Goal: Task Accomplishment & Management: Manage account settings

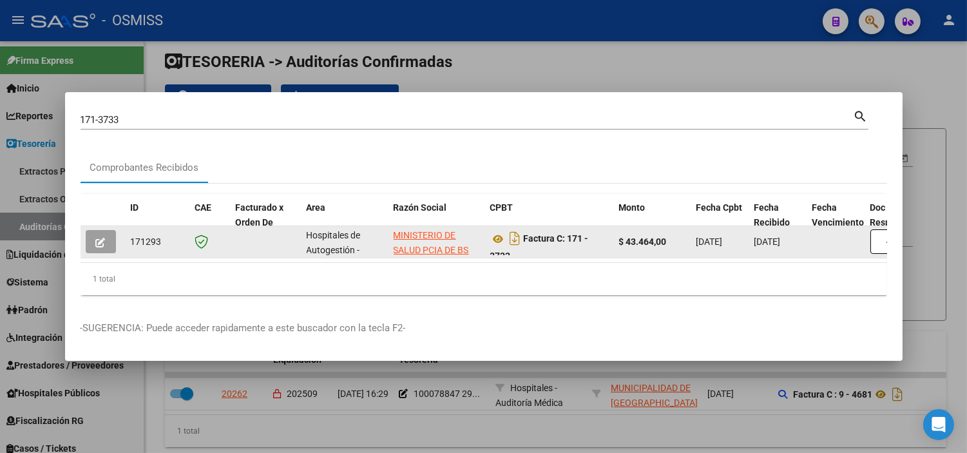
scroll to position [8, 0]
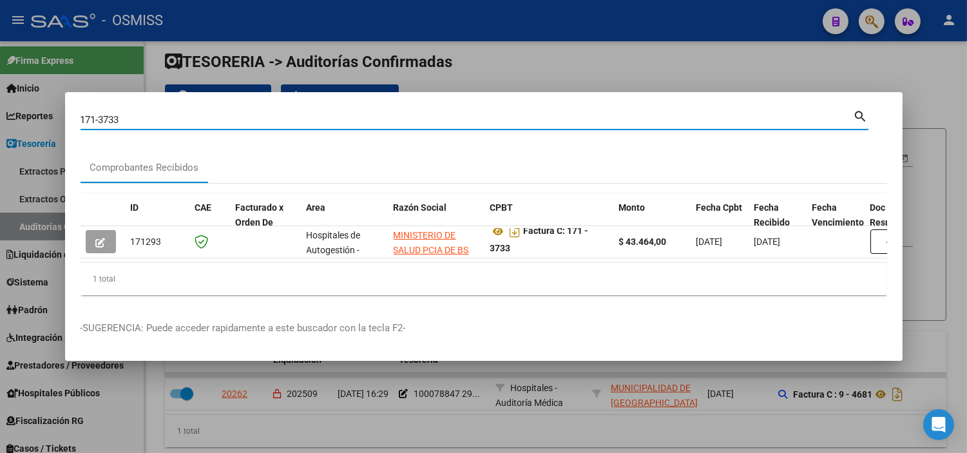
drag, startPoint x: 137, startPoint y: 117, endPoint x: 99, endPoint y: 111, distance: 37.9
click at [99, 114] on input "171-3733" at bounding box center [466, 120] width 773 height 12
type input "171-1878"
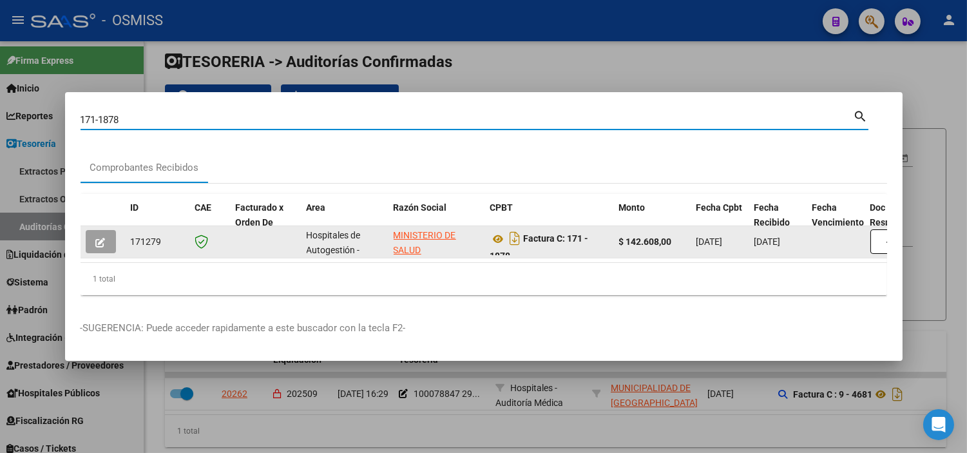
click at [106, 240] on button "button" at bounding box center [101, 241] width 30 height 23
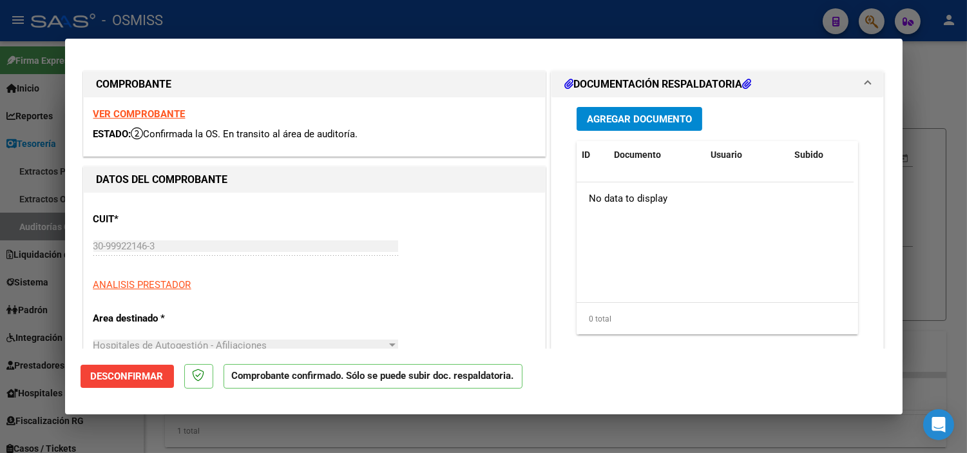
type input "[DATE]"
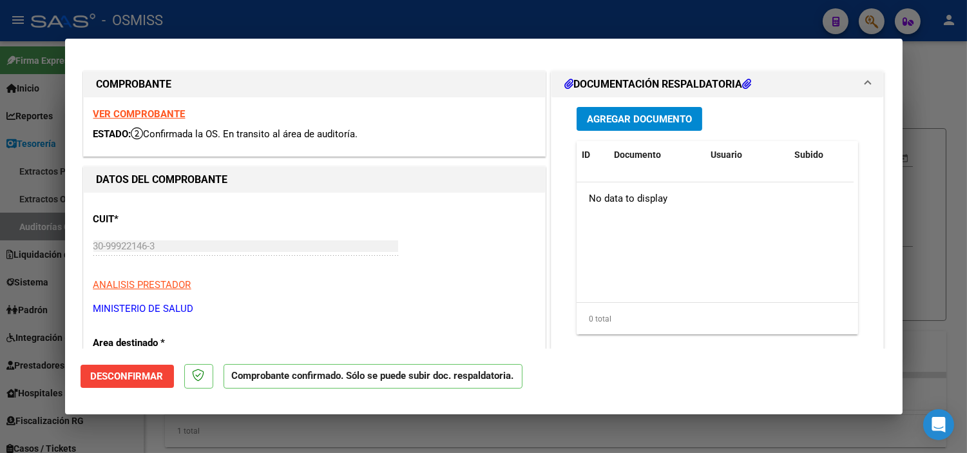
click at [164, 109] on strong "VER COMPROBANTE" at bounding box center [139, 114] width 92 height 12
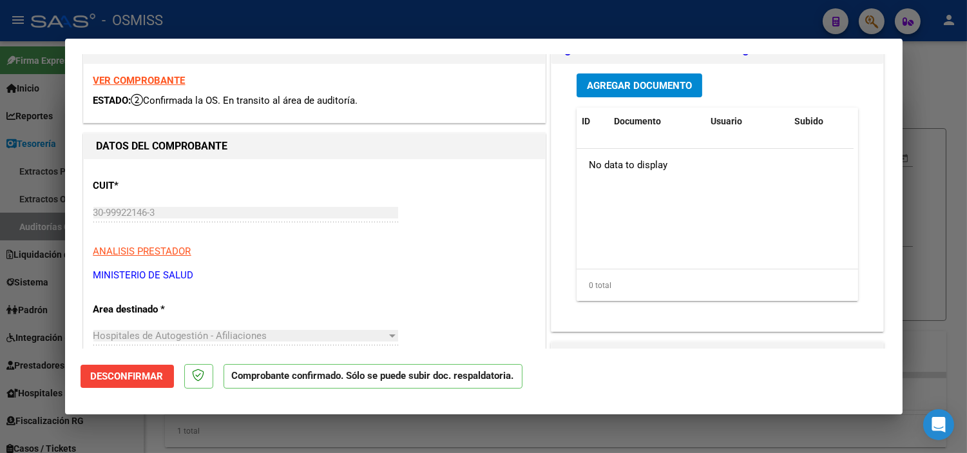
scroll to position [0, 0]
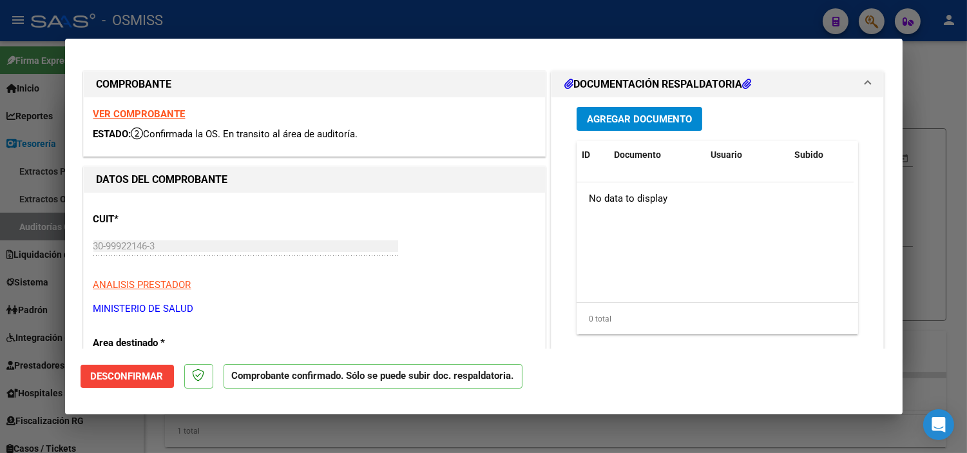
click at [626, 12] on div at bounding box center [483, 226] width 967 height 453
type input "$ 0,00"
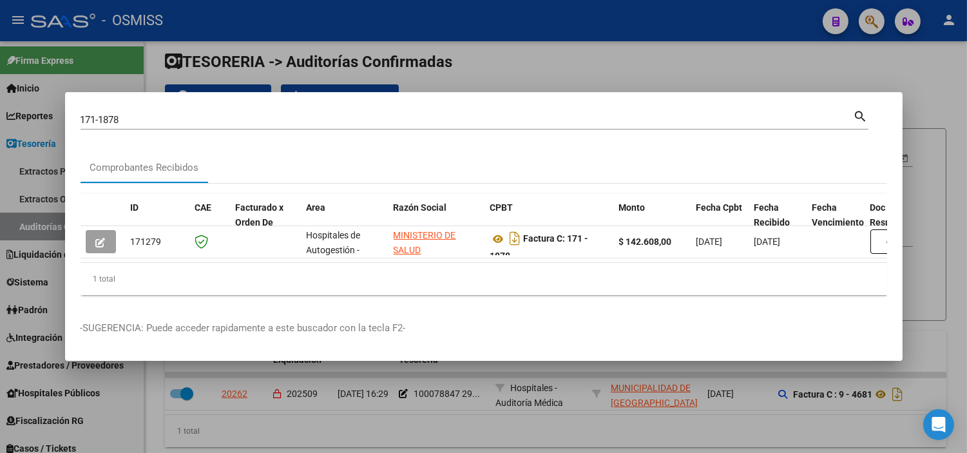
click at [388, 115] on input "171-1878" at bounding box center [466, 120] width 773 height 12
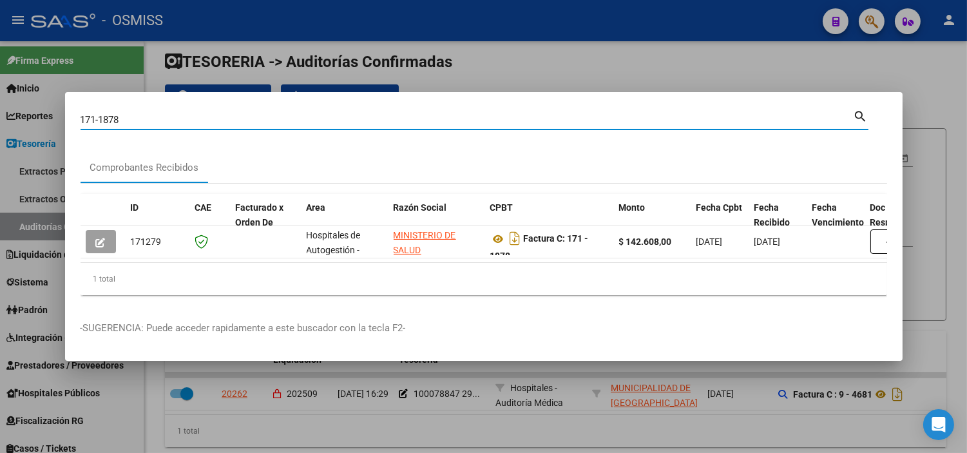
click at [388, 115] on input "171-1878" at bounding box center [466, 120] width 773 height 12
paste input "0003-00000182"
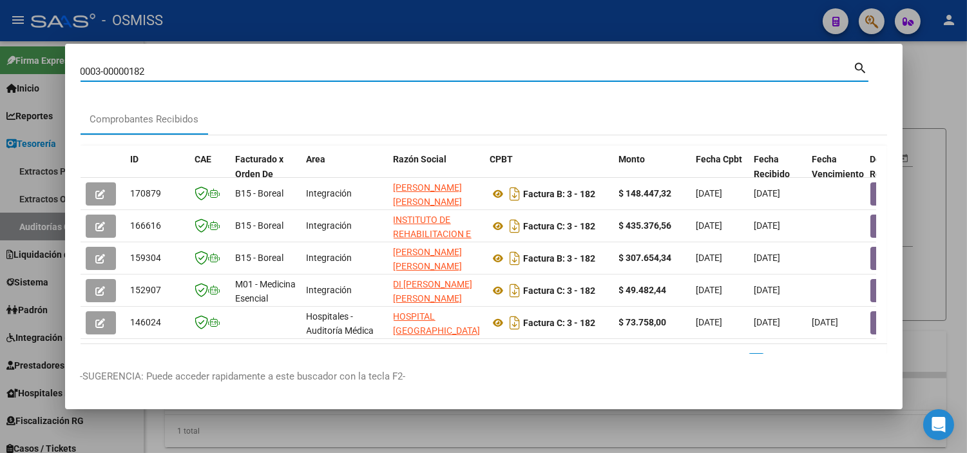
click at [176, 76] on input "0003-00000182" at bounding box center [466, 72] width 773 height 12
paste input "4-00000607"
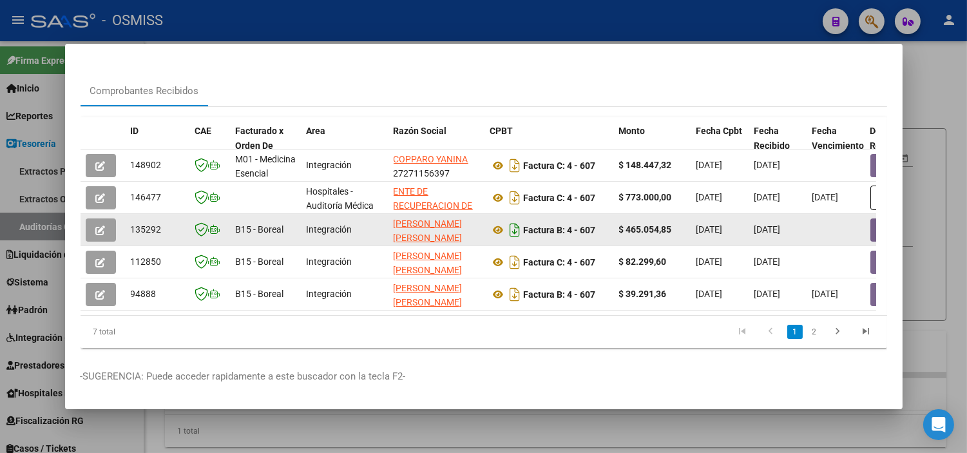
scroll to position [42, 0]
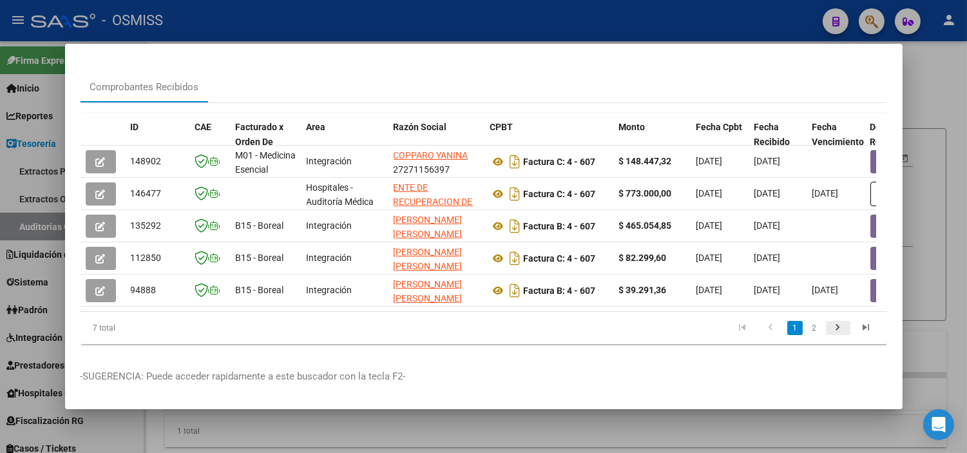
click at [829, 327] on icon "go to next page" at bounding box center [837, 328] width 17 height 15
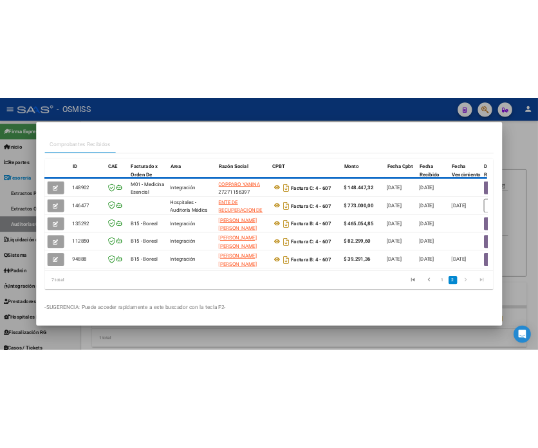
scroll to position [0, 0]
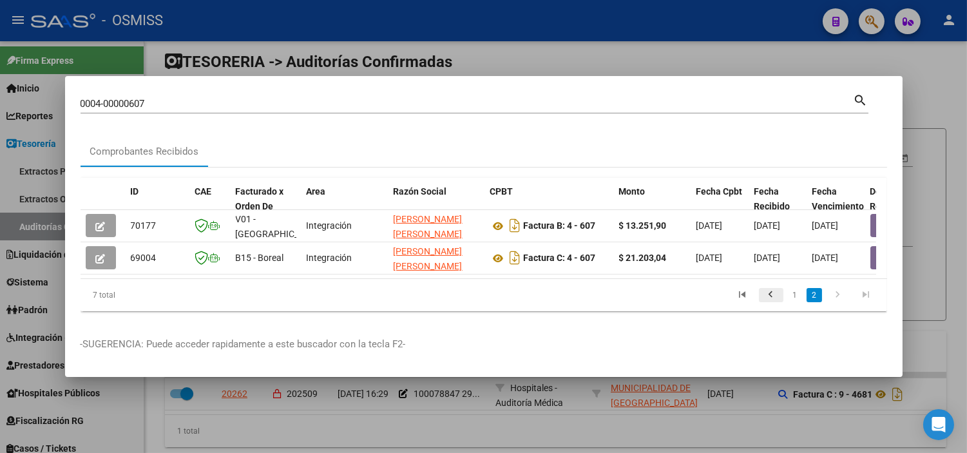
click at [774, 304] on icon "go to previous page" at bounding box center [770, 296] width 17 height 15
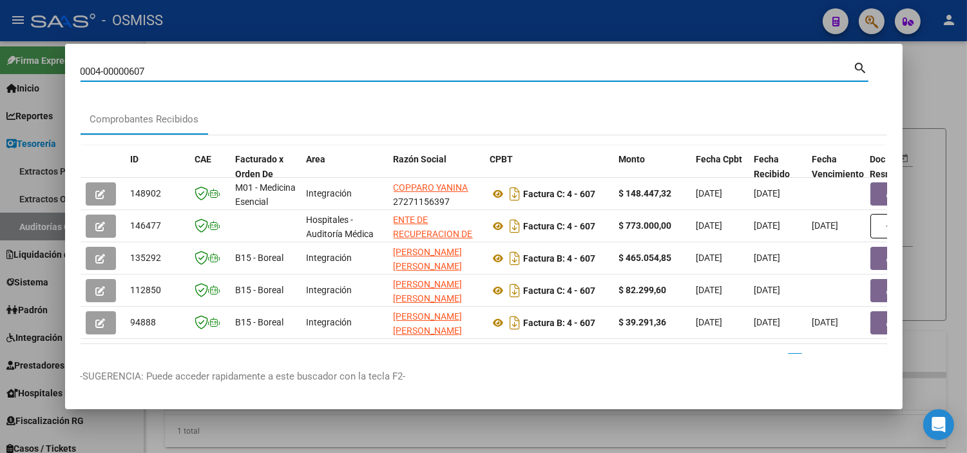
click at [241, 73] on input "0004-00000607" at bounding box center [466, 72] width 773 height 12
paste input "1558"
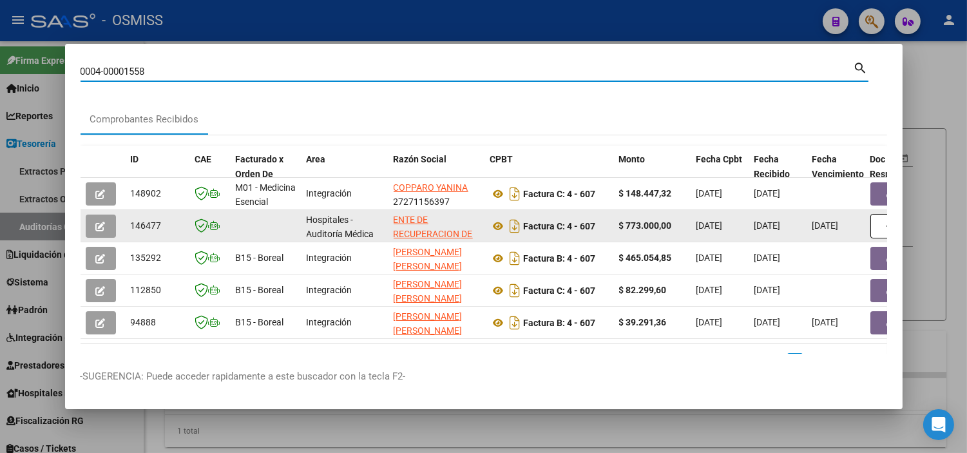
type input "0004-00001558"
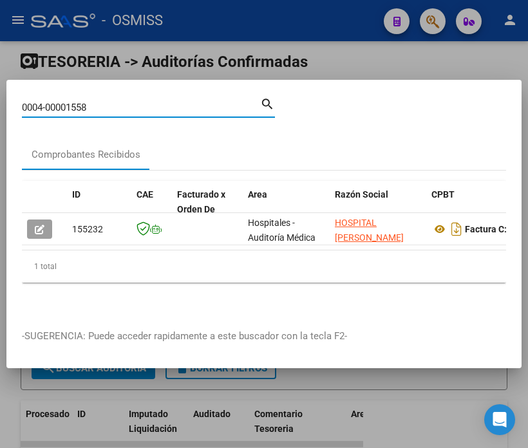
click at [148, 102] on input "0004-00001558" at bounding box center [141, 108] width 238 height 12
click at [175, 68] on div at bounding box center [264, 224] width 528 height 448
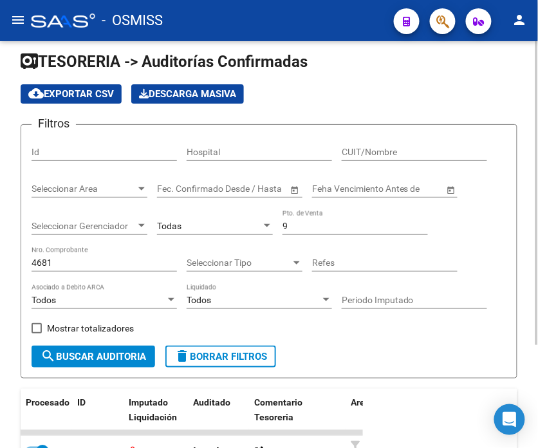
click at [307, 229] on input "9" at bounding box center [356, 226] width 146 height 11
type input "9"
type input "3"
click at [60, 263] on input "4681" at bounding box center [105, 263] width 146 height 11
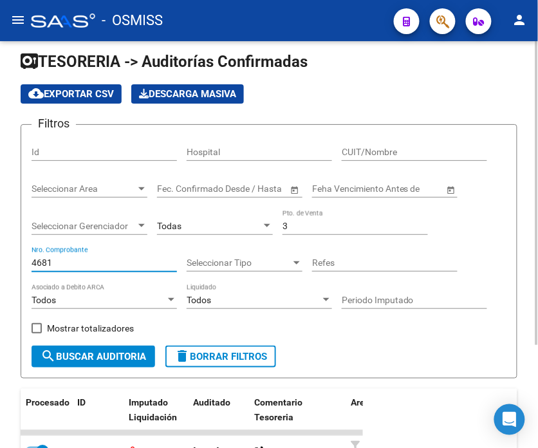
click at [60, 263] on input "4681" at bounding box center [105, 263] width 146 height 11
type input "182"
click at [81, 364] on button "search Buscar Auditoria" at bounding box center [94, 357] width 124 height 22
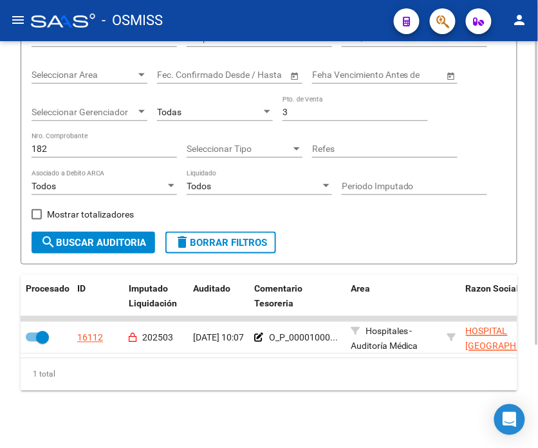
scroll to position [139, 0]
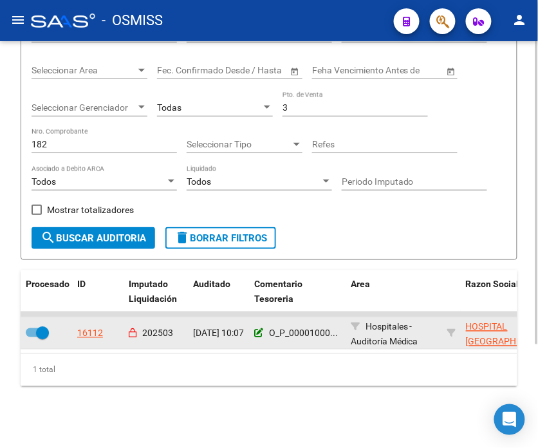
click at [261, 329] on icon at bounding box center [258, 333] width 9 height 9
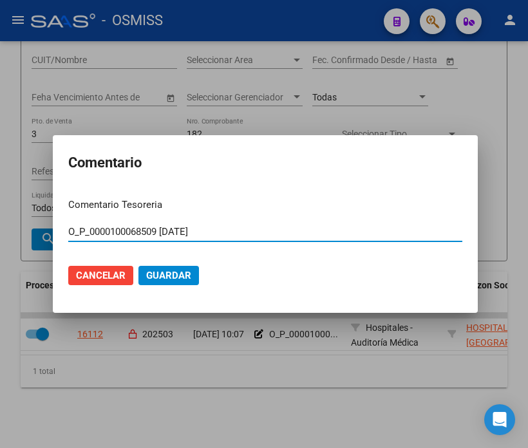
drag, startPoint x: 156, startPoint y: 231, endPoint x: 55, endPoint y: 245, distance: 102.7
click at [55, 245] on mat-dialog-content "Comentario Tesoreria O_P_0000100068509 [DATE] Ingresar el comentario Cancelar G…" at bounding box center [265, 242] width 425 height 109
click at [228, 232] on input "O_P_0000100068509 [DATE]" at bounding box center [265, 232] width 394 height 12
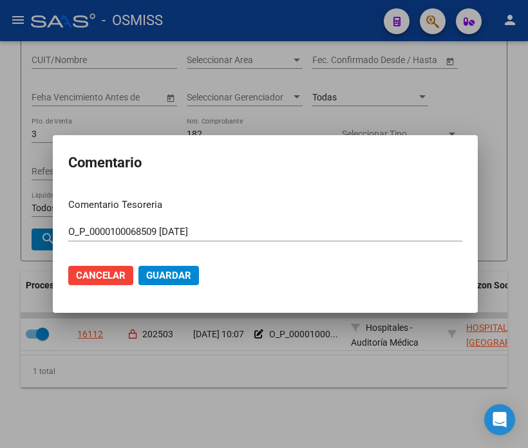
click at [294, 116] on div at bounding box center [264, 224] width 528 height 448
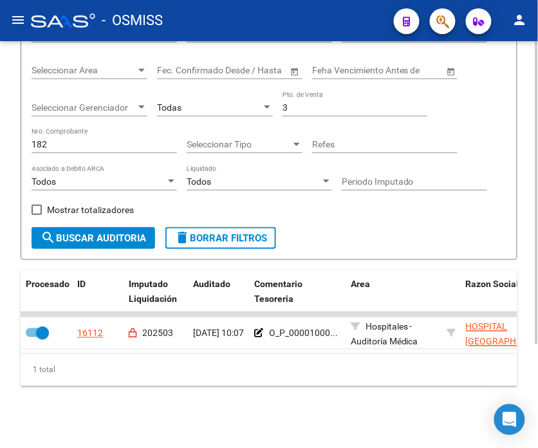
click at [299, 91] on div "3 Pto. de Venta" at bounding box center [356, 104] width 146 height 26
click at [301, 102] on input "3" at bounding box center [356, 107] width 146 height 11
type input "4"
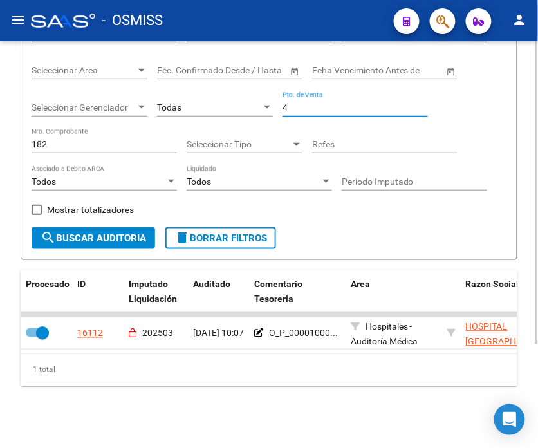
click at [79, 139] on input "182" at bounding box center [105, 144] width 146 height 11
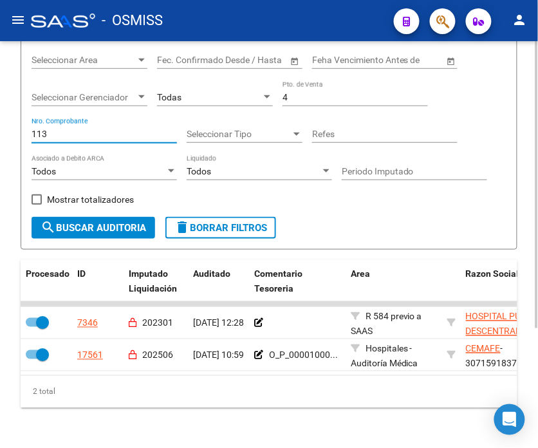
type input "113"
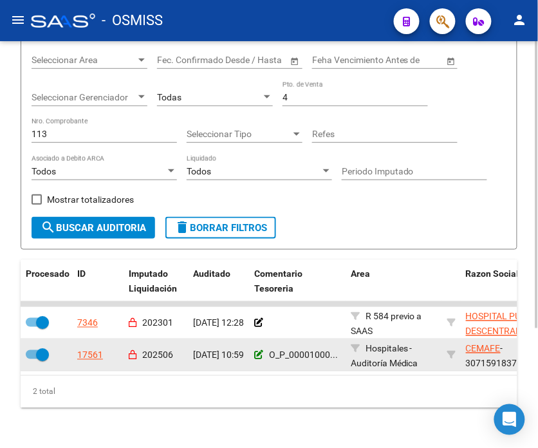
click at [258, 355] on icon at bounding box center [258, 355] width 9 height 9
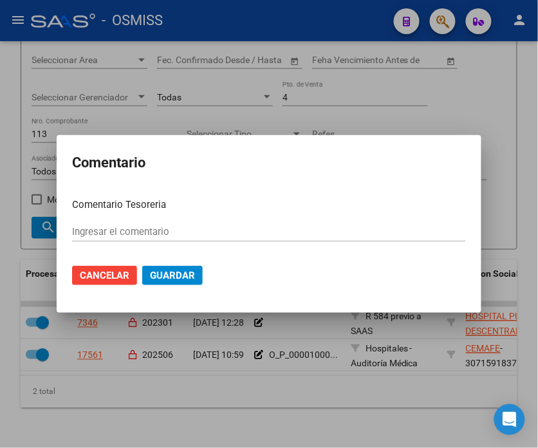
type input "O_P_0000100071416 [DATE]"
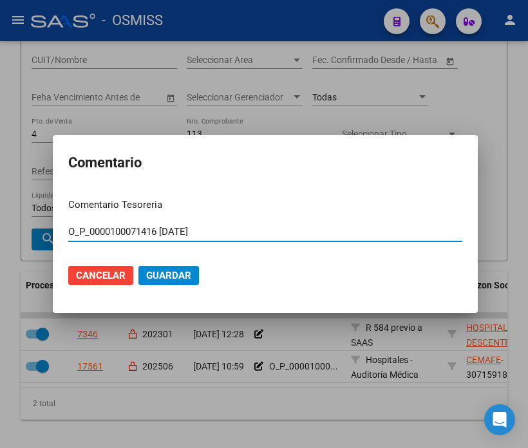
click at [227, 234] on input "O_P_0000100071416 [DATE]" at bounding box center [265, 232] width 394 height 12
click at [169, 91] on div at bounding box center [264, 224] width 528 height 448
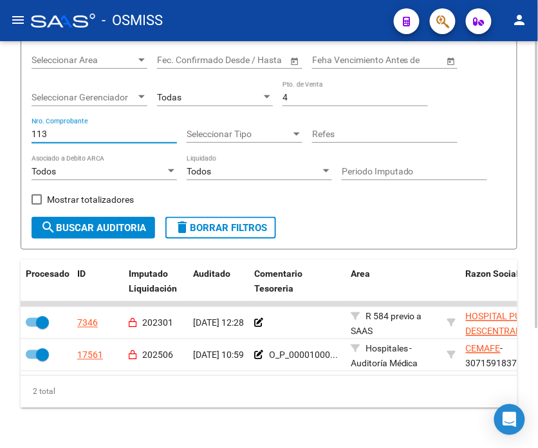
drag, startPoint x: 79, startPoint y: 137, endPoint x: 1, endPoint y: 157, distance: 80.4
click at [1, 157] on div "TESORERIA -> Auditorías Confirmadas cloud_download Exportar CSV Descarga Masiva…" at bounding box center [269, 186] width 538 height 568
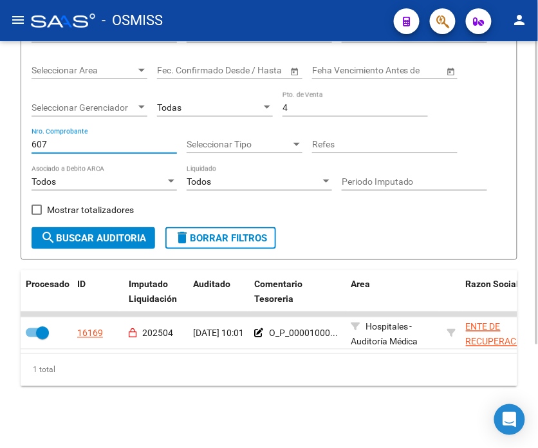
type input "607"
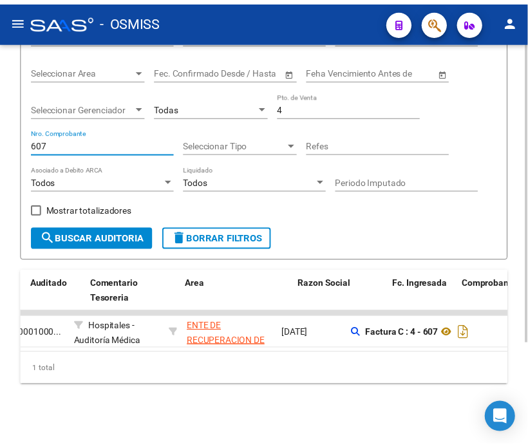
scroll to position [0, 0]
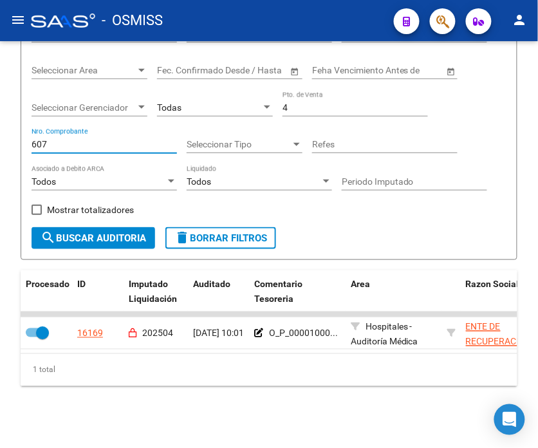
click at [432, 21] on button "button" at bounding box center [443, 21] width 26 height 26
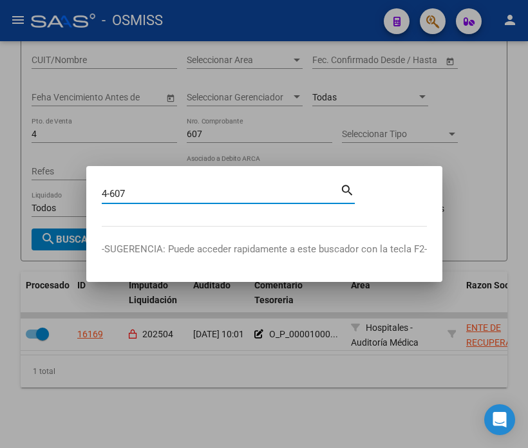
type input "4-607"
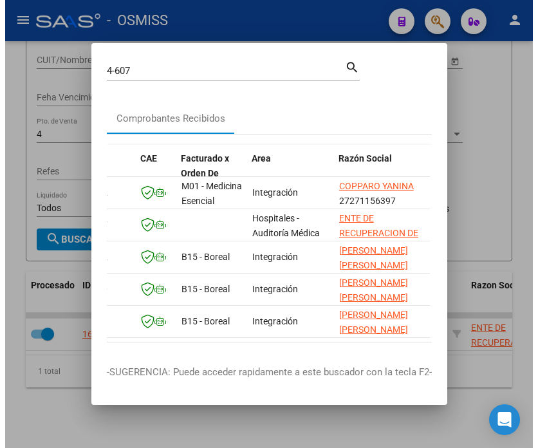
scroll to position [0, 100]
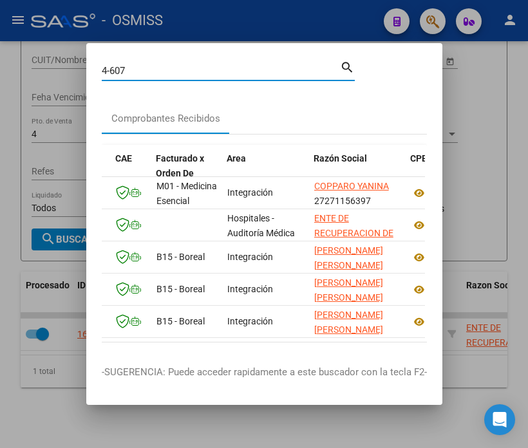
click at [129, 68] on input "4-607" at bounding box center [221, 71] width 238 height 12
click at [67, 142] on div at bounding box center [264, 224] width 528 height 448
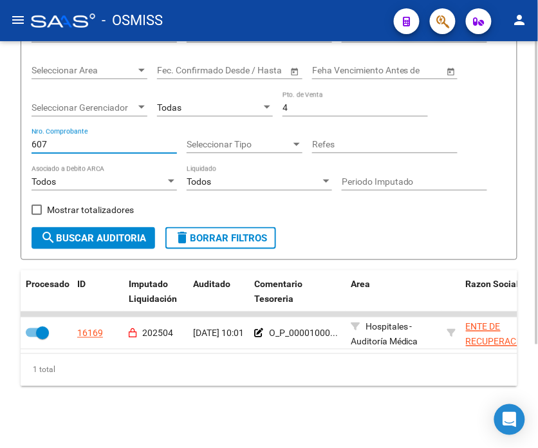
click at [74, 139] on input "607" at bounding box center [105, 144] width 146 height 11
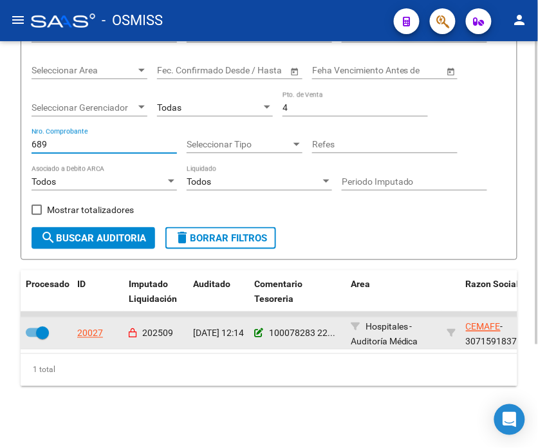
type input "689"
click at [255, 329] on icon at bounding box center [258, 333] width 9 height 9
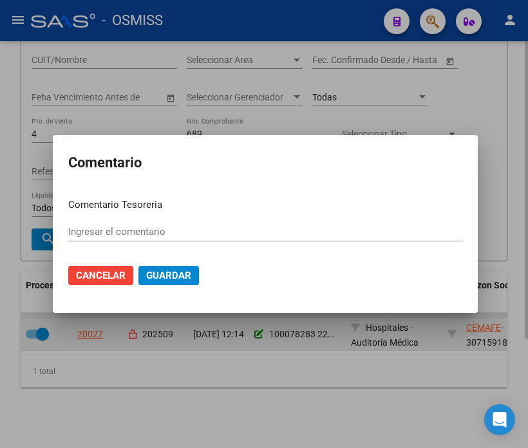
type input "100078283 [DATE]"
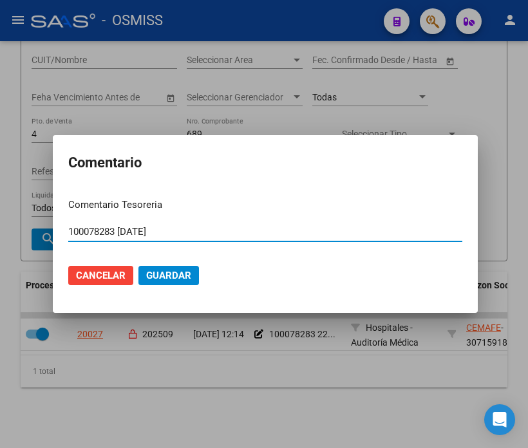
click at [172, 232] on input "100078283 [DATE]" at bounding box center [265, 232] width 394 height 12
click at [296, 67] on div at bounding box center [264, 224] width 528 height 448
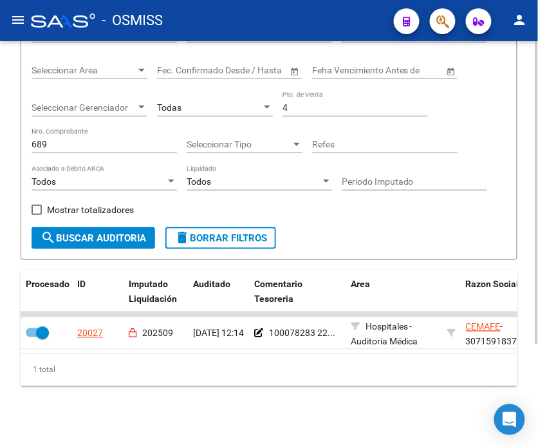
click at [115, 139] on input "689" at bounding box center [105, 144] width 146 height 11
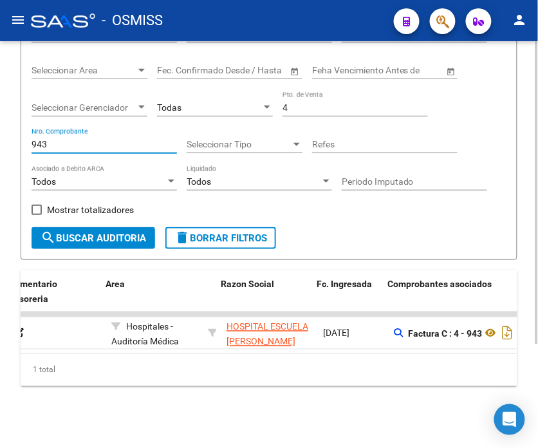
scroll to position [0, 252]
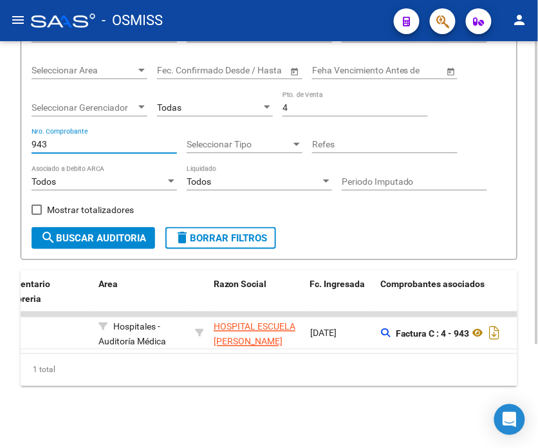
type input "943"
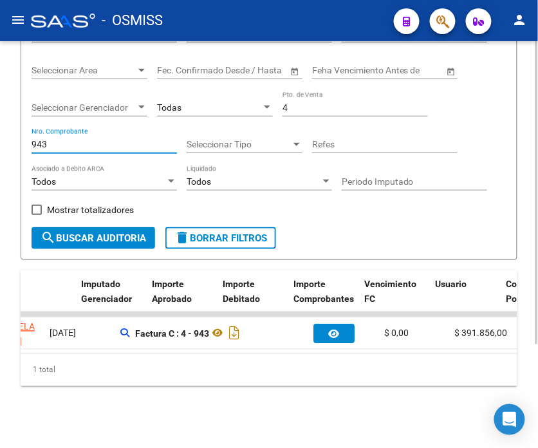
scroll to position [0, 0]
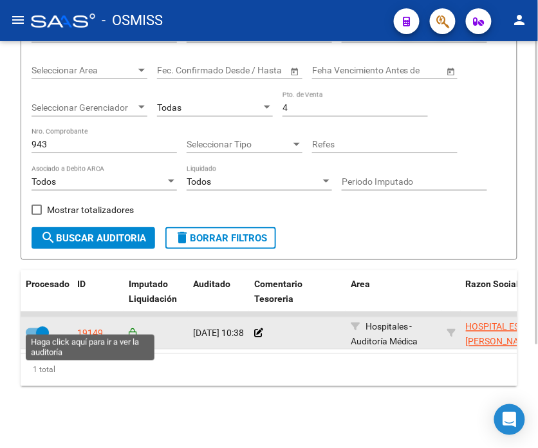
click at [99, 327] on div "19149" at bounding box center [90, 334] width 26 height 15
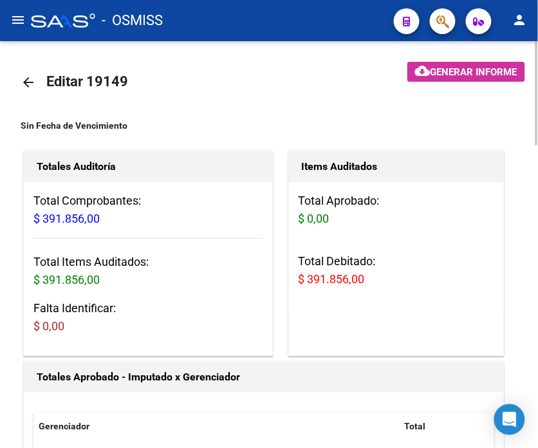
click at [158, 178] on div "Totales Auditoría" at bounding box center [148, 166] width 249 height 31
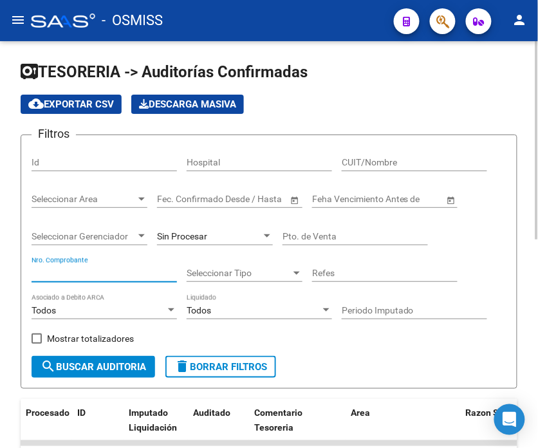
click at [123, 272] on input "Nro. Comprobante" at bounding box center [105, 273] width 146 height 11
click at [120, 278] on input "Nro. Comprobante" at bounding box center [105, 273] width 146 height 11
type input "1025"
click at [79, 361] on span "search Buscar Auditoria" at bounding box center [94, 367] width 106 height 12
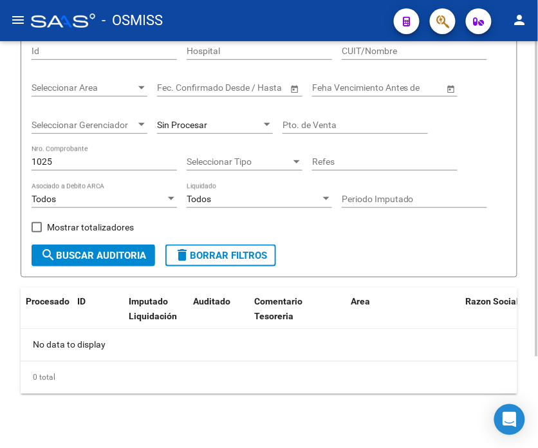
scroll to position [118, 0]
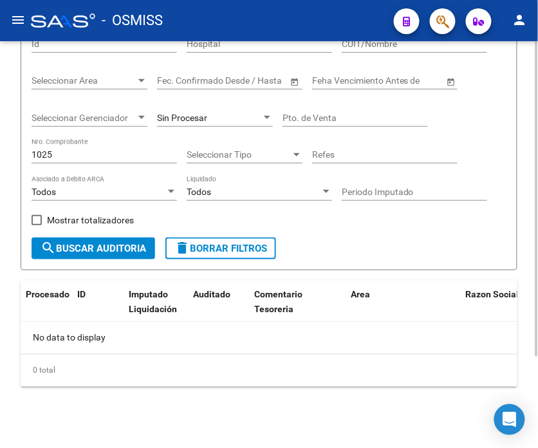
click at [249, 118] on div "Sin Procesar" at bounding box center [209, 118] width 104 height 11
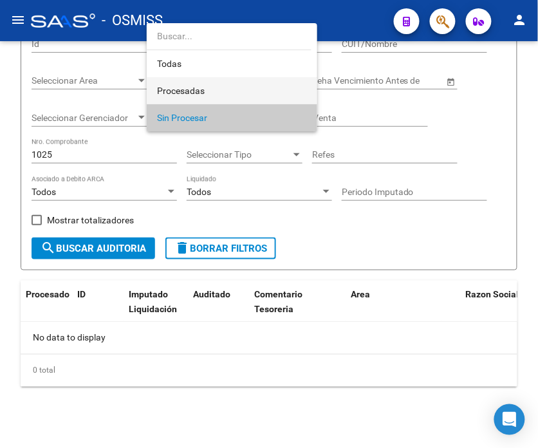
click at [249, 93] on span "Procesadas" at bounding box center [232, 90] width 150 height 27
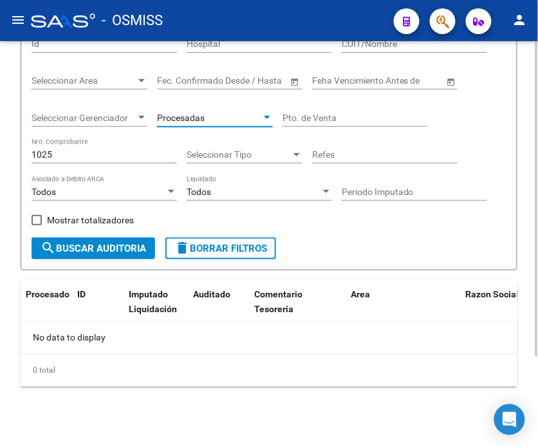
click at [110, 259] on button "search Buscar Auditoria" at bounding box center [94, 249] width 124 height 22
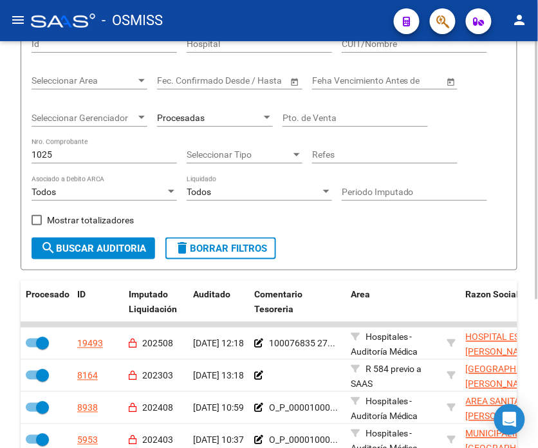
click at [388, 118] on input "Pto. de Venta" at bounding box center [356, 118] width 146 height 11
type input "4"
click at [66, 252] on span "search Buscar Auditoria" at bounding box center [94, 249] width 106 height 12
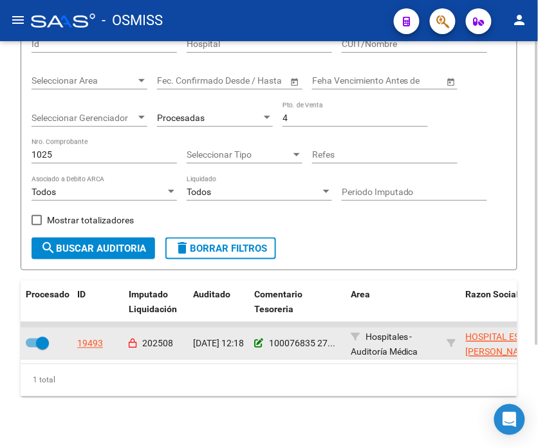
click at [258, 346] on icon at bounding box center [258, 343] width 9 height 9
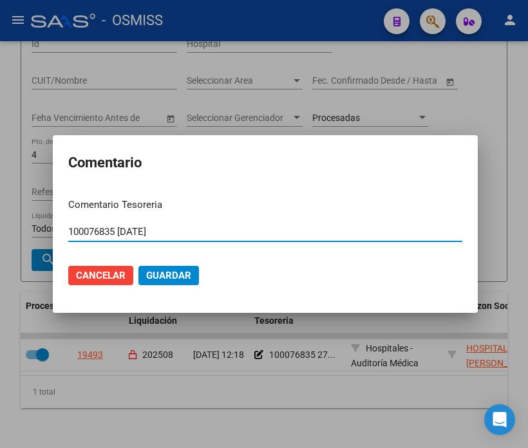
click at [245, 234] on input "100076835 [DATE]" at bounding box center [265, 232] width 394 height 12
click at [263, 111] on div at bounding box center [264, 224] width 528 height 448
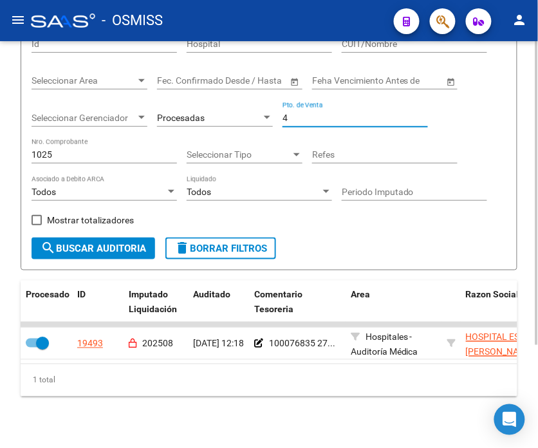
click at [298, 119] on input "4" at bounding box center [356, 118] width 146 height 11
type input "3"
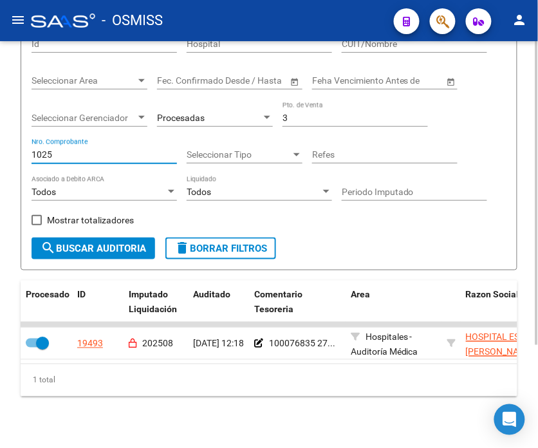
click at [84, 158] on input "1025" at bounding box center [105, 154] width 146 height 11
paste input "463"
click at [90, 249] on span "search Buscar Auditoria" at bounding box center [94, 249] width 106 height 12
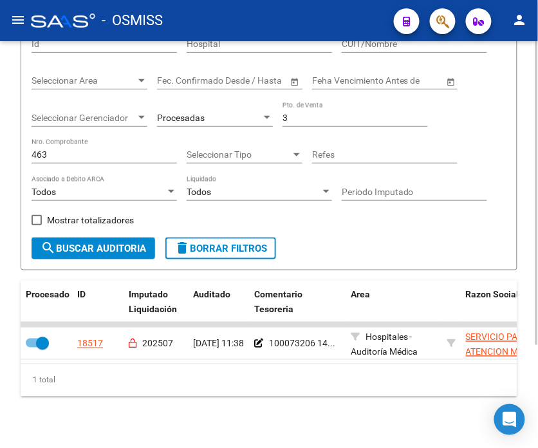
click at [165, 149] on input "463" at bounding box center [105, 154] width 146 height 11
click at [123, 254] on span "search Buscar Auditoria" at bounding box center [94, 249] width 106 height 12
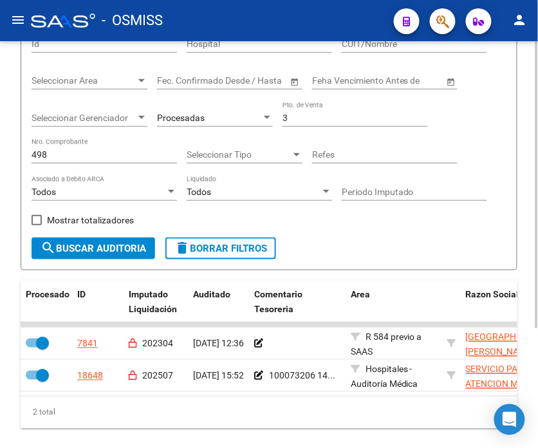
scroll to position [171, 0]
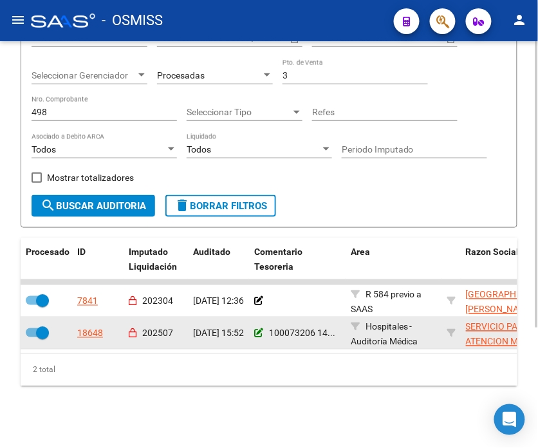
click at [260, 329] on icon at bounding box center [258, 333] width 9 height 9
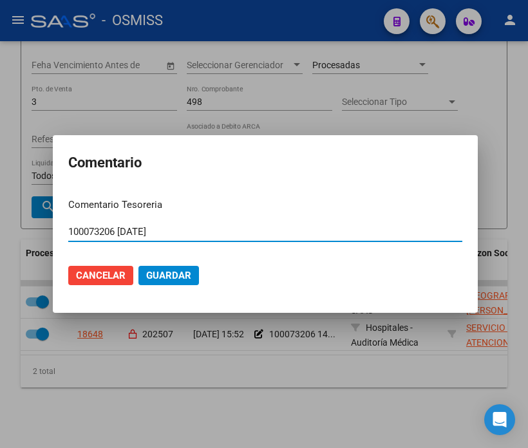
click at [172, 229] on input "100073206 [DATE]" at bounding box center [265, 232] width 394 height 12
click at [254, 97] on div at bounding box center [264, 224] width 528 height 448
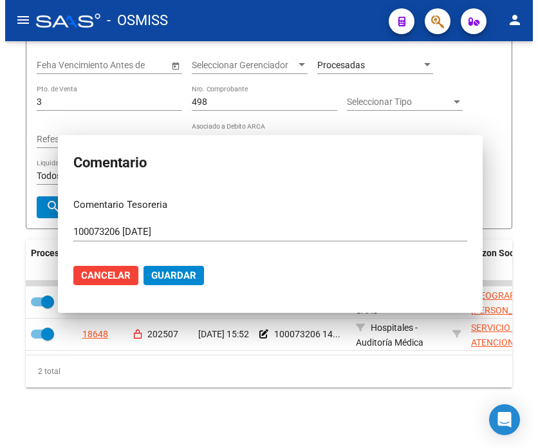
scroll to position [134, 0]
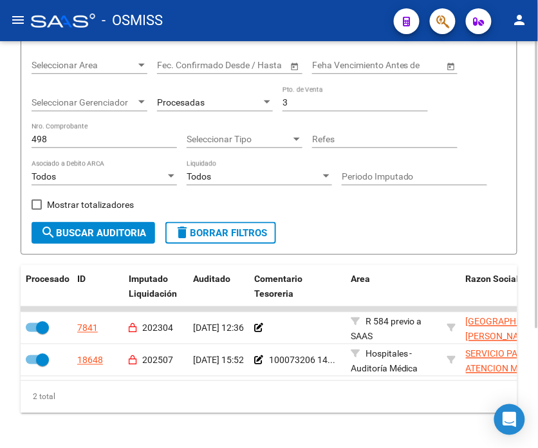
click at [126, 138] on input "498" at bounding box center [105, 139] width 146 height 11
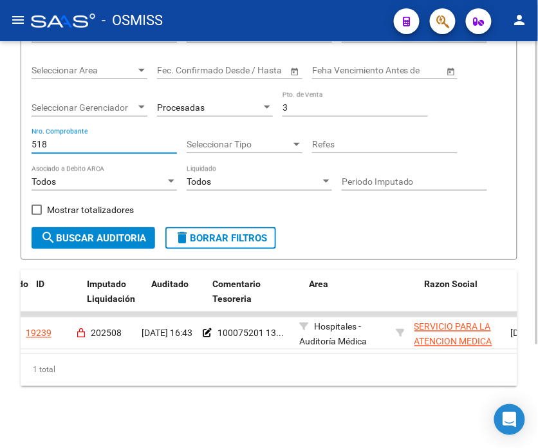
scroll to position [0, 0]
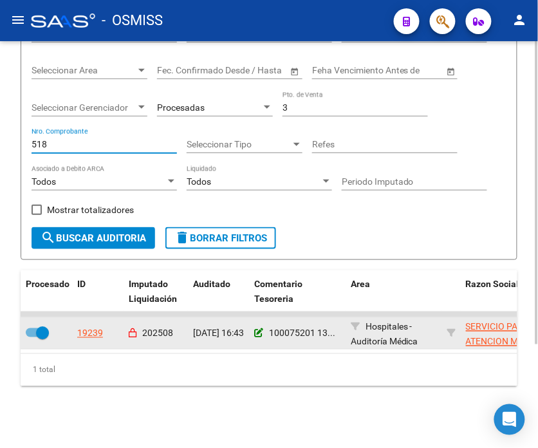
type input "518"
click at [258, 329] on icon at bounding box center [258, 333] width 9 height 9
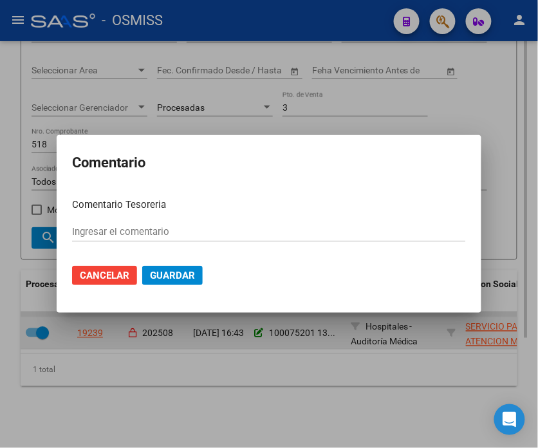
type input "100075201 [DATE]"
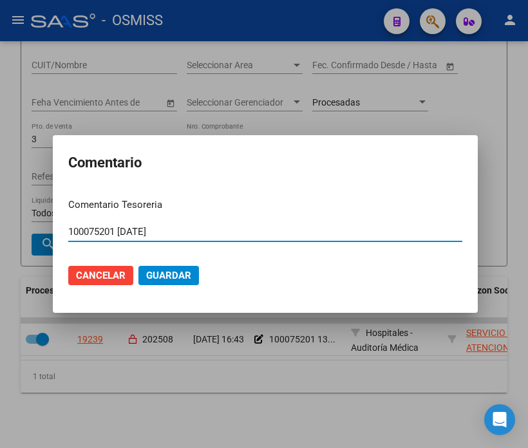
click at [183, 236] on input "100075201 [DATE]" at bounding box center [265, 232] width 394 height 12
click at [180, 236] on input "100075201 [DATE]" at bounding box center [265, 232] width 394 height 12
click at [179, 234] on input "100075201 [DATE]" at bounding box center [265, 232] width 394 height 12
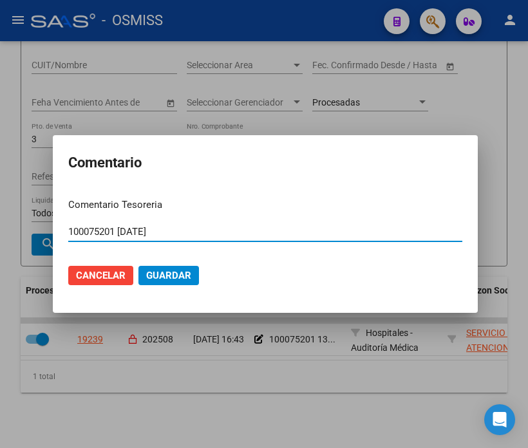
click at [179, 234] on input "100075201 [DATE]" at bounding box center [265, 232] width 394 height 12
click at [182, 120] on div at bounding box center [264, 224] width 528 height 448
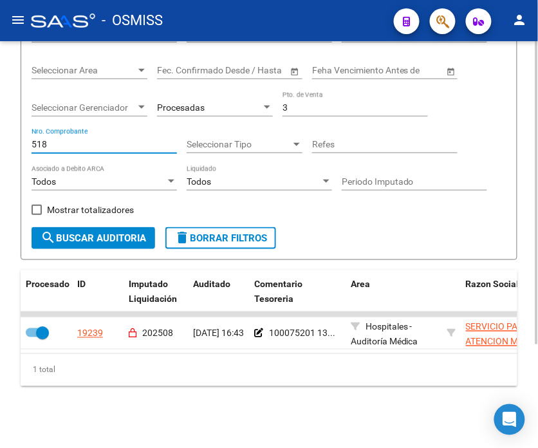
click at [90, 145] on input "518" at bounding box center [105, 144] width 146 height 11
drag, startPoint x: 309, startPoint y: 95, endPoint x: 252, endPoint y: 107, distance: 58.5
click at [252, 107] on div "Filtros Id Hospital CUIT/Nombre Seleccionar Area Seleccionar Area Fecha inicio …" at bounding box center [269, 122] width 475 height 211
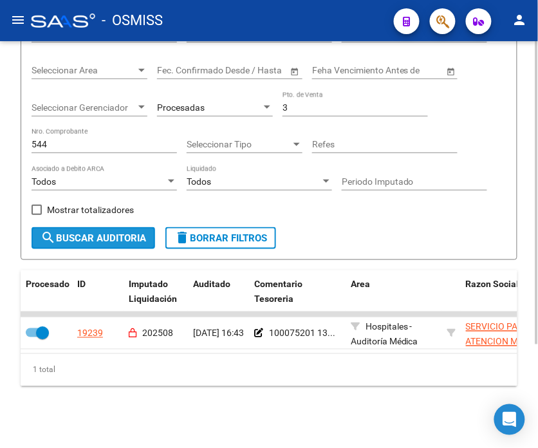
click at [91, 241] on button "search Buscar Auditoria" at bounding box center [94, 238] width 124 height 22
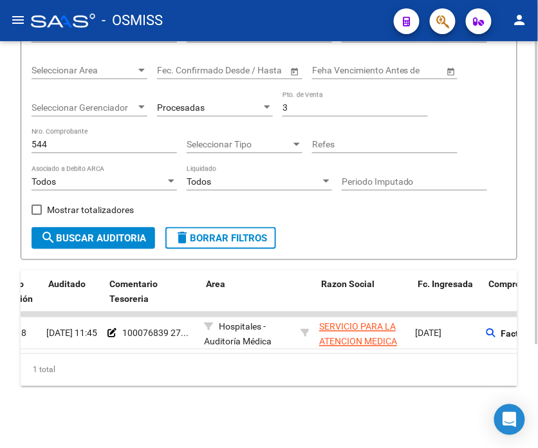
scroll to position [0, 196]
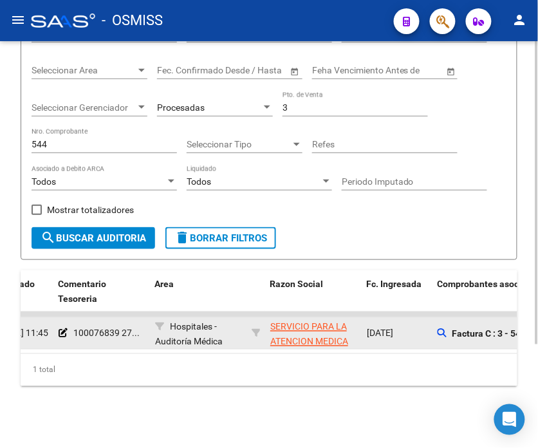
click at [55, 329] on datatable-body-cell "100076839 27..." at bounding box center [101, 333] width 97 height 32
click at [60, 331] on icon at bounding box center [63, 333] width 9 height 9
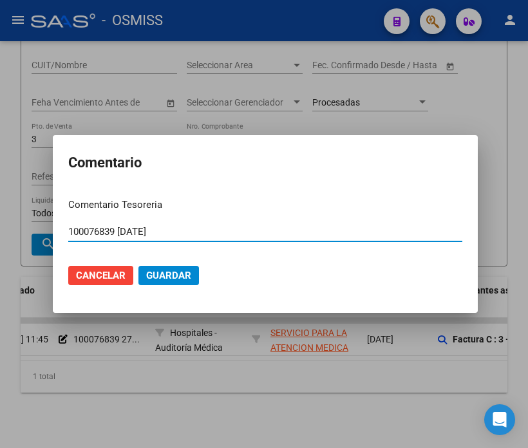
click at [187, 235] on input "100076839 [DATE]" at bounding box center [265, 232] width 394 height 12
click at [144, 104] on div at bounding box center [264, 224] width 528 height 448
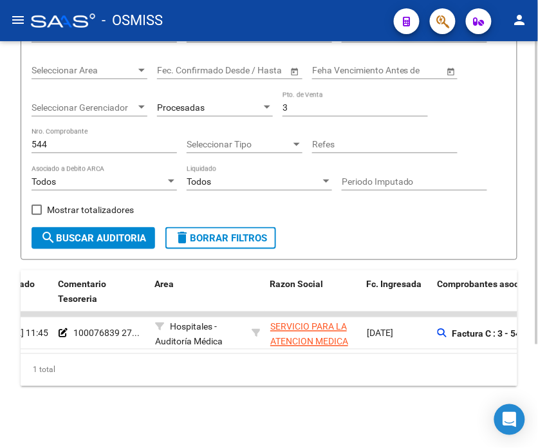
click at [110, 146] on div "544 Nro. Comprobante" at bounding box center [105, 141] width 146 height 26
type input "533"
click at [170, 415] on div "TESORERIA -> Auditorías Confirmadas cloud_download Exportar CSV Descarga Masiva…" at bounding box center [269, 180] width 538 height 536
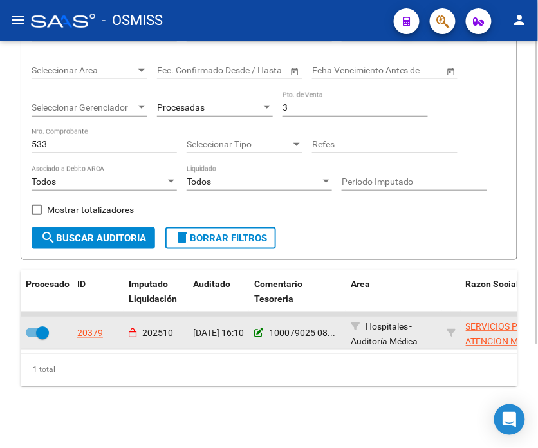
click at [256, 330] on icon at bounding box center [258, 333] width 9 height 9
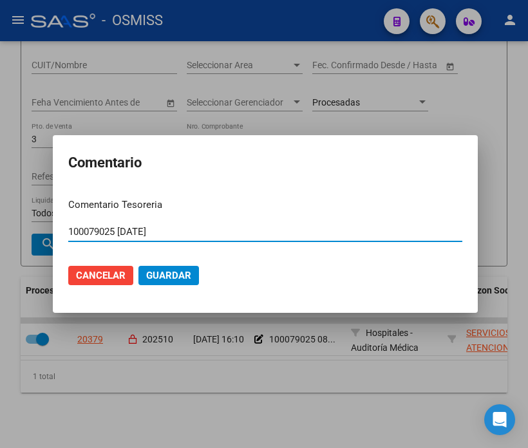
click at [187, 229] on input "100079025 [DATE]" at bounding box center [265, 232] width 394 height 12
click at [152, 314] on div at bounding box center [264, 224] width 528 height 448
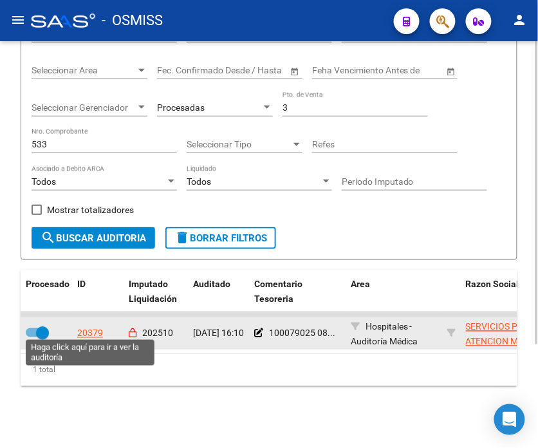
click at [88, 329] on div "20379" at bounding box center [90, 334] width 26 height 15
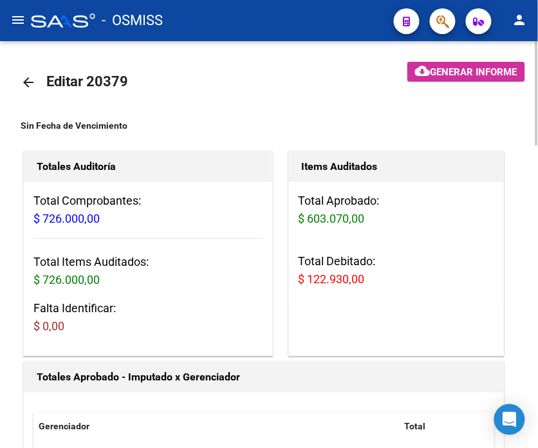
click at [267, 268] on div "Total Comprobantes: $ 726.000,00 Total Items Auditados: $ 726.000,00 Falta Iden…" at bounding box center [148, 268] width 249 height 173
click at [28, 88] on mat-icon "arrow_back" at bounding box center [28, 82] width 15 height 15
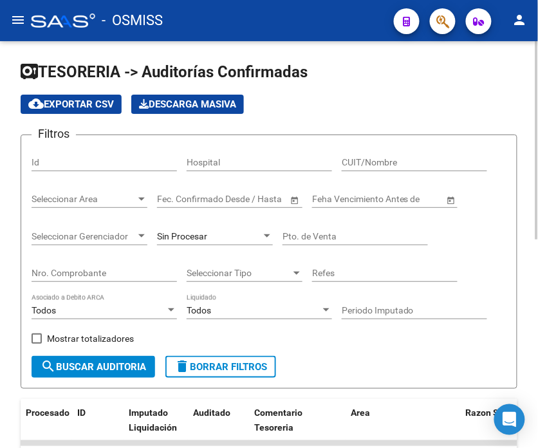
click at [223, 240] on div "Sin Procesar" at bounding box center [209, 236] width 104 height 11
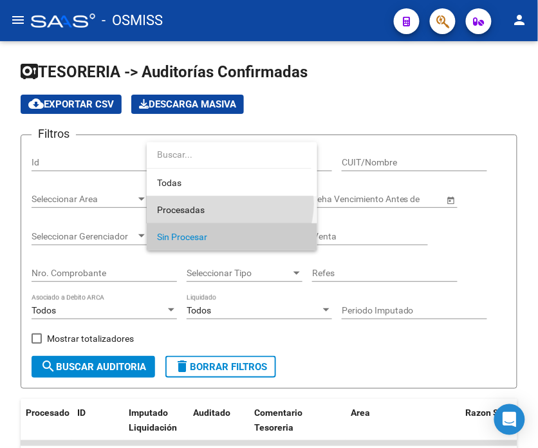
click at [228, 204] on span "Procesadas" at bounding box center [232, 209] width 150 height 27
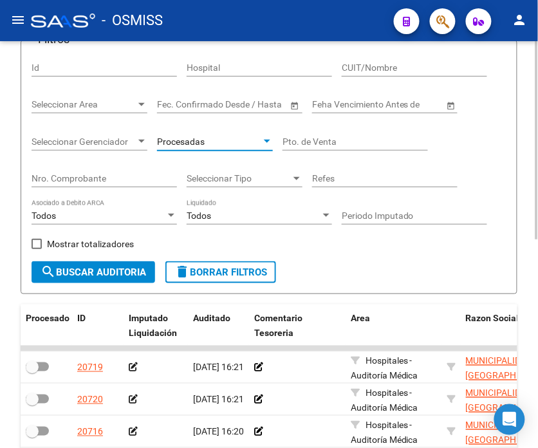
scroll to position [71, 0]
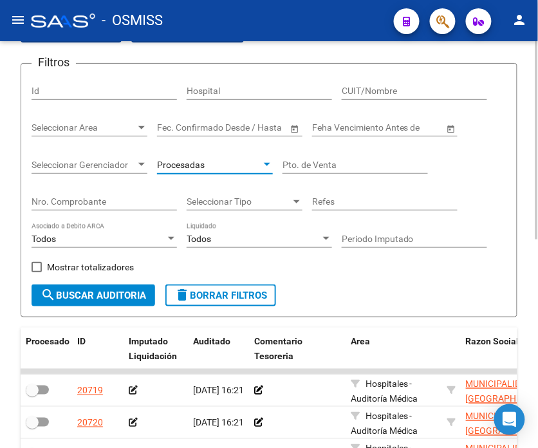
click at [69, 203] on input "Nro. Comprobante" at bounding box center [105, 201] width 146 height 11
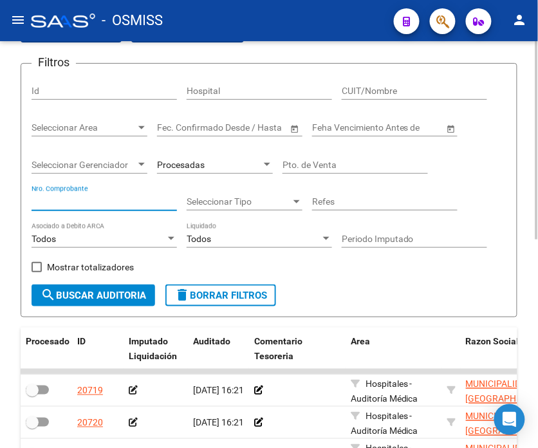
paste input "1558"
type input "1558"
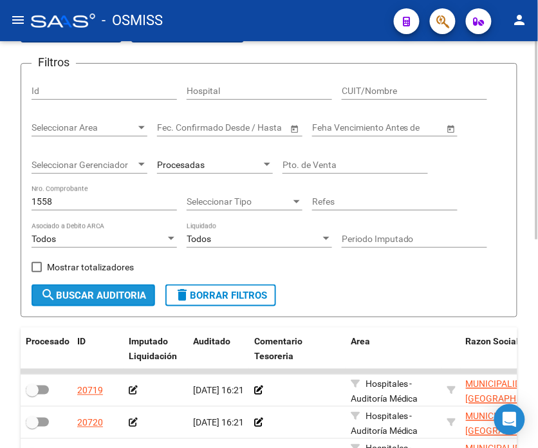
click at [100, 294] on span "search Buscar Auditoria" at bounding box center [94, 296] width 106 height 12
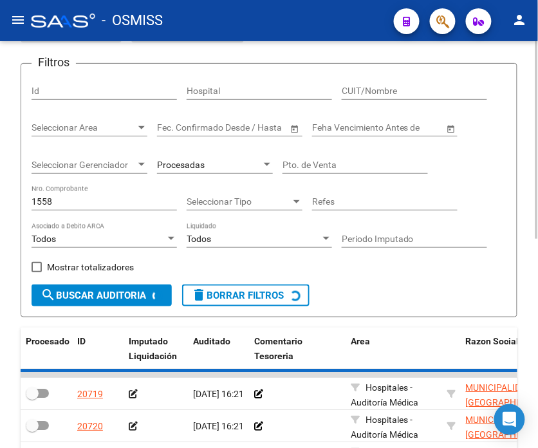
checkbox input "true"
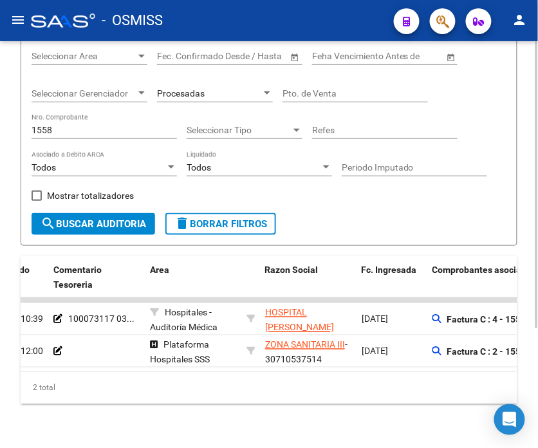
scroll to position [0, 191]
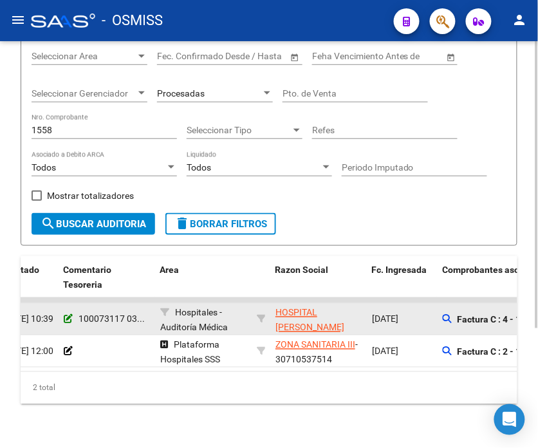
click at [65, 320] on icon at bounding box center [68, 319] width 9 height 9
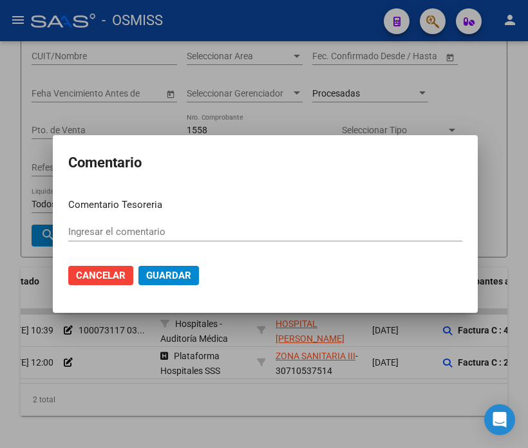
type input "100073117 [DATE]"
click at [184, 229] on input "100073117 [DATE]" at bounding box center [265, 232] width 394 height 12
click at [84, 284] on button "Cancelar" at bounding box center [100, 275] width 65 height 19
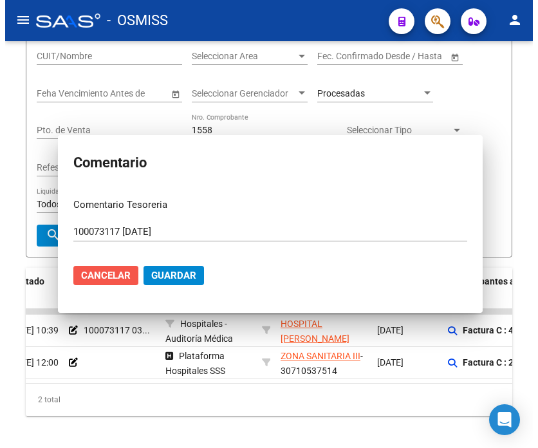
scroll to position [106, 0]
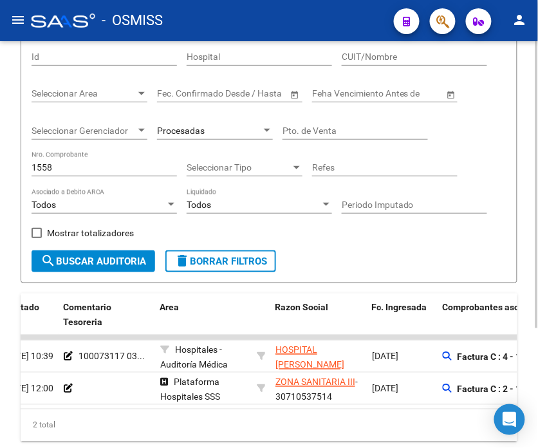
click at [137, 170] on input "1558" at bounding box center [105, 167] width 146 height 11
paste input "894"
click at [131, 261] on span "search Buscar Auditoria" at bounding box center [94, 262] width 106 height 12
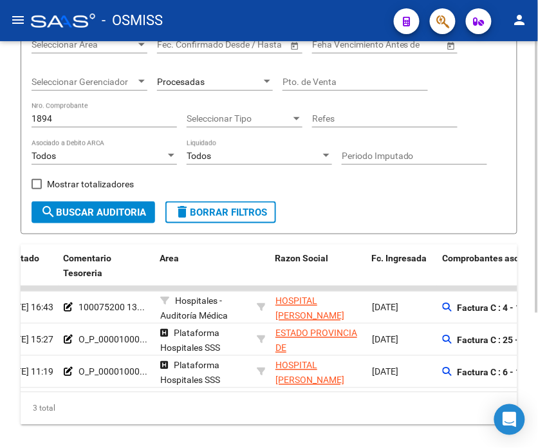
scroll to position [177, 0]
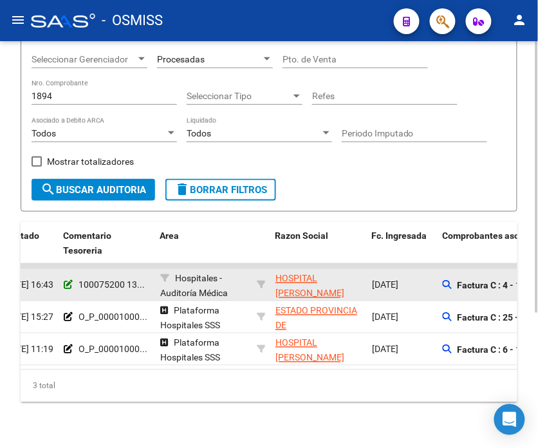
click at [69, 284] on icon at bounding box center [68, 285] width 9 height 9
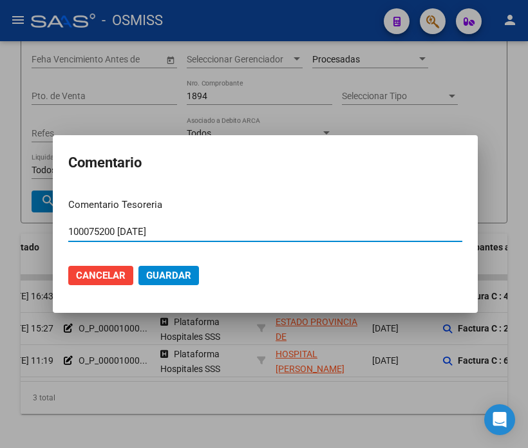
click at [173, 234] on input "100075200 [DATE]" at bounding box center [265, 232] width 394 height 12
click at [117, 272] on span "Cancelar" at bounding box center [101, 276] width 50 height 12
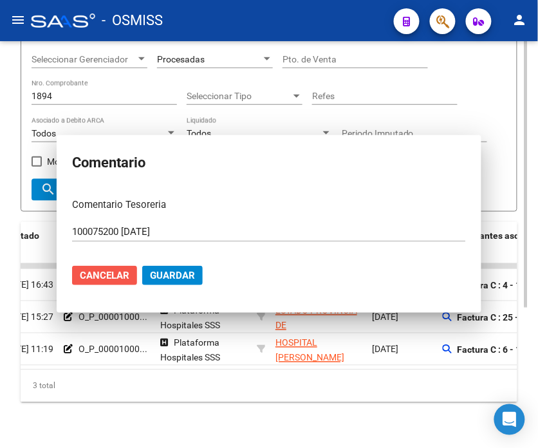
scroll to position [140, 0]
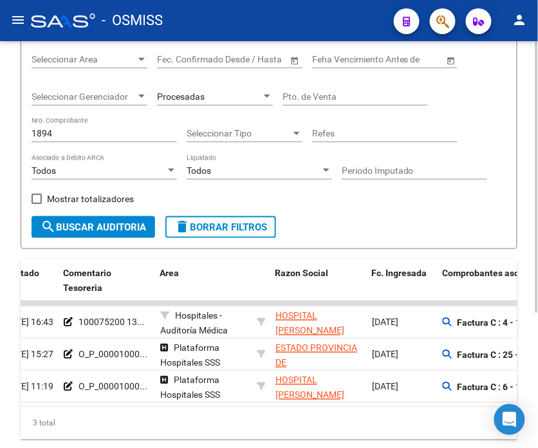
click at [104, 140] on div "1894 Nro. Comprobante" at bounding box center [105, 130] width 146 height 26
click at [99, 137] on input "1894" at bounding box center [105, 133] width 146 height 11
paste input "441"
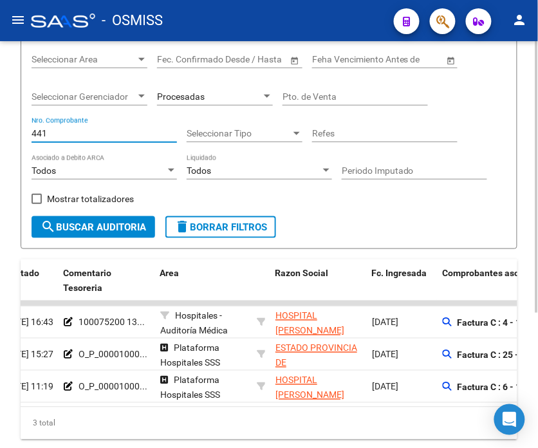
type input "441"
click at [98, 219] on button "search Buscar Auditoria" at bounding box center [94, 227] width 124 height 22
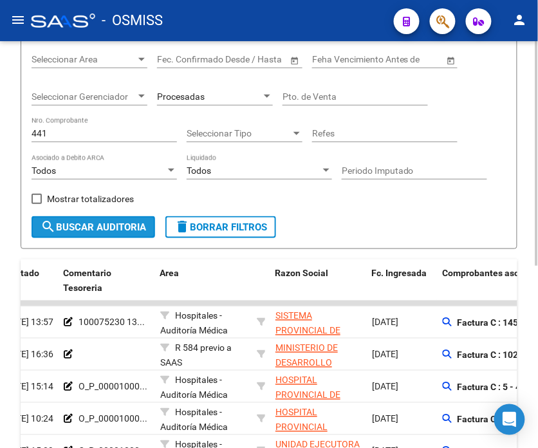
click at [98, 219] on button "search Buscar Auditoria" at bounding box center [94, 227] width 124 height 22
click at [390, 97] on input "Pto. de Venta" at bounding box center [356, 96] width 146 height 11
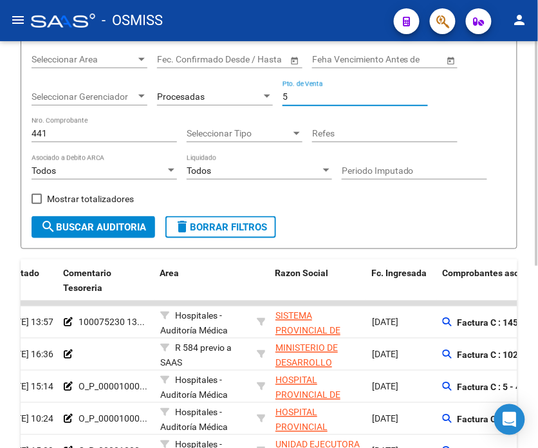
type input "5"
click at [94, 232] on span "search Buscar Auditoria" at bounding box center [94, 228] width 106 height 12
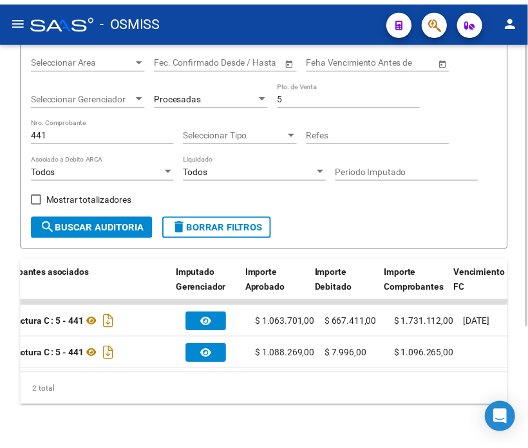
scroll to position [0, 723]
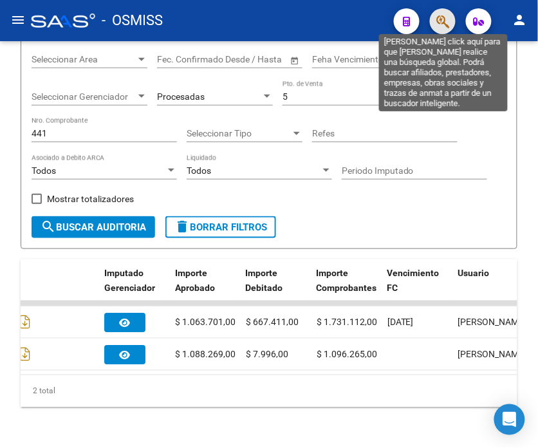
click at [442, 21] on icon "button" at bounding box center [443, 21] width 13 height 15
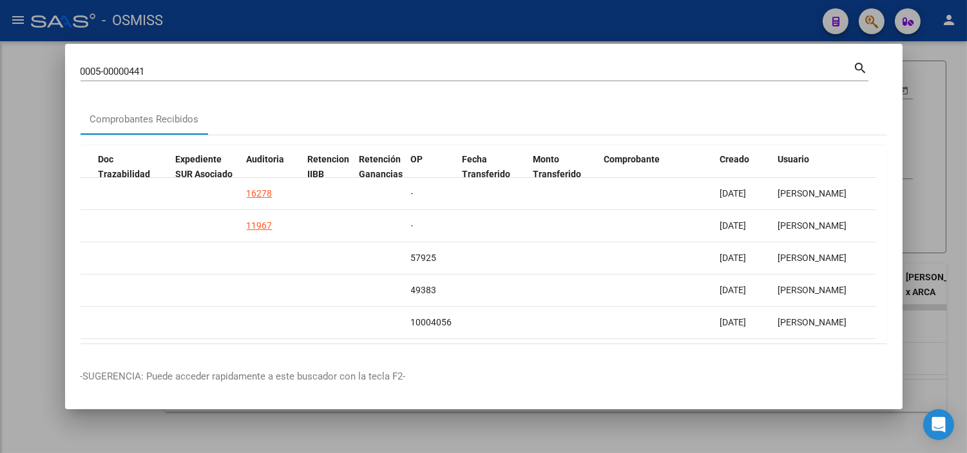
scroll to position [62, 0]
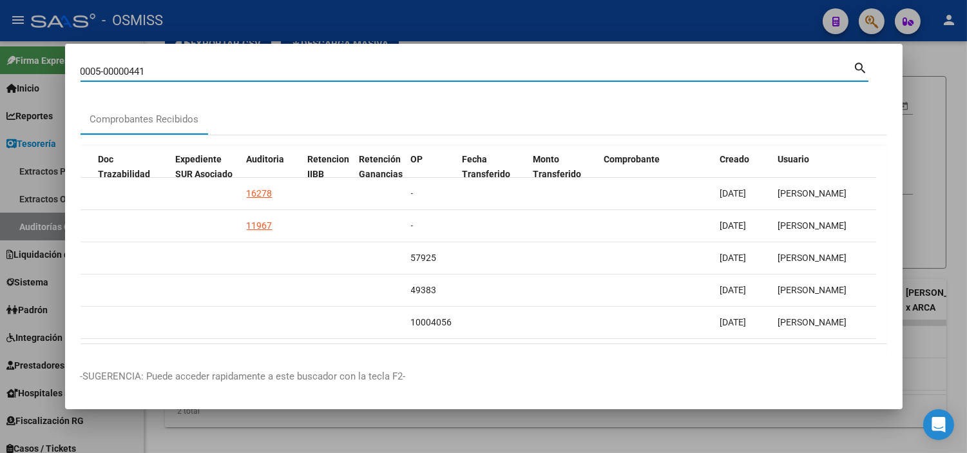
click at [207, 74] on input "0005-00000441" at bounding box center [466, 72] width 773 height 12
click at [204, 73] on input "0005-00000441" at bounding box center [466, 72] width 773 height 12
paste input "4-00000113"
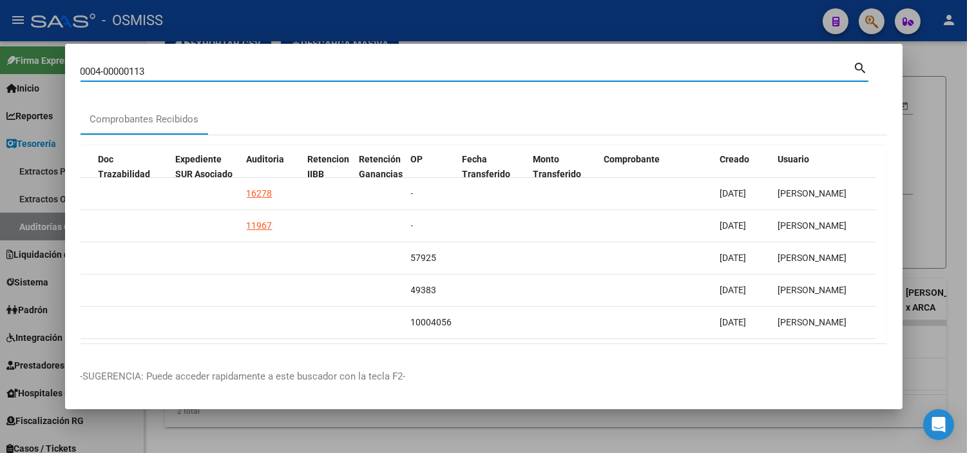
type input "0004-00000113"
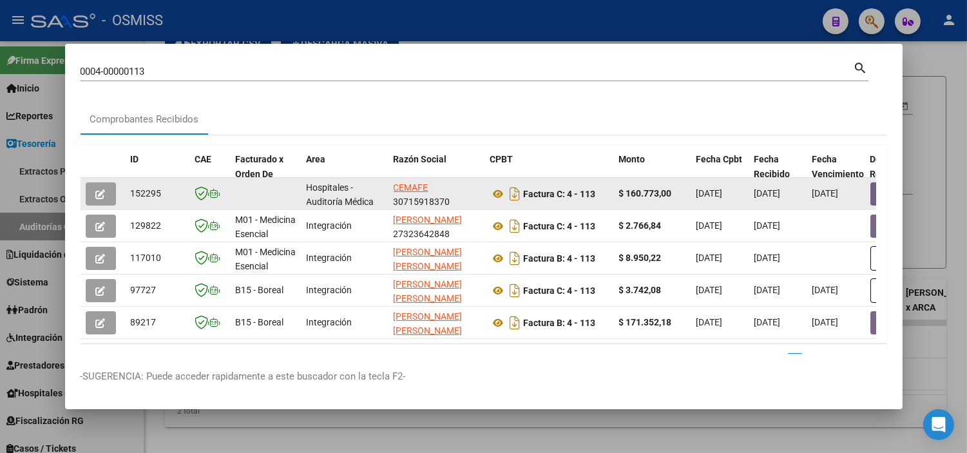
click at [108, 202] on button "button" at bounding box center [101, 193] width 30 height 23
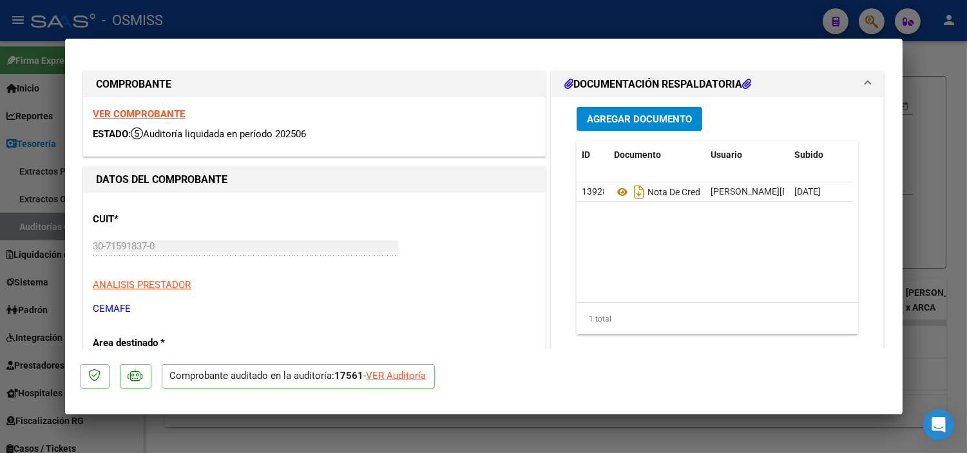
click at [392, 375] on div "VER Auditoría" at bounding box center [396, 375] width 60 height 15
type input "$ 0,00"
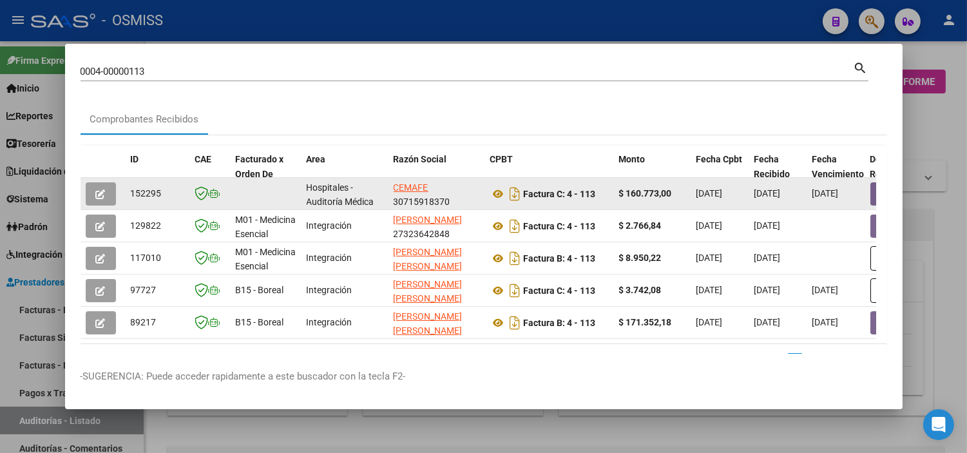
click at [871, 200] on button "button" at bounding box center [890, 193] width 41 height 23
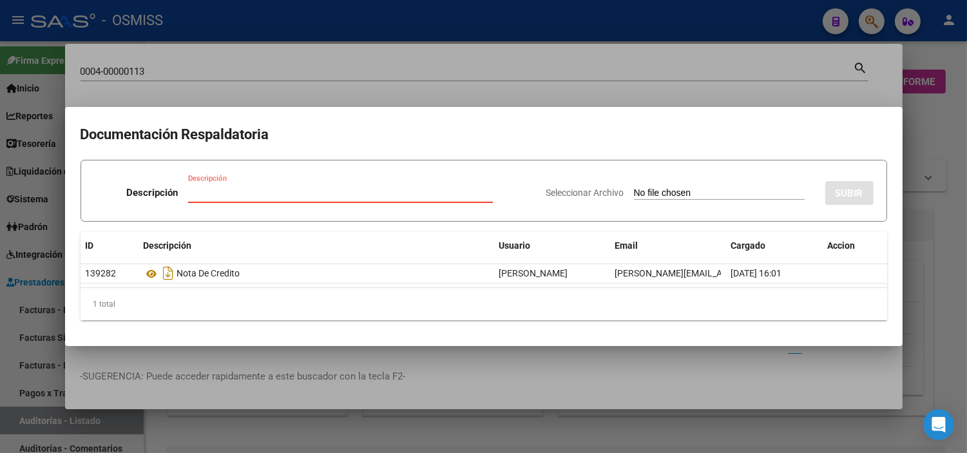
click at [0, 346] on div at bounding box center [483, 226] width 967 height 453
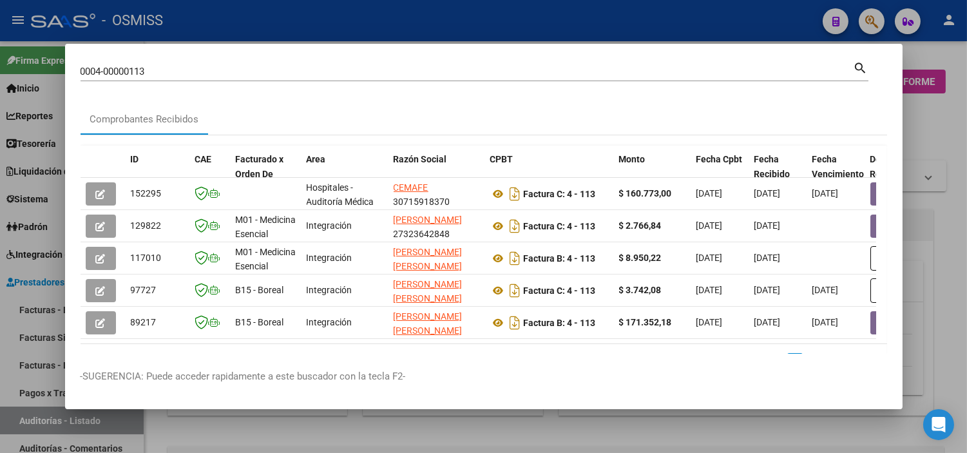
click at [0, 346] on div at bounding box center [483, 226] width 967 height 453
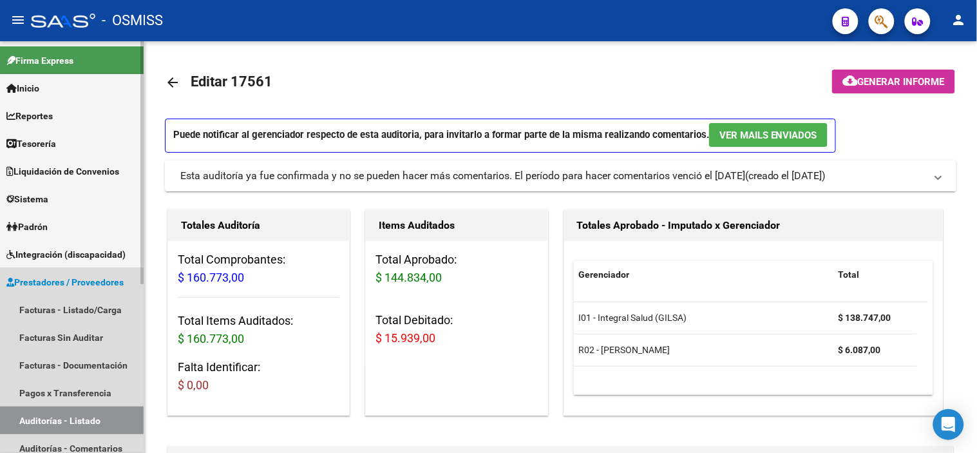
click at [62, 419] on link "Auditorías - Listado" at bounding box center [72, 420] width 144 height 28
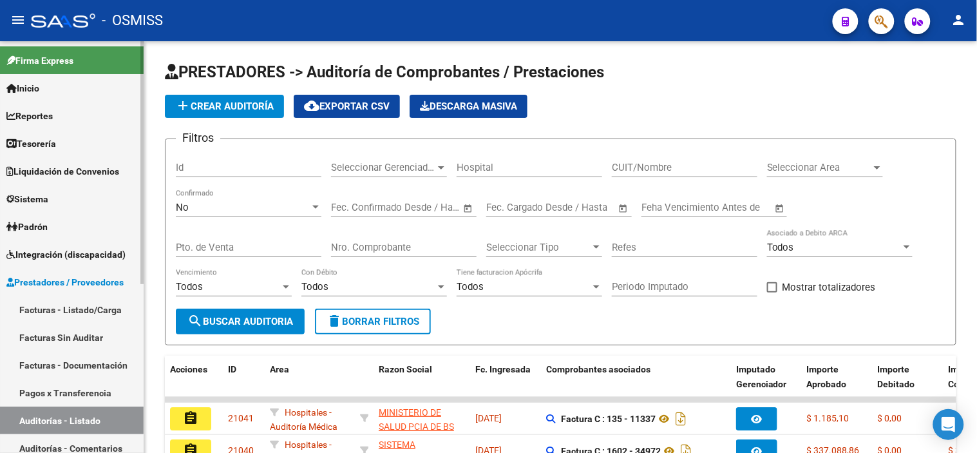
click at [79, 147] on link "Tesorería" at bounding box center [72, 143] width 144 height 28
click at [65, 148] on link "Tesorería" at bounding box center [72, 143] width 144 height 28
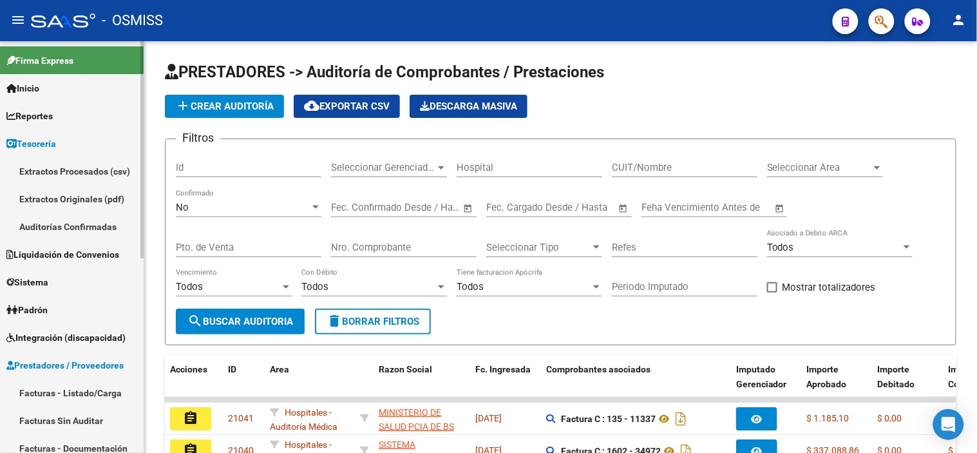
click at [64, 166] on link "Extractos Procesados (csv)" at bounding box center [72, 171] width 144 height 28
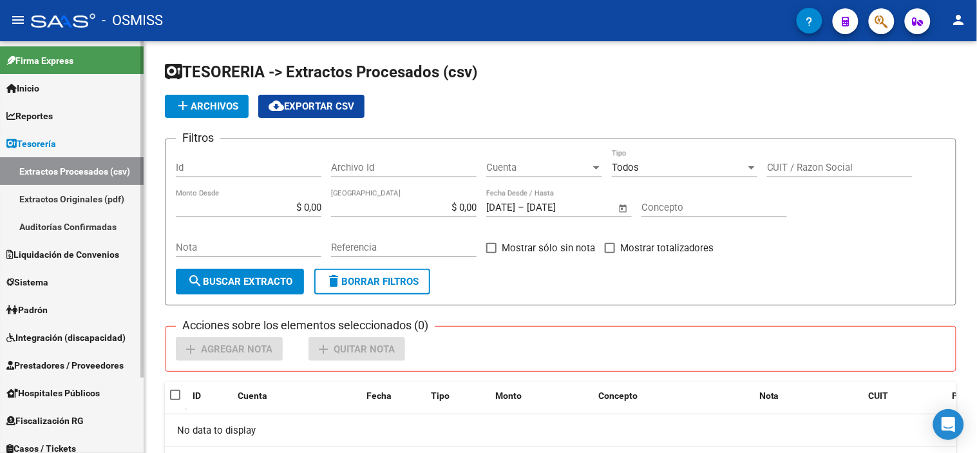
click at [69, 254] on span "Liquidación de Convenios" at bounding box center [62, 254] width 113 height 14
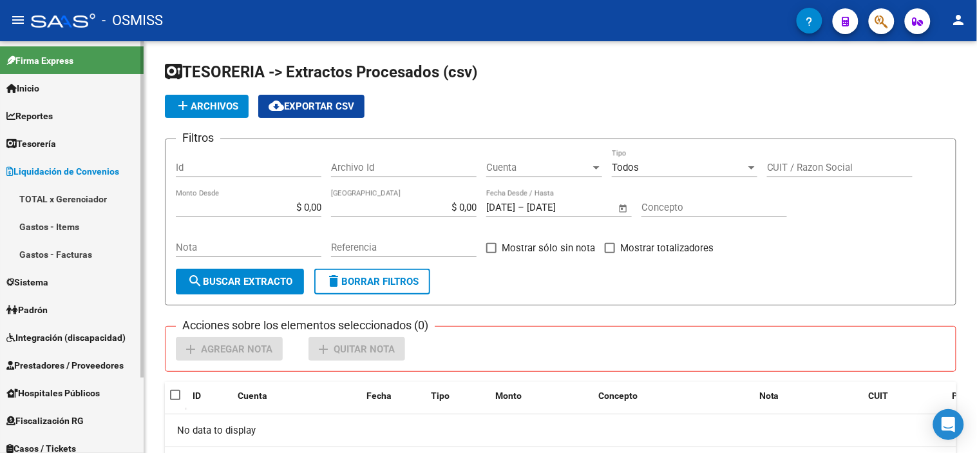
click at [90, 146] on link "Tesorería" at bounding box center [72, 143] width 144 height 28
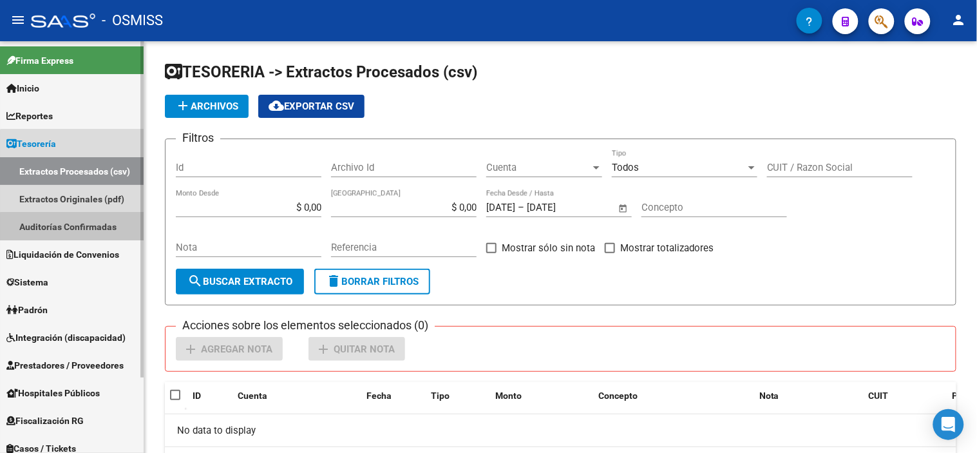
click at [80, 230] on link "Auditorías Confirmadas" at bounding box center [72, 227] width 144 height 28
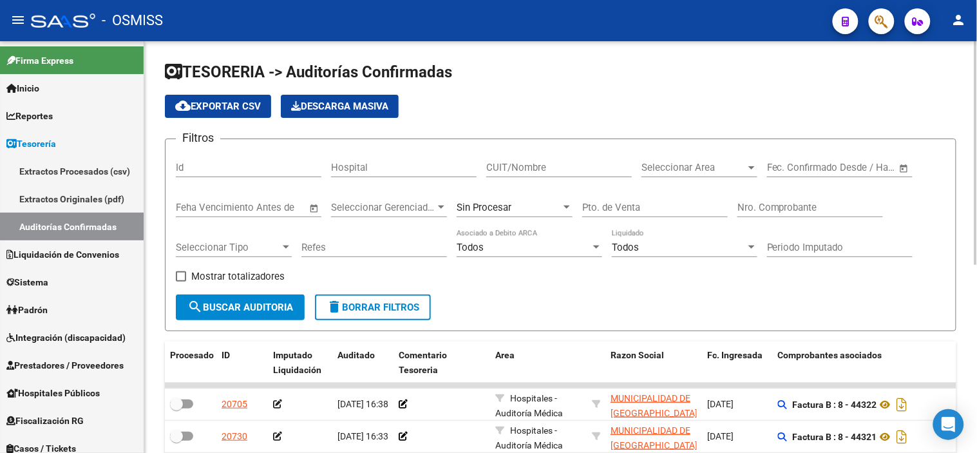
click at [770, 204] on input "Nro. Comprobante" at bounding box center [810, 208] width 146 height 12
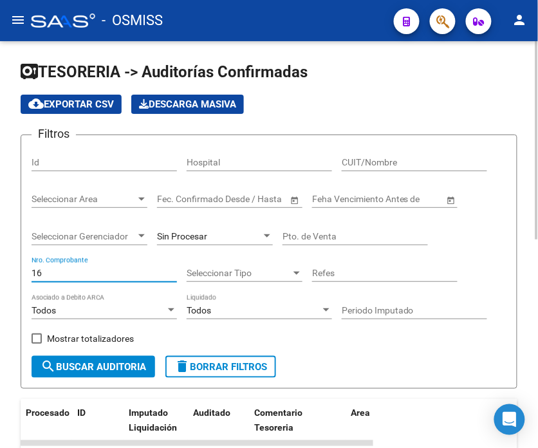
type input "16"
click at [197, 243] on div "Sin Procesar" at bounding box center [215, 233] width 116 height 26
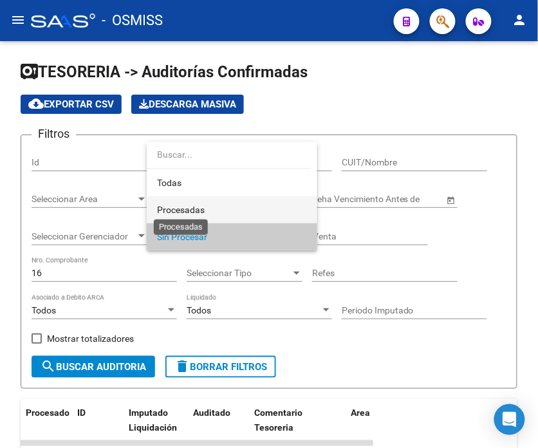
click at [202, 207] on span "Procesadas" at bounding box center [181, 210] width 48 height 10
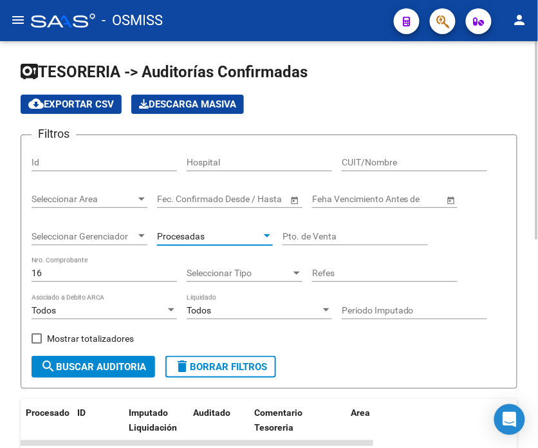
click at [358, 240] on input "Pto. de Venta" at bounding box center [356, 236] width 146 height 11
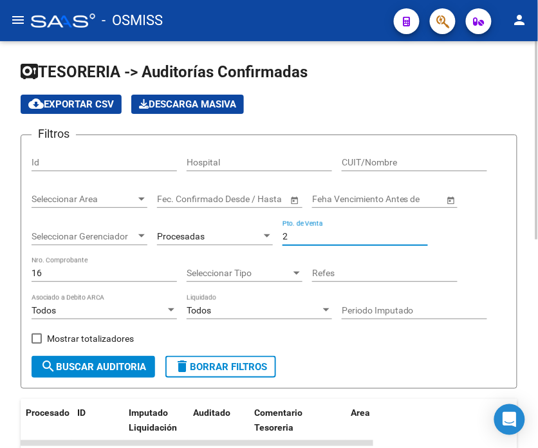
type input "2"
click at [119, 375] on button "search Buscar Auditoria" at bounding box center [94, 367] width 124 height 22
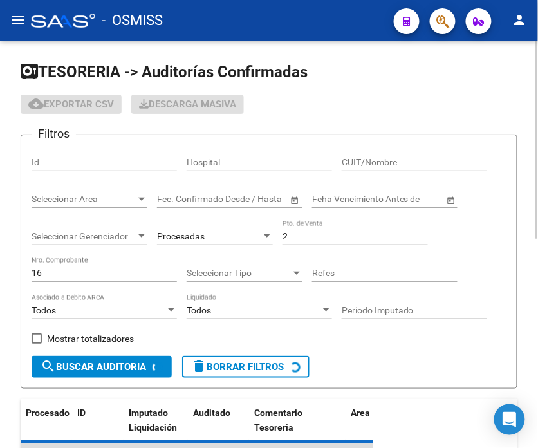
checkbox input "true"
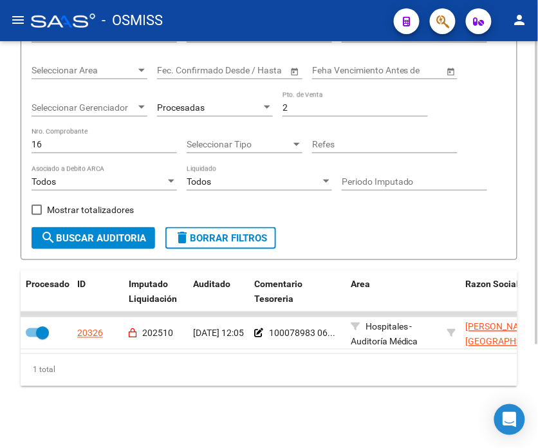
scroll to position [139, 0]
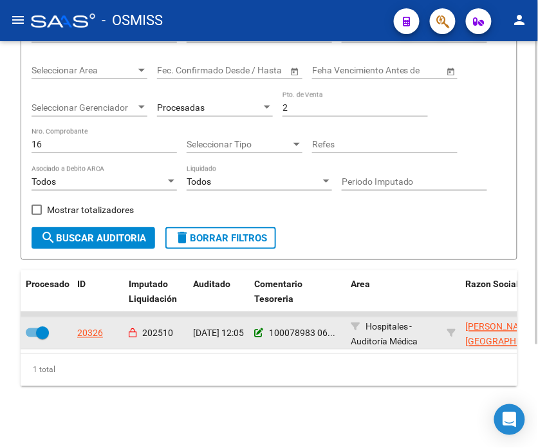
click at [256, 329] on icon at bounding box center [258, 333] width 9 height 9
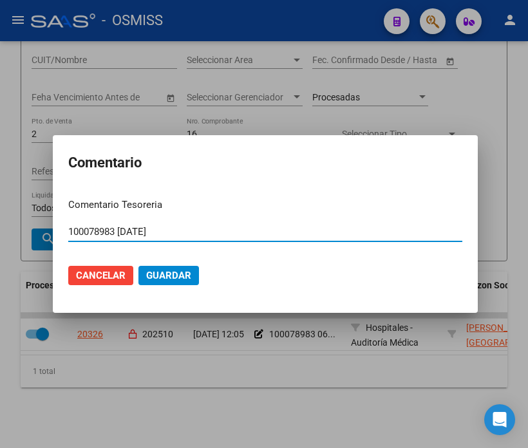
click at [200, 232] on input "100078983 [DATE]" at bounding box center [265, 232] width 394 height 12
click at [116, 270] on span "Cancelar" at bounding box center [101, 276] width 50 height 12
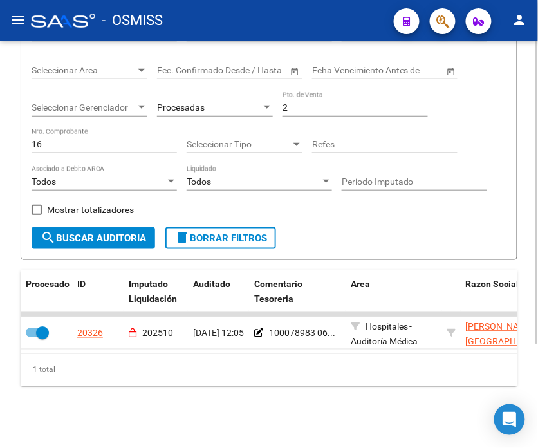
click at [74, 139] on input "16" at bounding box center [105, 144] width 146 height 11
type input "36"
click at [93, 232] on span "search Buscar Auditoria" at bounding box center [94, 238] width 106 height 12
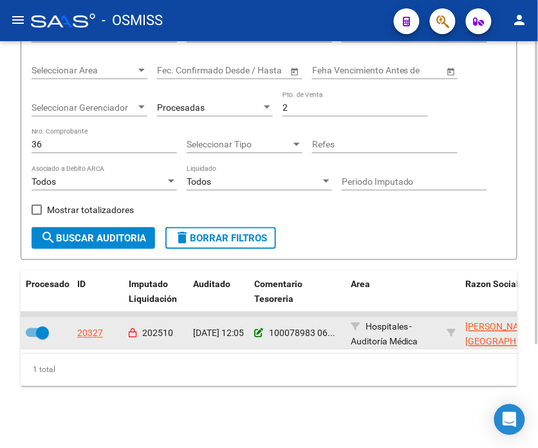
click at [259, 329] on icon at bounding box center [258, 333] width 9 height 9
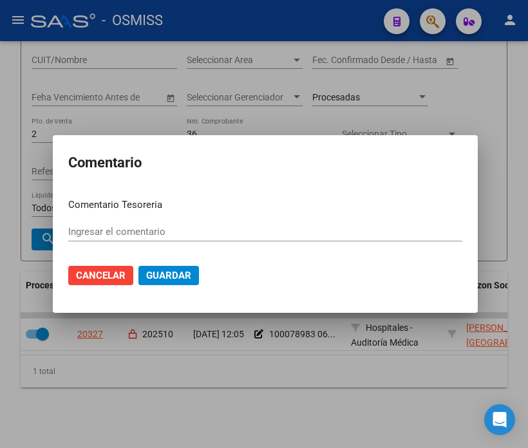
type input "100078983 [DATE]"
click at [194, 232] on input "100078983 [DATE]" at bounding box center [265, 232] width 394 height 12
click at [113, 277] on span "Cancelar" at bounding box center [101, 276] width 50 height 12
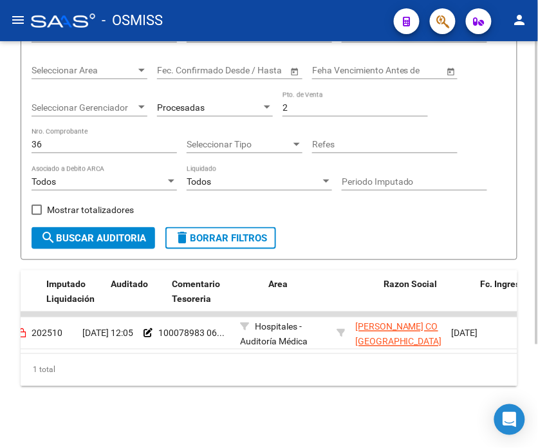
scroll to position [0, 0]
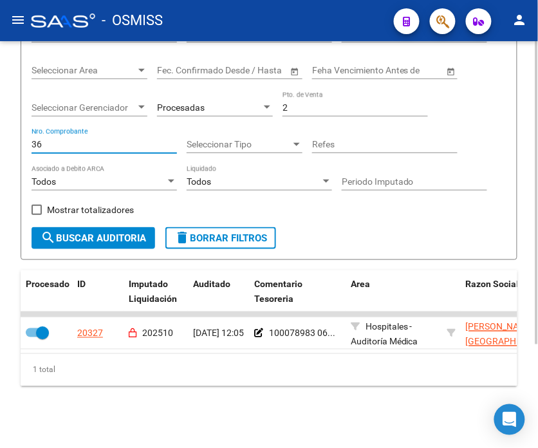
click at [128, 139] on input "36" at bounding box center [105, 144] width 146 height 11
click at [148, 227] on button "search Buscar Auditoria" at bounding box center [94, 238] width 124 height 22
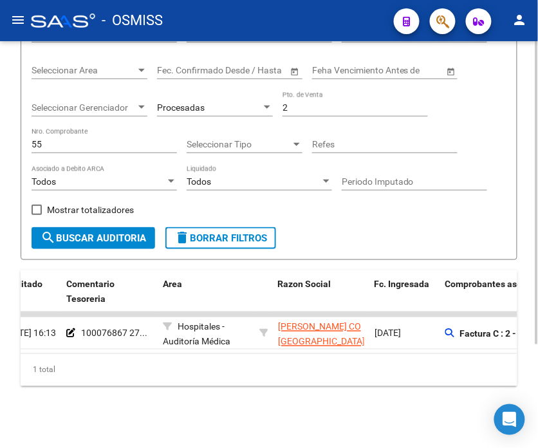
scroll to position [0, 137]
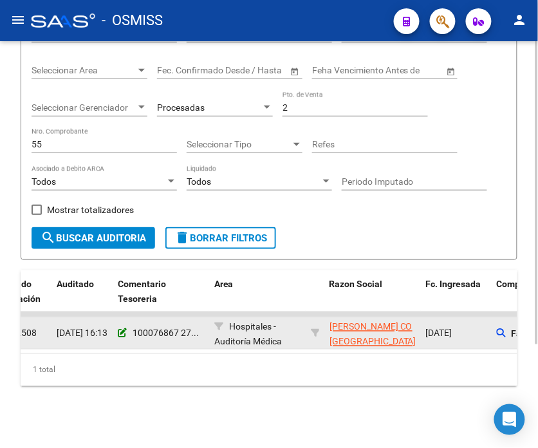
click at [122, 329] on icon at bounding box center [122, 333] width 9 height 9
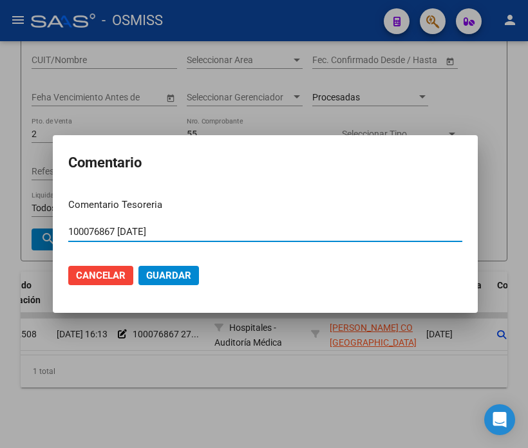
click at [187, 226] on input "100076867 [DATE]" at bounding box center [265, 232] width 394 height 12
click at [133, 364] on div at bounding box center [264, 224] width 528 height 448
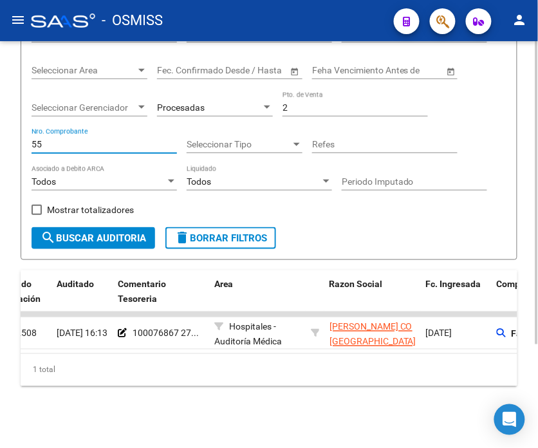
click at [97, 139] on input "55" at bounding box center [105, 144] width 146 height 11
type input "69"
click at [93, 234] on button "search Buscar Auditoria" at bounding box center [94, 238] width 124 height 22
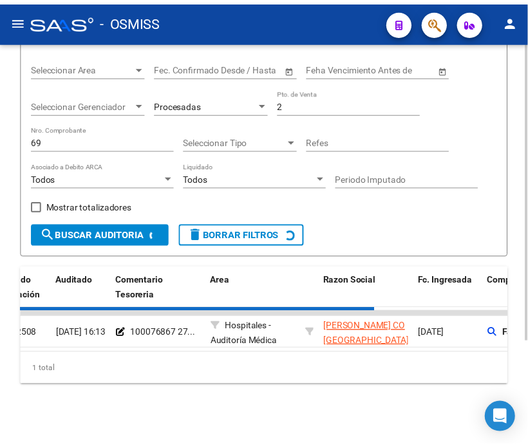
scroll to position [118, 0]
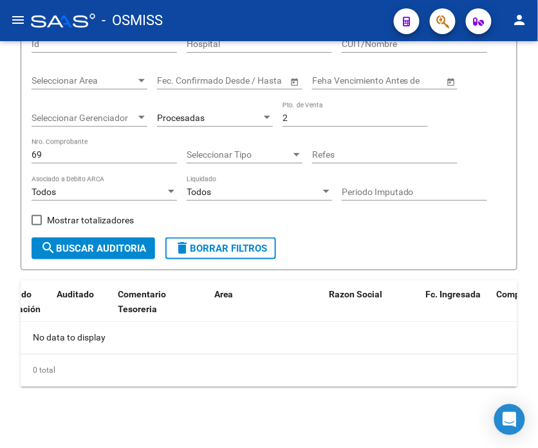
click at [439, 18] on icon "button" at bounding box center [443, 21] width 13 height 15
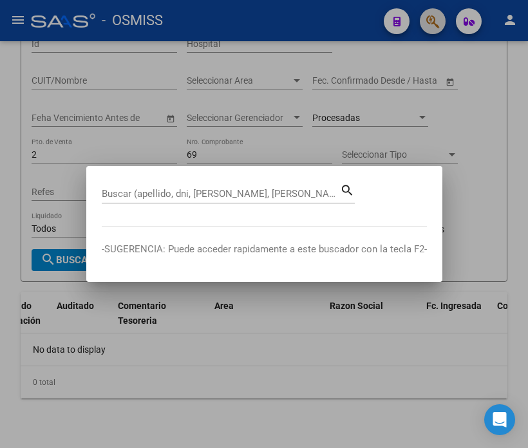
scroll to position [130, 0]
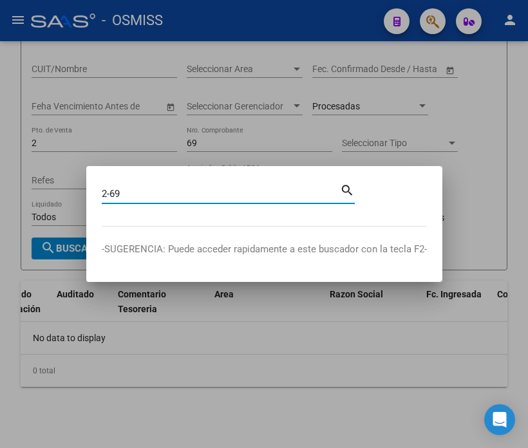
type input "2-69"
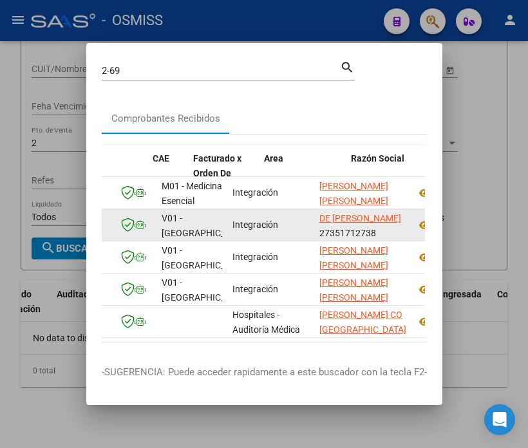
drag, startPoint x: 282, startPoint y: 223, endPoint x: 319, endPoint y: 210, distance: 39.5
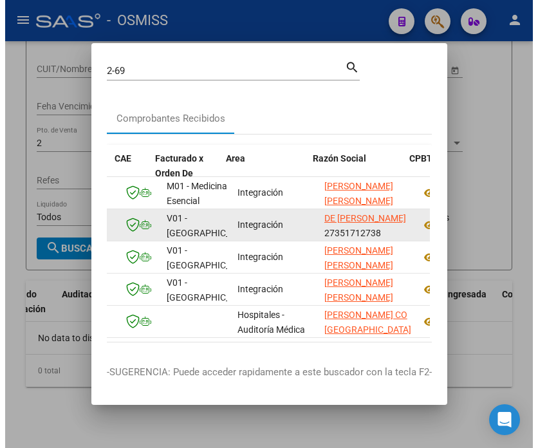
scroll to position [0, 106]
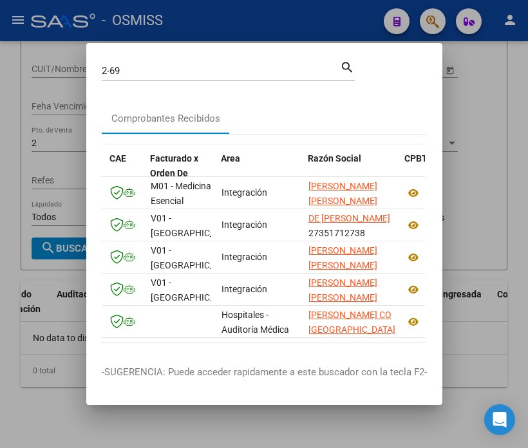
click at [68, 337] on div at bounding box center [264, 224] width 528 height 448
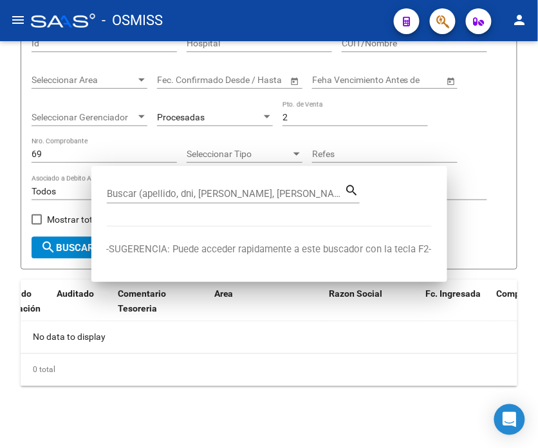
scroll to position [118, 0]
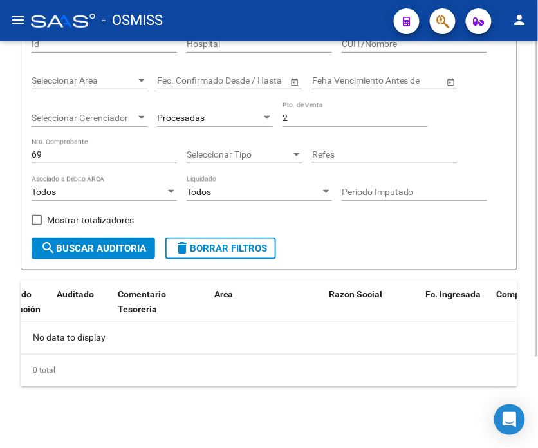
click at [224, 119] on div "Procesadas" at bounding box center [209, 118] width 104 height 11
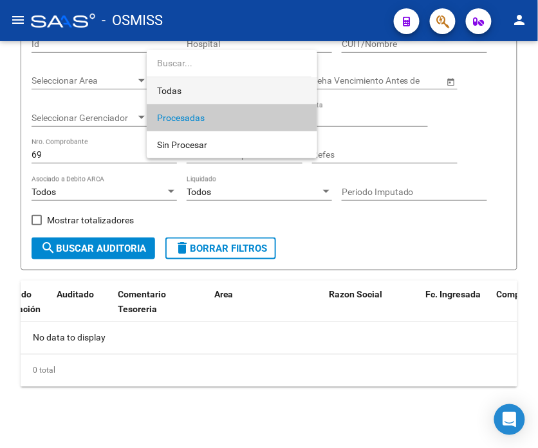
click at [225, 80] on span "Todas" at bounding box center [232, 90] width 150 height 27
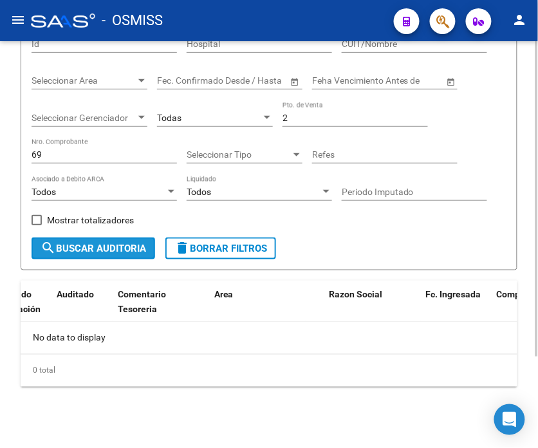
click at [144, 246] on span "search Buscar Auditoria" at bounding box center [94, 249] width 106 height 12
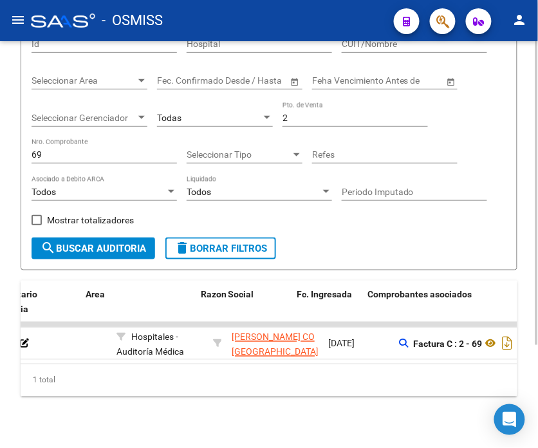
scroll to position [0, 310]
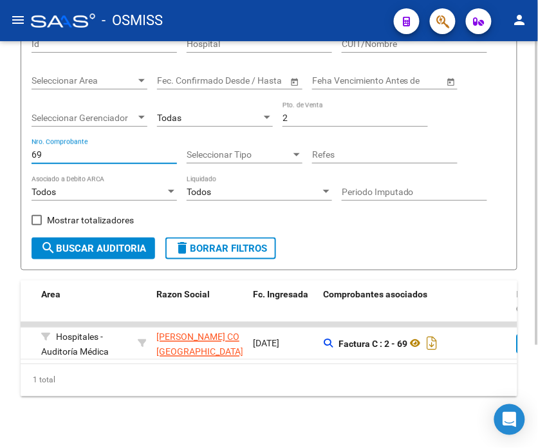
click at [144, 155] on input "69" at bounding box center [105, 154] width 146 height 11
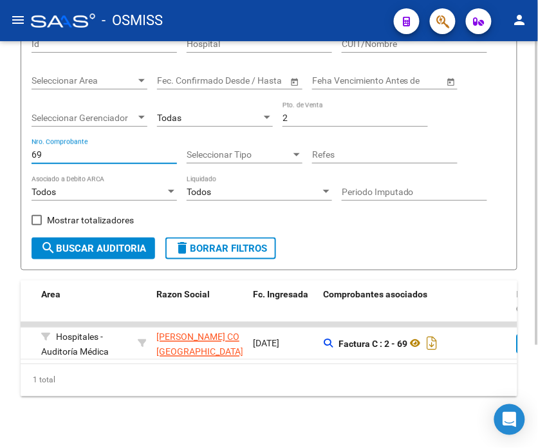
click at [144, 155] on input "69" at bounding box center [105, 154] width 146 height 11
type input "94"
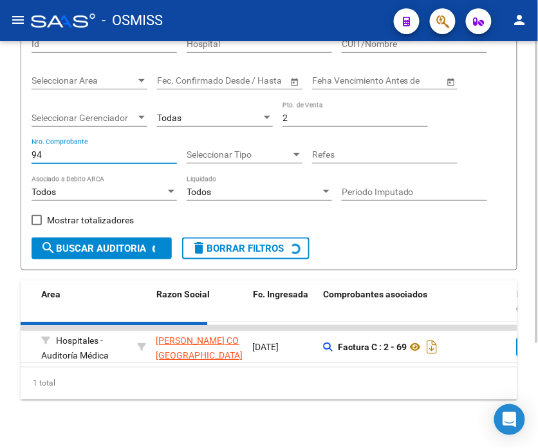
checkbox input "true"
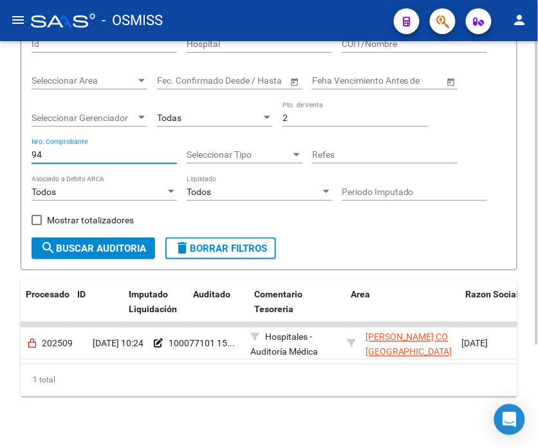
scroll to position [0, 0]
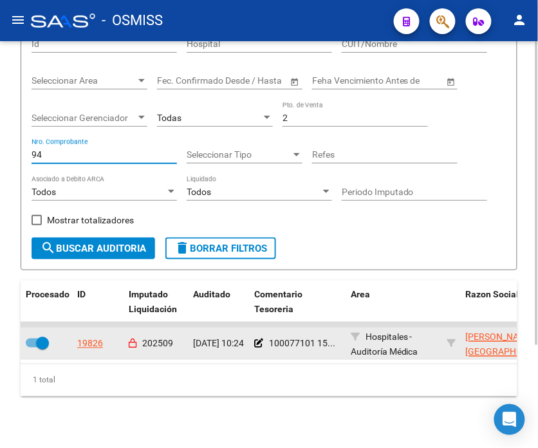
type input "94"
click at [252, 348] on datatable-body-cell "100077101 15..." at bounding box center [297, 344] width 97 height 32
click at [260, 342] on icon at bounding box center [258, 343] width 9 height 9
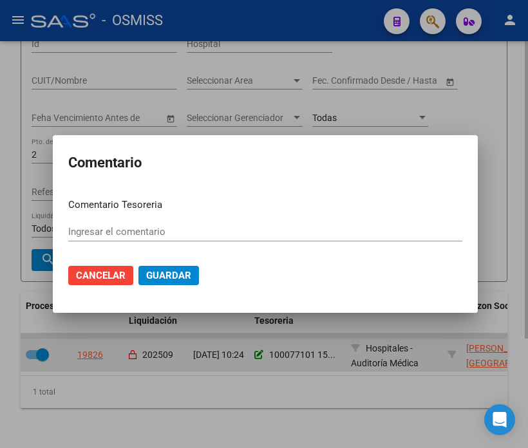
type input "100077101 [DATE]"
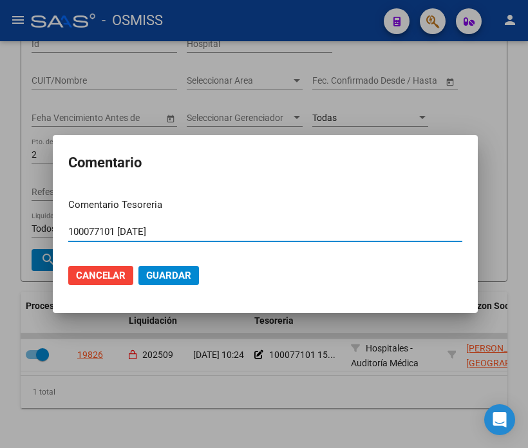
click at [215, 230] on input "100077101 [DATE]" at bounding box center [265, 232] width 394 height 12
click at [214, 230] on input "100077101 [DATE]" at bounding box center [265, 232] width 394 height 12
click at [94, 278] on span "Cancelar" at bounding box center [101, 276] width 50 height 12
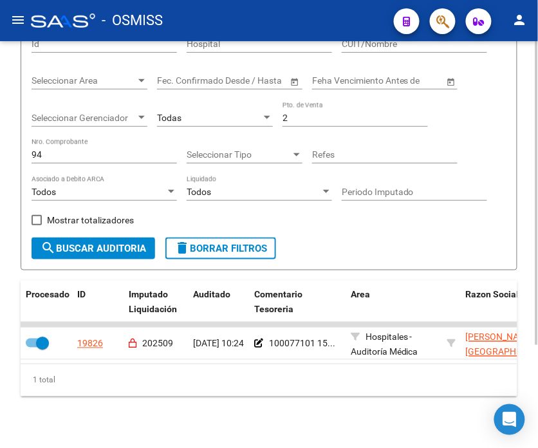
click at [65, 158] on input "94" at bounding box center [105, 154] width 146 height 11
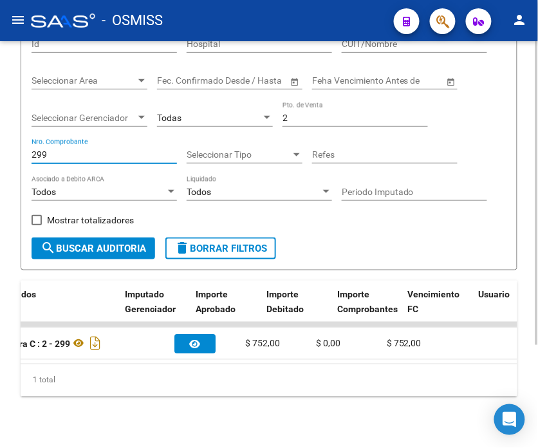
scroll to position [0, 702]
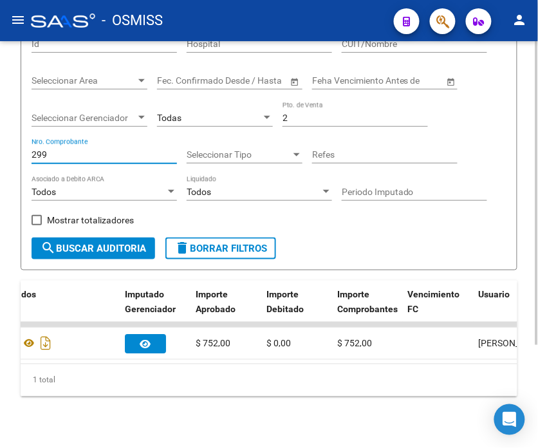
type input "299"
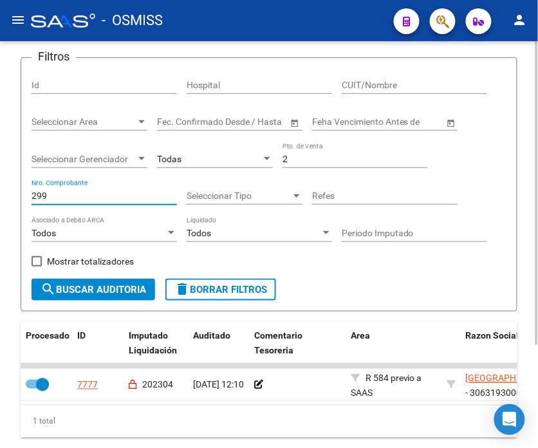
scroll to position [47, 0]
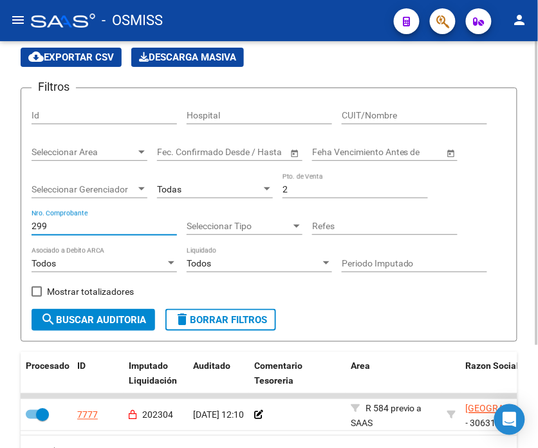
click at [325, 191] on input "2" at bounding box center [356, 189] width 146 height 11
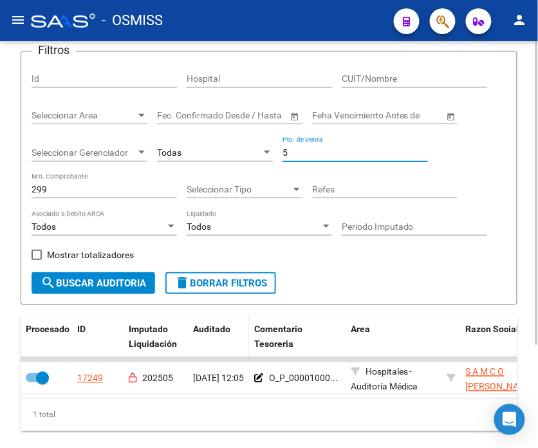
scroll to position [118, 0]
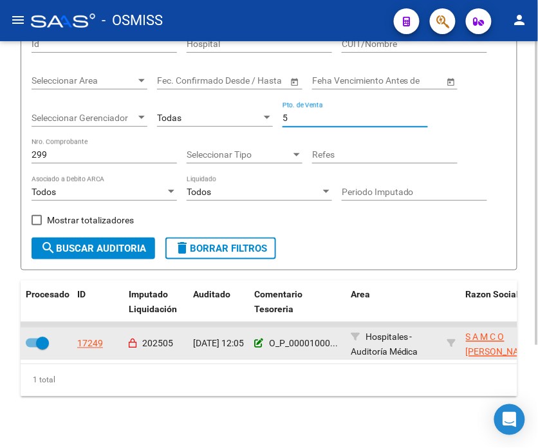
type input "5"
click at [256, 343] on icon at bounding box center [258, 343] width 9 height 9
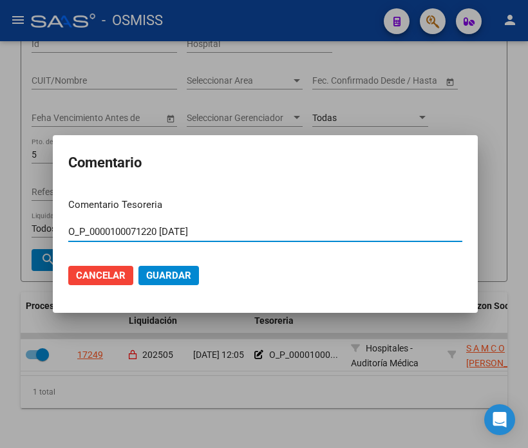
drag, startPoint x: 220, startPoint y: 229, endPoint x: 45, endPoint y: 231, distance: 175.2
click at [45, 231] on div "Comentario Comentario Tesoreria O_P_0000100071220 [DATE] Ingresar el comentario…" at bounding box center [264, 224] width 528 height 448
click at [94, 406] on div at bounding box center [264, 224] width 528 height 448
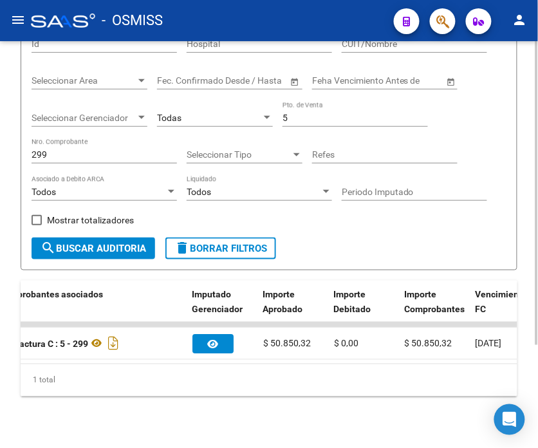
scroll to position [0, 638]
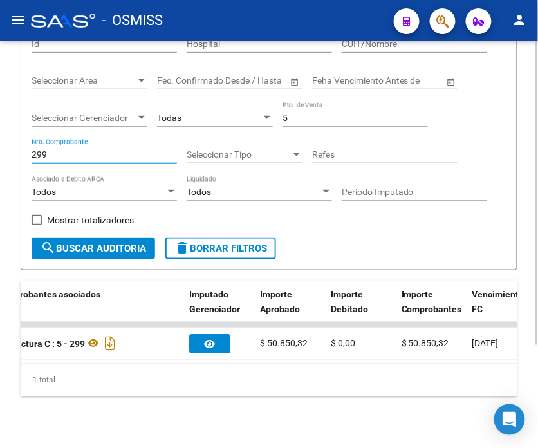
click at [93, 155] on input "299" at bounding box center [105, 154] width 146 height 11
type input "356"
click at [133, 251] on span "search Buscar Auditoria" at bounding box center [94, 249] width 106 height 12
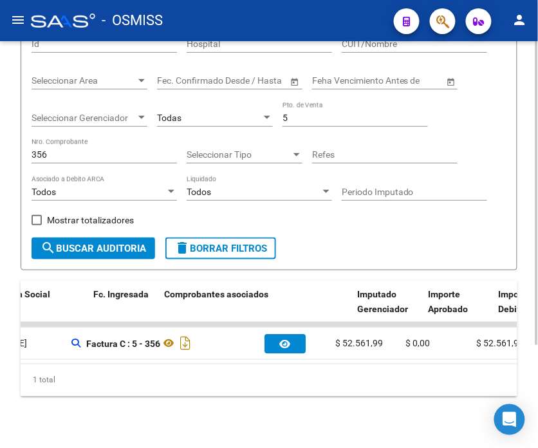
scroll to position [0, 0]
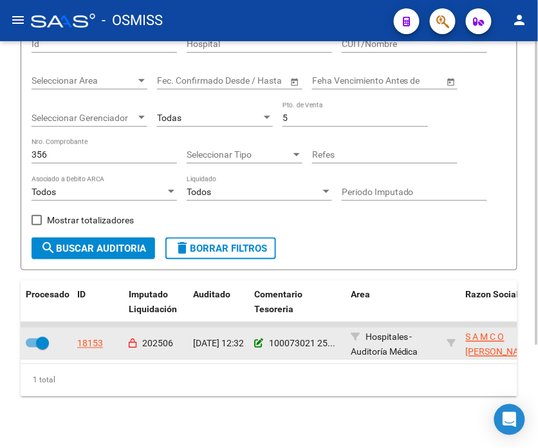
click at [259, 342] on icon at bounding box center [258, 343] width 9 height 9
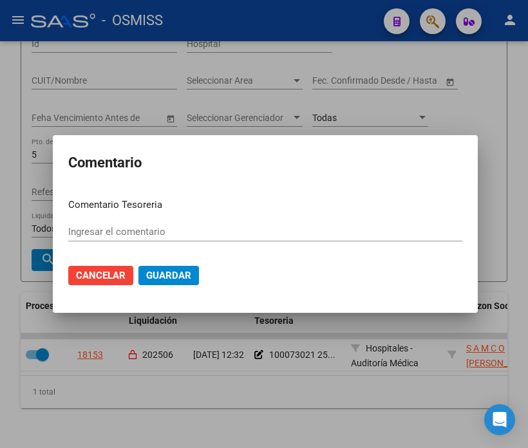
type input "100073021 [DATE]"
click at [180, 231] on input "100073021 [DATE]" at bounding box center [265, 232] width 394 height 12
click at [146, 370] on div at bounding box center [264, 224] width 528 height 448
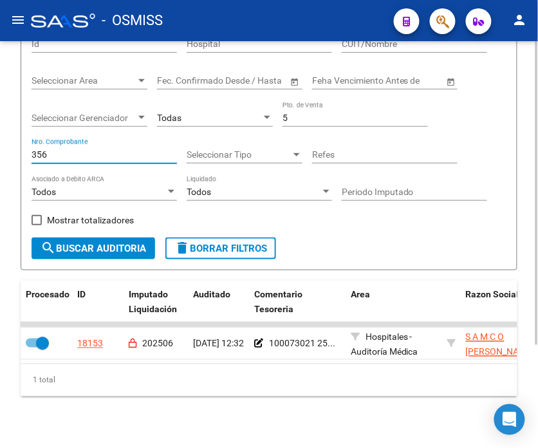
click at [81, 155] on input "356" at bounding box center [105, 154] width 146 height 11
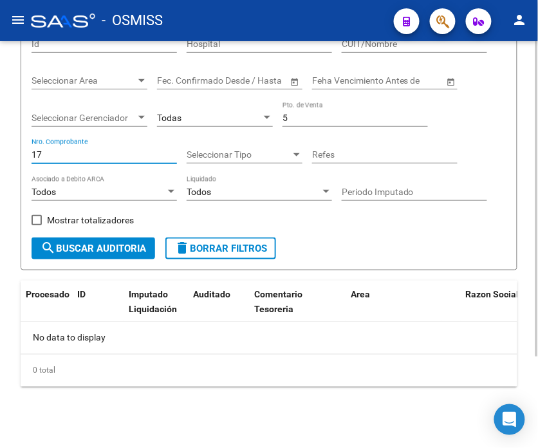
type input "17"
click at [336, 114] on input "5" at bounding box center [356, 118] width 146 height 11
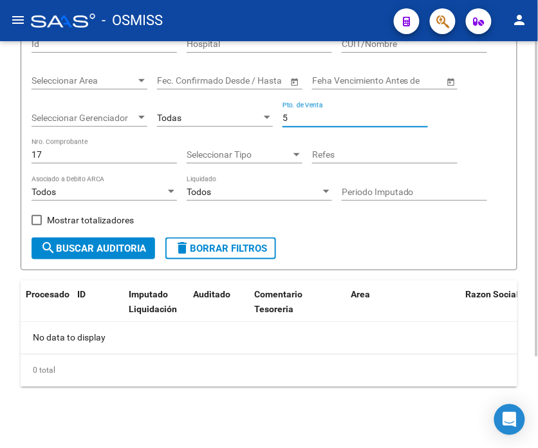
click at [336, 114] on input "5" at bounding box center [356, 118] width 146 height 11
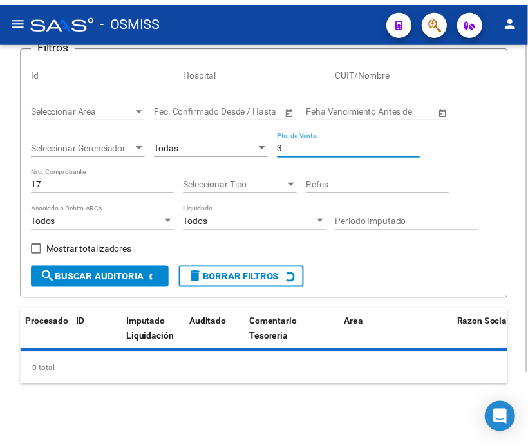
scroll to position [118, 0]
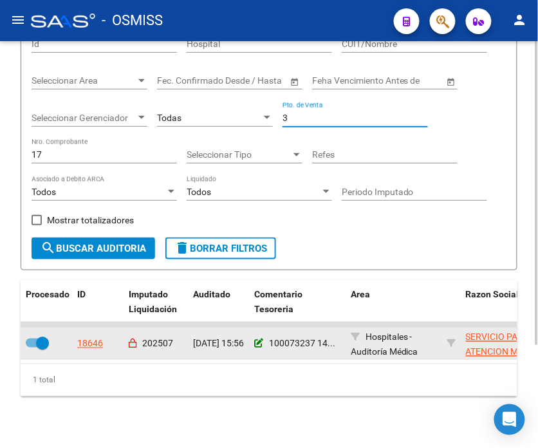
type input "3"
click at [258, 339] on icon at bounding box center [258, 343] width 9 height 9
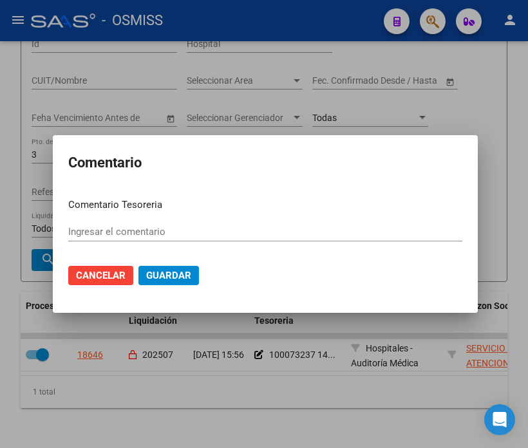
type input "100073237 [DATE]"
click at [160, 236] on input "100073237 [DATE]" at bounding box center [265, 232] width 394 height 12
click at [173, 234] on input "100073237 [DATE]" at bounding box center [265, 232] width 394 height 12
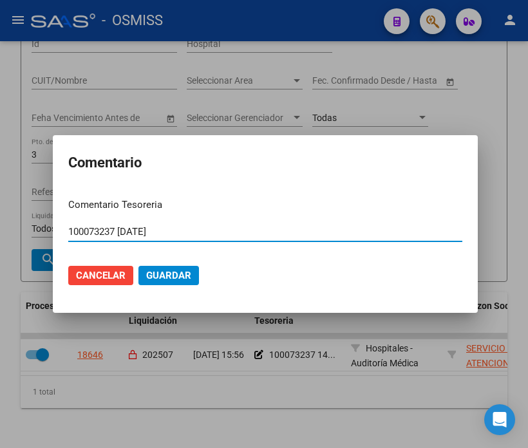
click at [111, 280] on span "Cancelar" at bounding box center [101, 276] width 50 height 12
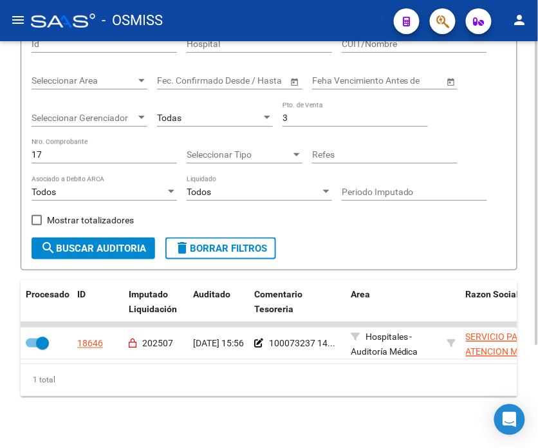
click at [67, 157] on input "17" at bounding box center [105, 154] width 146 height 11
type input "87"
click at [115, 250] on span "search Buscar Auditoria" at bounding box center [94, 249] width 106 height 12
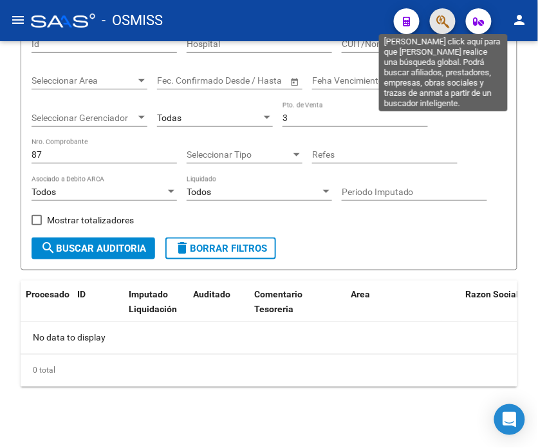
click at [446, 23] on icon "button" at bounding box center [443, 21] width 13 height 15
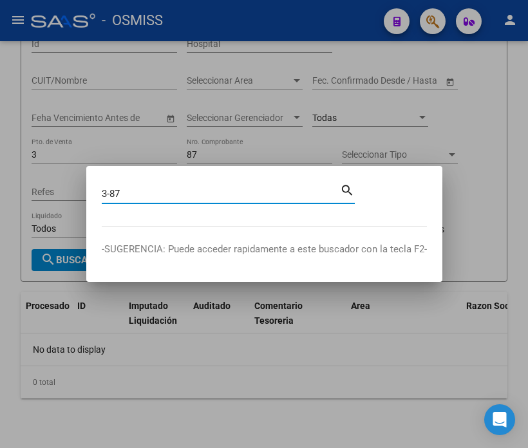
type input "3-87"
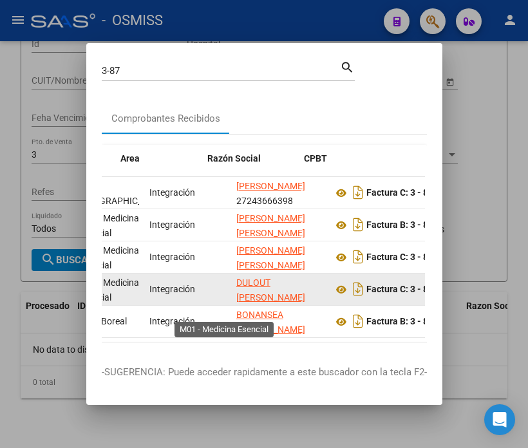
scroll to position [0, 221]
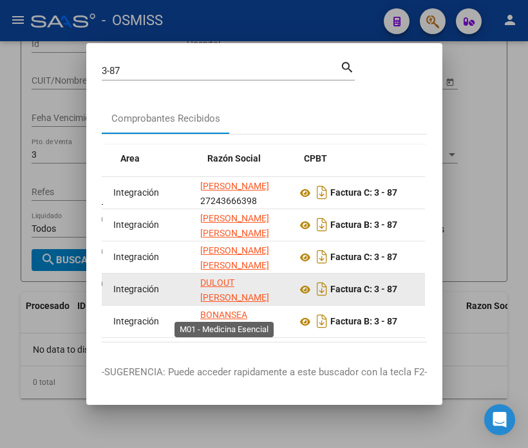
drag, startPoint x: 164, startPoint y: 301, endPoint x: 206, endPoint y: 301, distance: 42.5
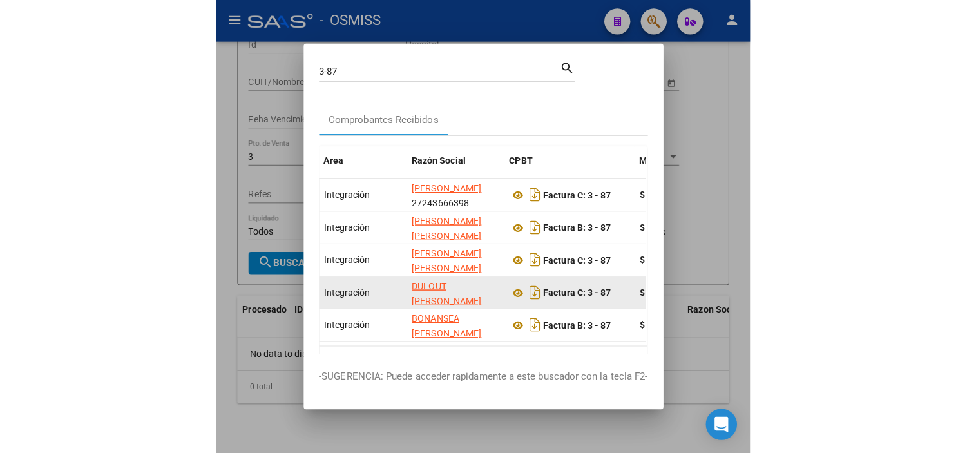
scroll to position [2, 0]
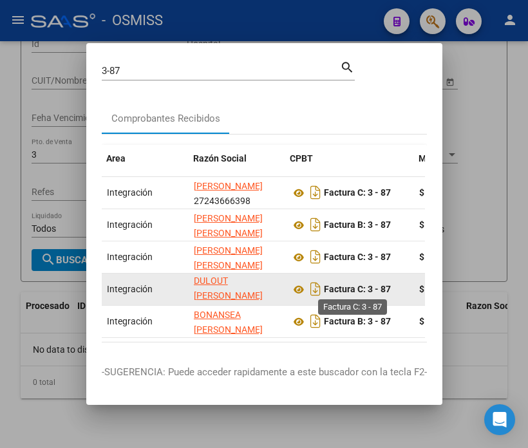
drag, startPoint x: 285, startPoint y: 292, endPoint x: 380, endPoint y: 290, distance: 94.7
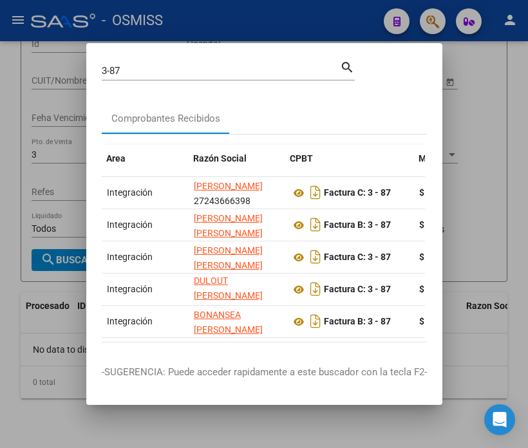
drag, startPoint x: 399, startPoint y: 269, endPoint x: 427, endPoint y: 266, distance: 27.9
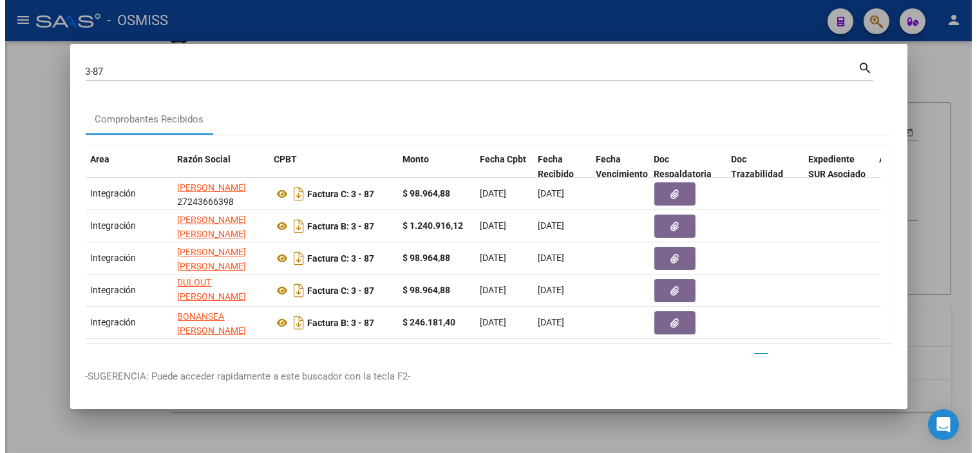
scroll to position [10, 0]
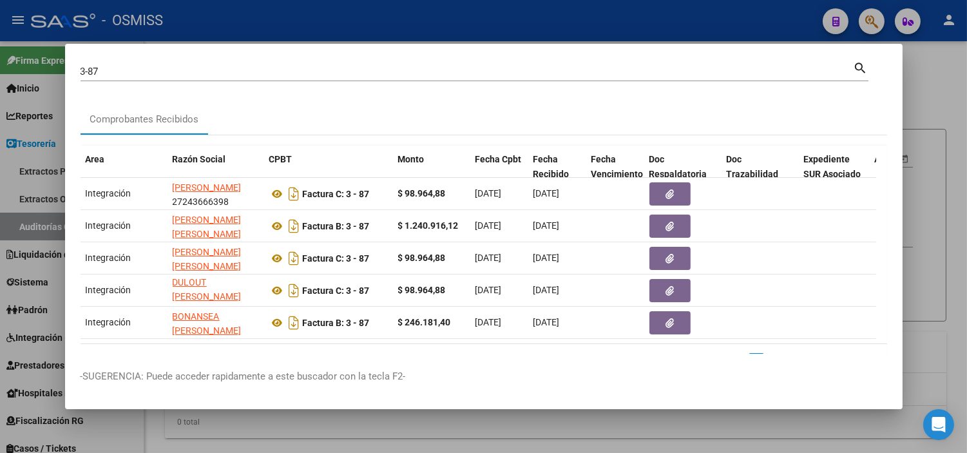
click at [300, 32] on div at bounding box center [483, 226] width 967 height 453
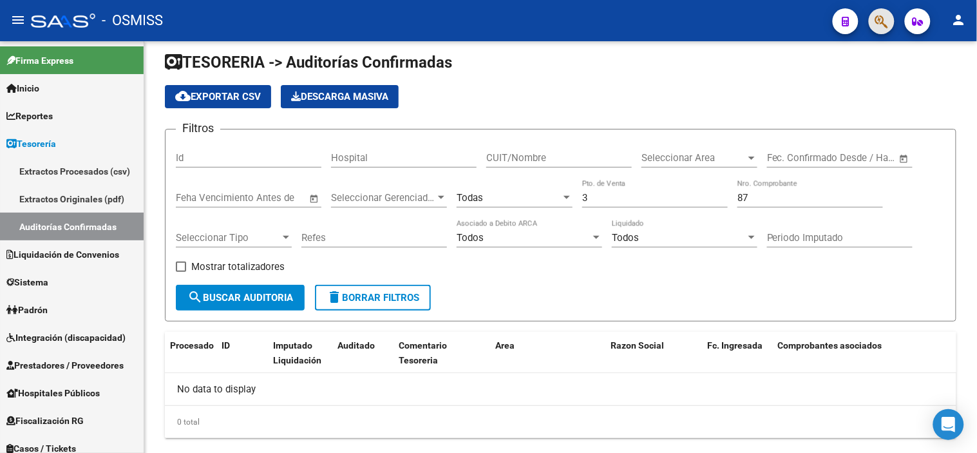
click at [872, 22] on button "button" at bounding box center [882, 21] width 26 height 26
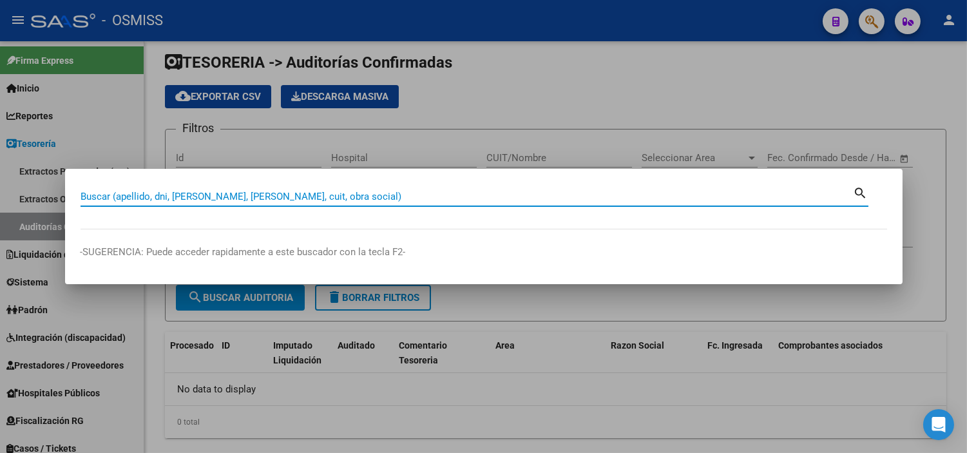
paste input "0004-00000943"
type input "0004-00000943"
click at [477, 134] on div at bounding box center [483, 226] width 967 height 453
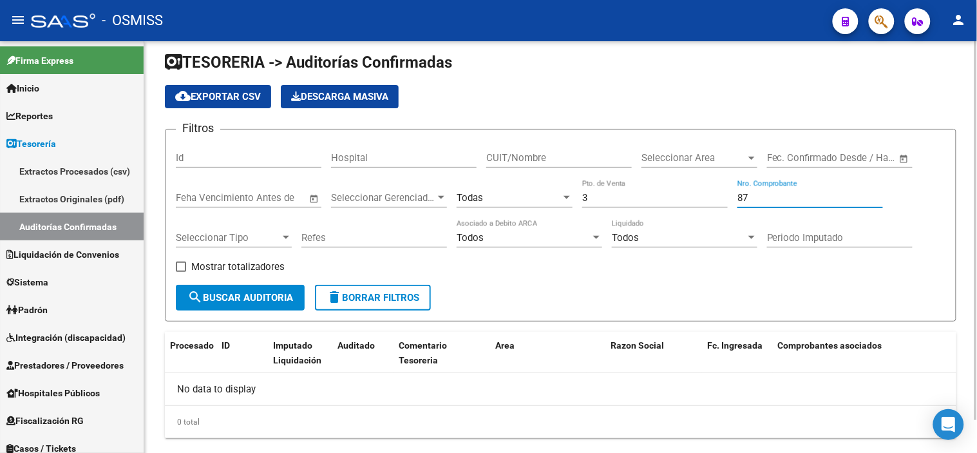
drag, startPoint x: 756, startPoint y: 198, endPoint x: 703, endPoint y: 200, distance: 52.9
click at [703, 200] on div "Filtros Id Hospital CUIT/Nombre Seleccionar Area Seleccionar Area Fecha inicio …" at bounding box center [561, 212] width 770 height 145
type input "943"
drag, startPoint x: 601, startPoint y: 200, endPoint x: 558, endPoint y: 202, distance: 43.2
click at [558, 202] on div "Filtros Id Hospital CUIT/Nombre Seleccionar Area Seleccionar Area Fecha inicio …" at bounding box center [561, 212] width 770 height 145
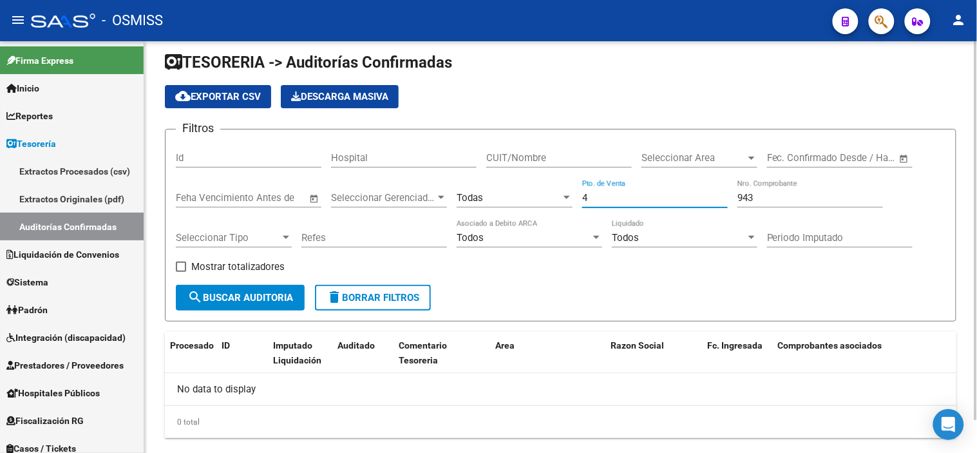
type input "4"
click at [240, 294] on span "search Buscar Auditoria" at bounding box center [240, 298] width 106 height 12
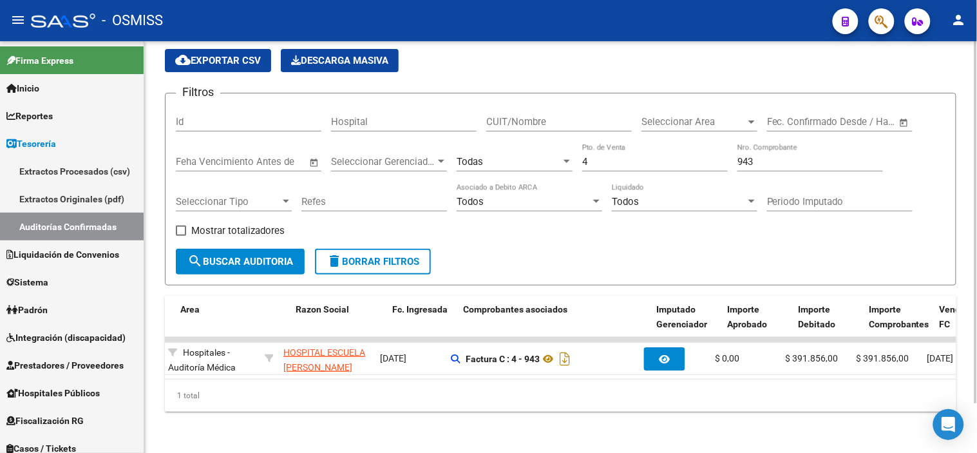
scroll to position [0, 330]
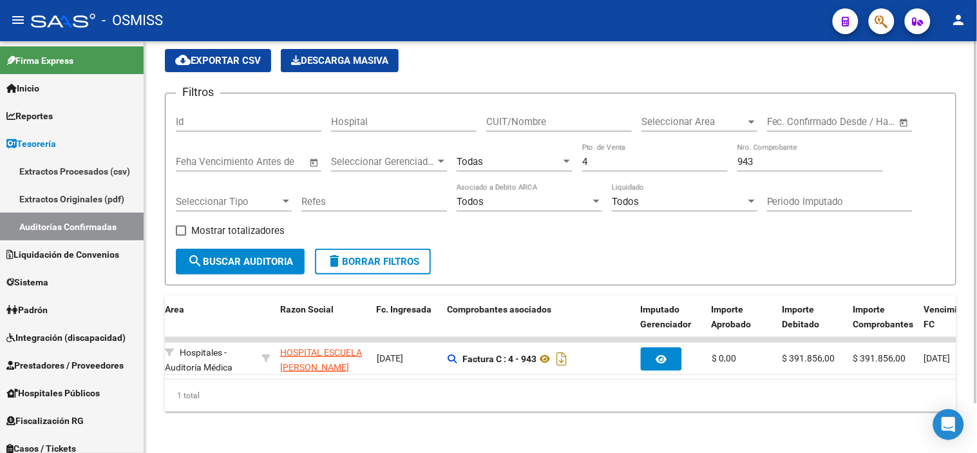
click at [372, 368] on datatable-body "19149 [DATE] 10:38 Hospitales - Auditoría [GEOGRAPHIC_DATA] [PERSON_NAME] - 306…" at bounding box center [560, 358] width 791 height 42
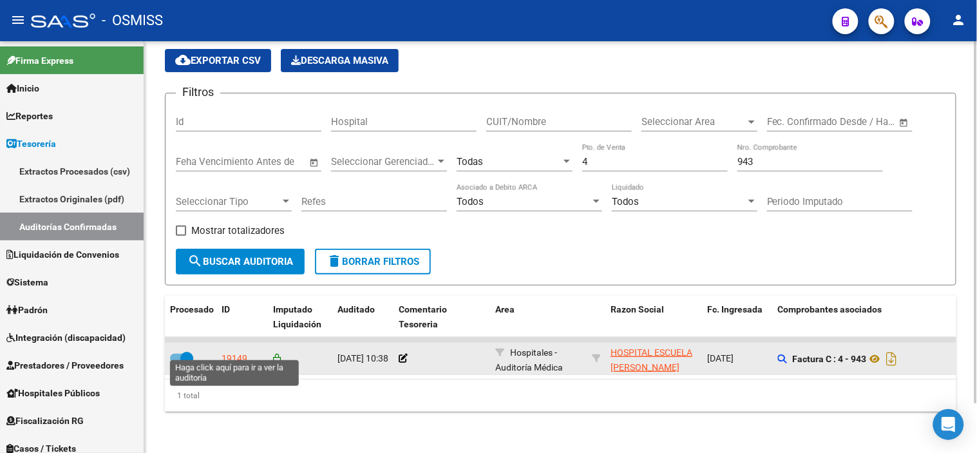
click at [235, 351] on div "19149" at bounding box center [235, 358] width 26 height 15
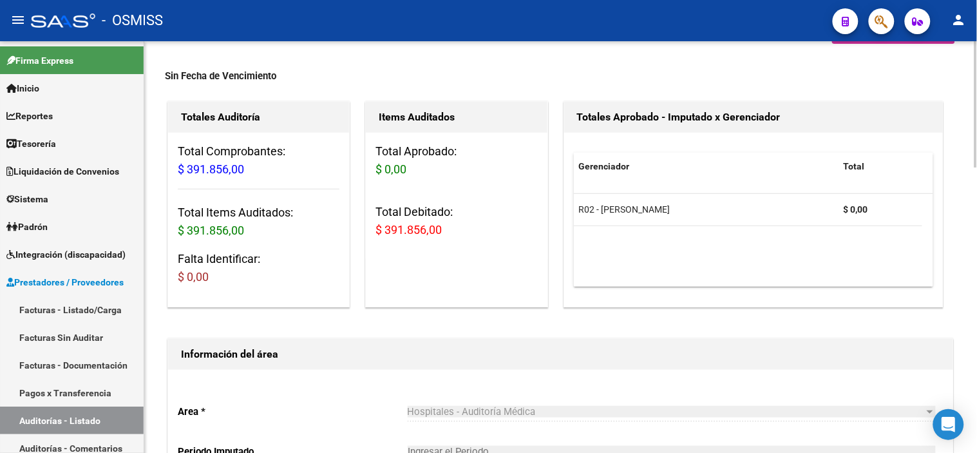
scroll to position [71, 0]
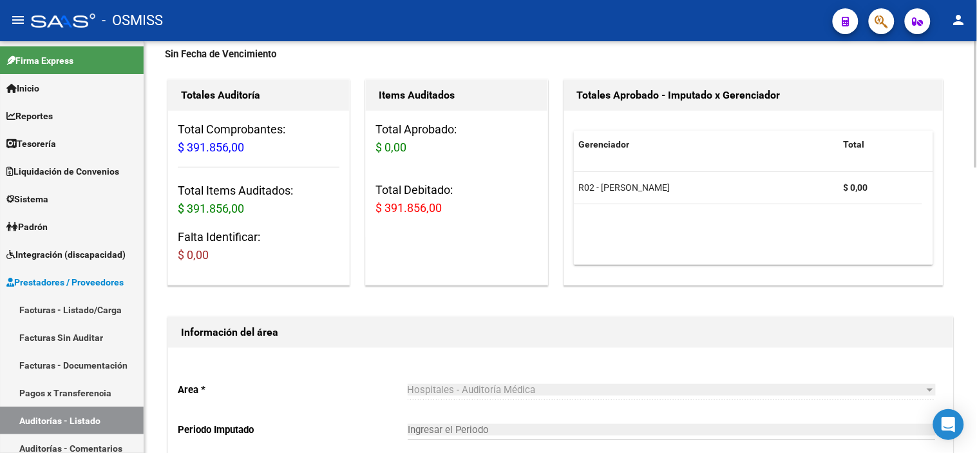
drag, startPoint x: 404, startPoint y: 209, endPoint x: 442, endPoint y: 202, distance: 38.5
click at [442, 202] on h3 "Total Debitado: $ 391.856,00" at bounding box center [456, 199] width 162 height 36
click at [422, 213] on span "$ 391.856,00" at bounding box center [408, 208] width 66 height 14
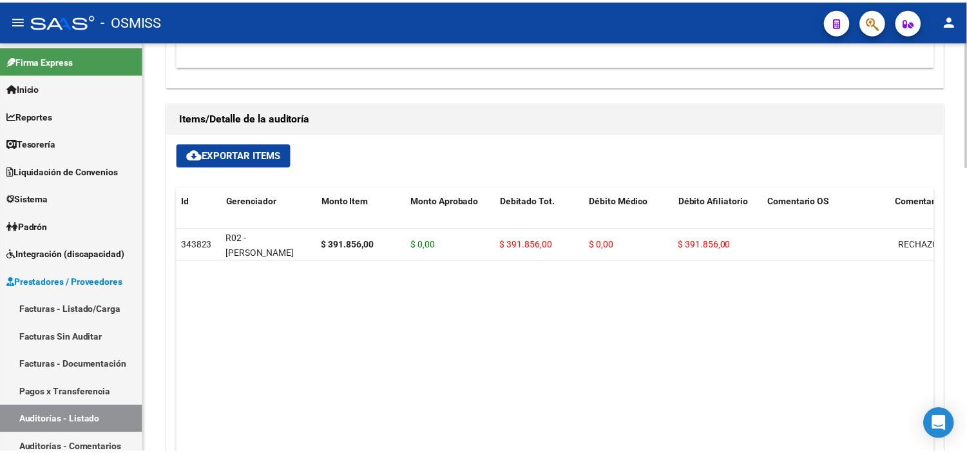
scroll to position [787, 0]
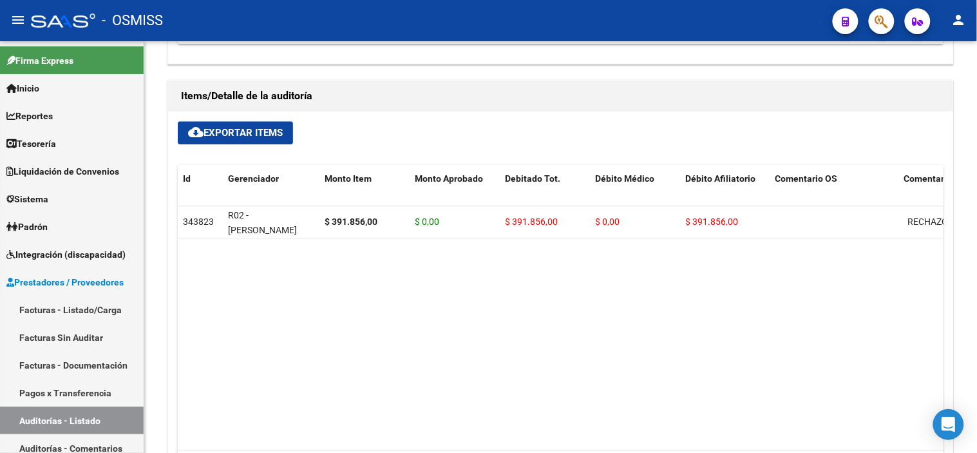
click at [885, 15] on icon "button" at bounding box center [881, 21] width 13 height 15
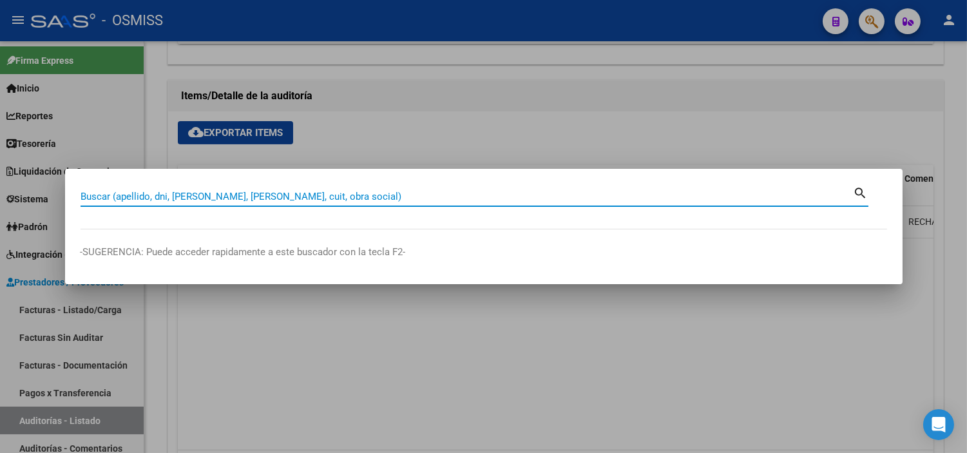
paste input "0003-00000463"
type input "0003-00000463"
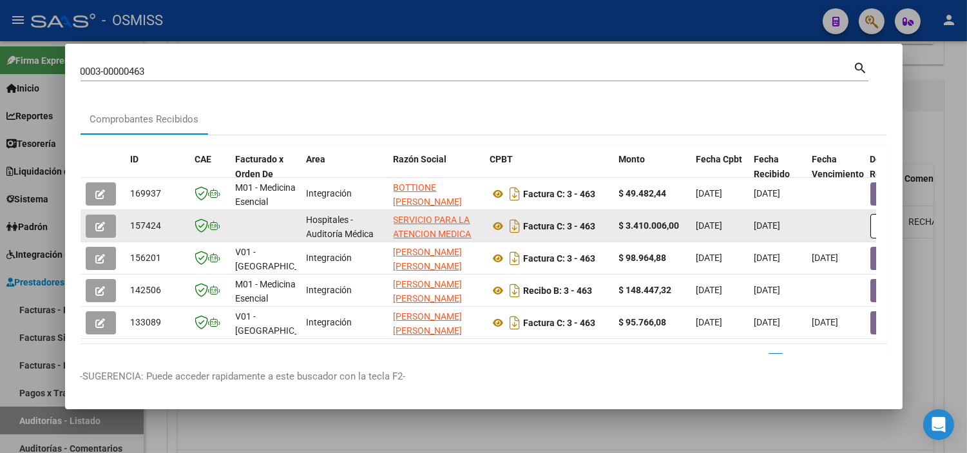
click at [117, 227] on div at bounding box center [103, 225] width 35 height 23
click at [103, 227] on icon "button" at bounding box center [101, 227] width 10 height 10
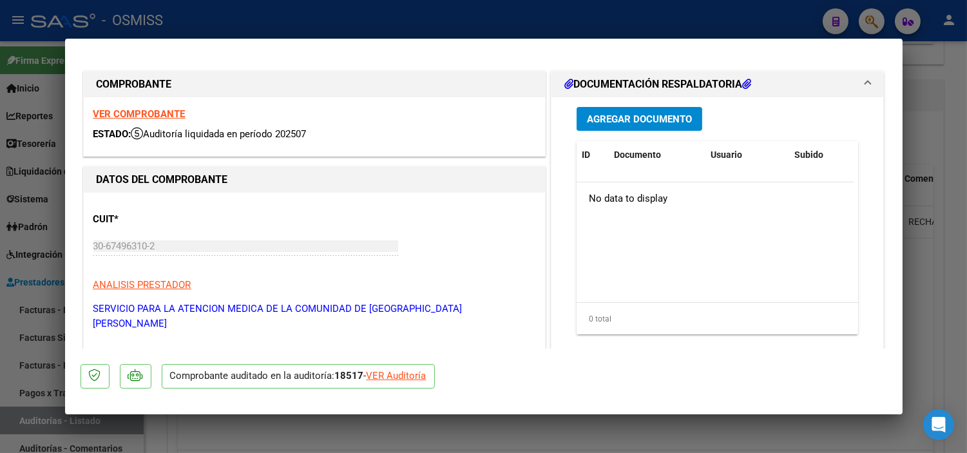
type input "[DATE]"
click at [380, 372] on div "VER Auditoría" at bounding box center [396, 375] width 60 height 15
type input "$ 0,00"
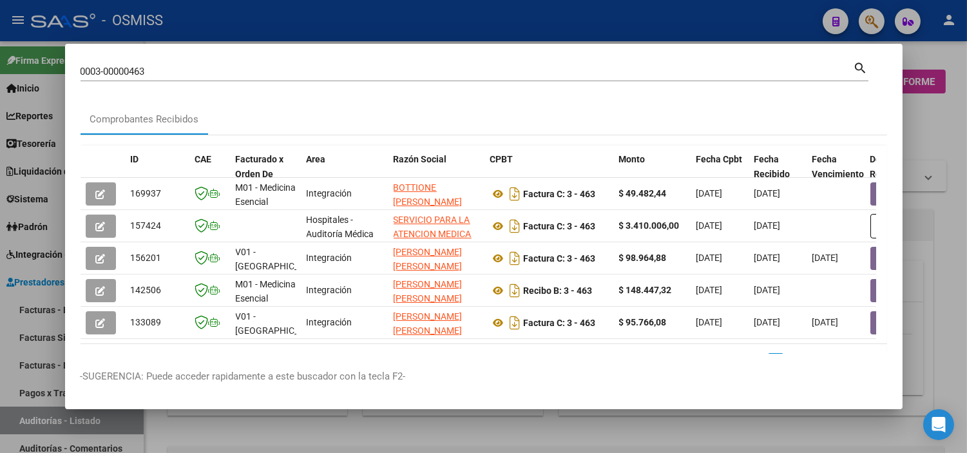
click at [0, 303] on div at bounding box center [483, 226] width 967 height 453
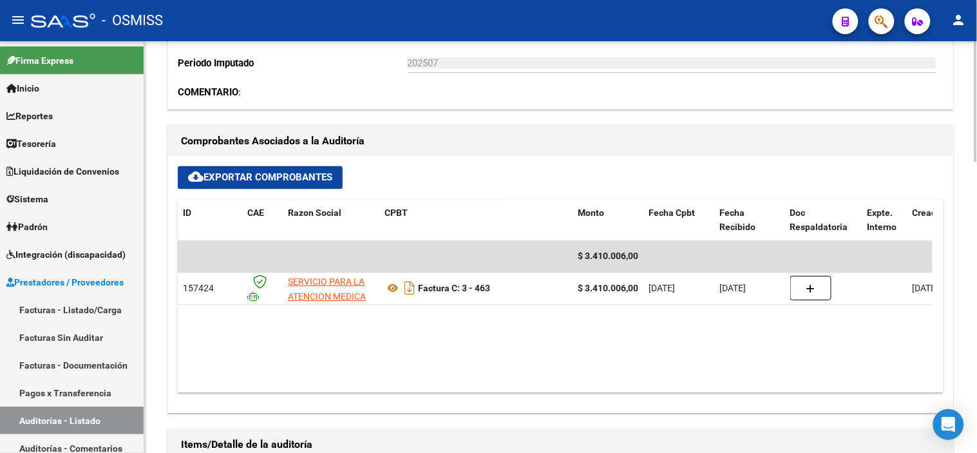
scroll to position [572, 0]
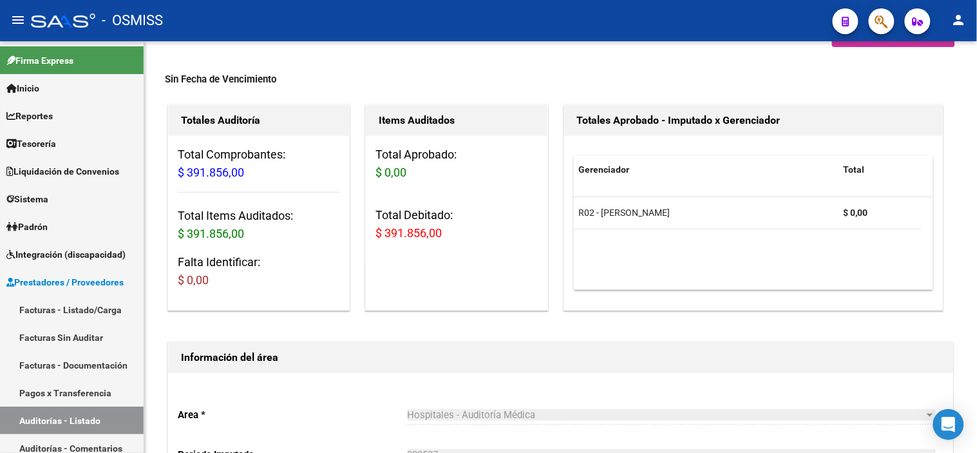
scroll to position [71, 0]
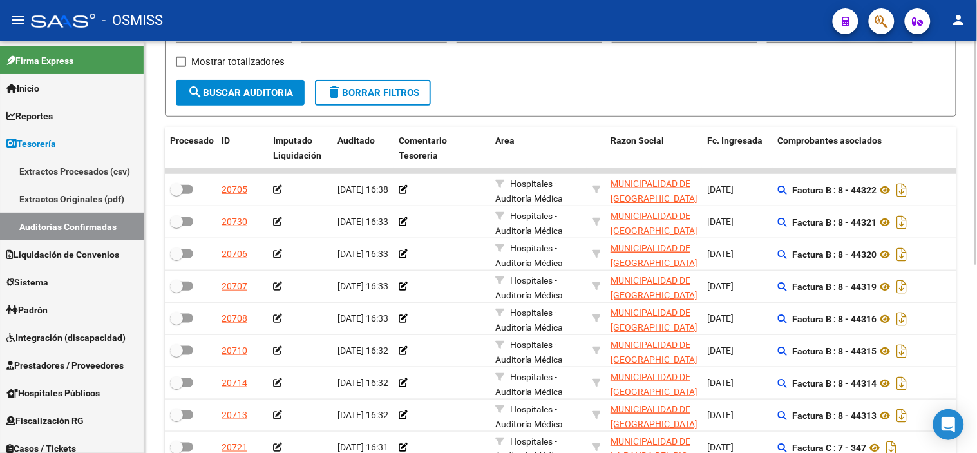
scroll to position [71, 0]
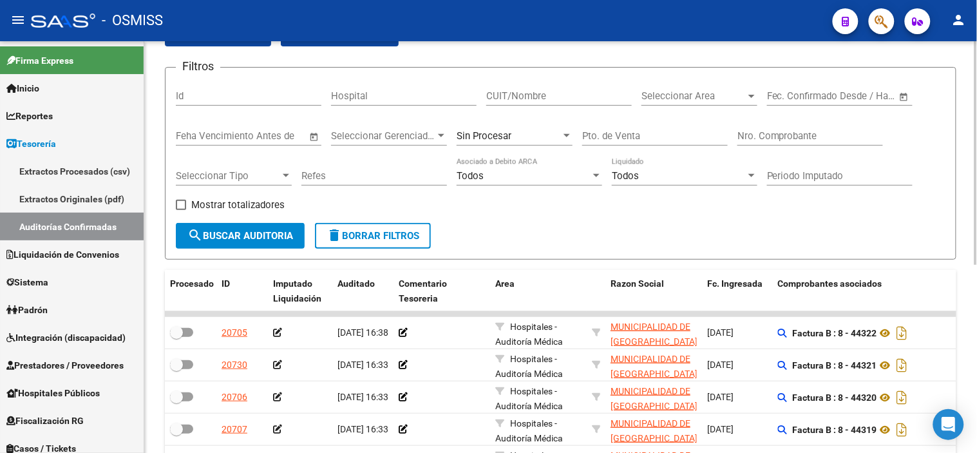
click at [779, 132] on input "Nro. Comprobante" at bounding box center [810, 136] width 146 height 12
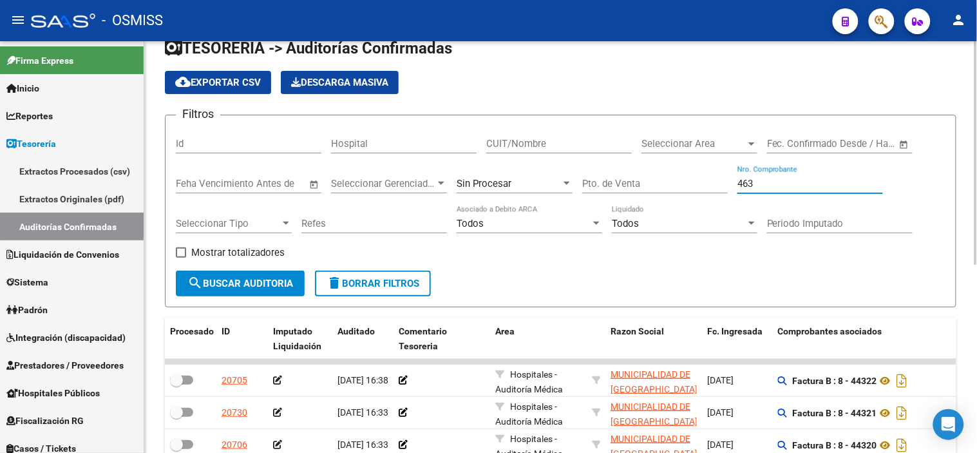
scroll to position [0, 0]
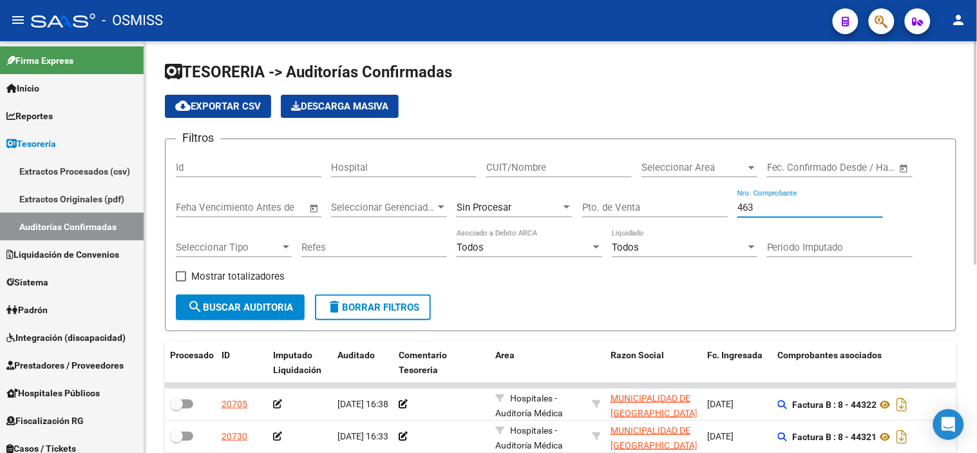
type input "463"
click at [209, 313] on span "search Buscar Auditoria" at bounding box center [240, 307] width 106 height 12
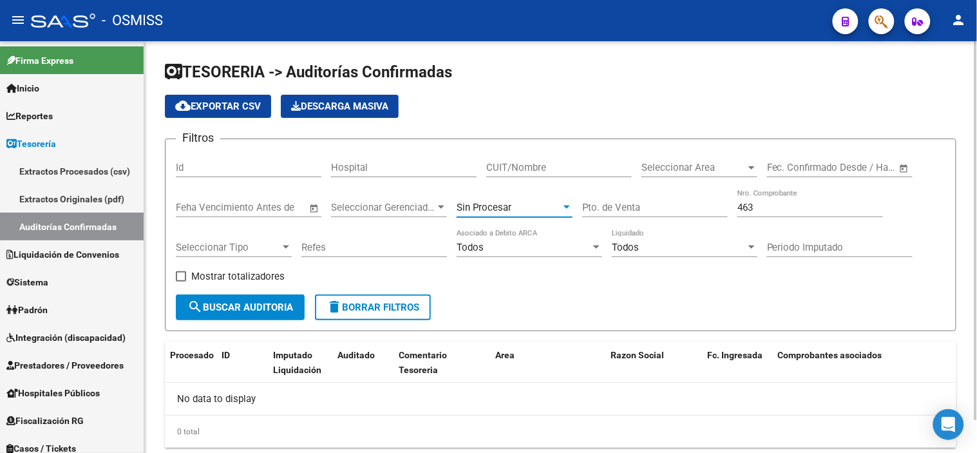
click at [520, 207] on div "Sin Procesar" at bounding box center [509, 208] width 104 height 12
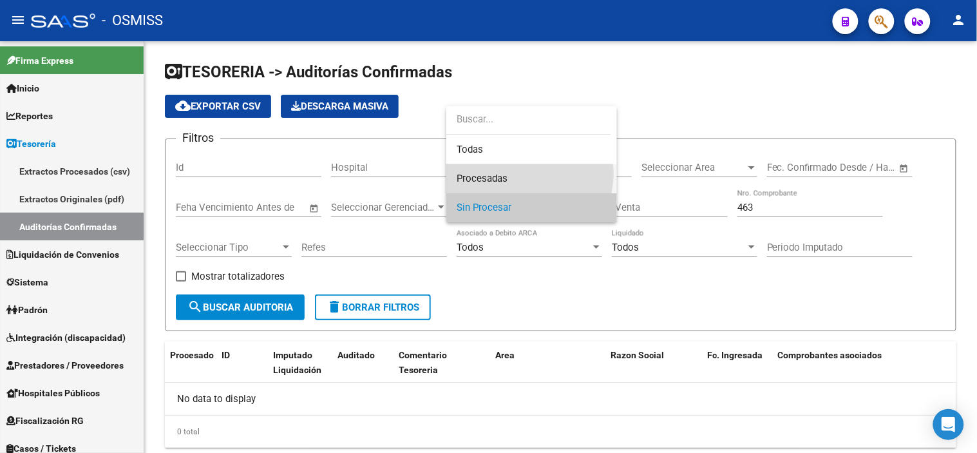
click at [520, 174] on span "Procesadas" at bounding box center [532, 178] width 150 height 29
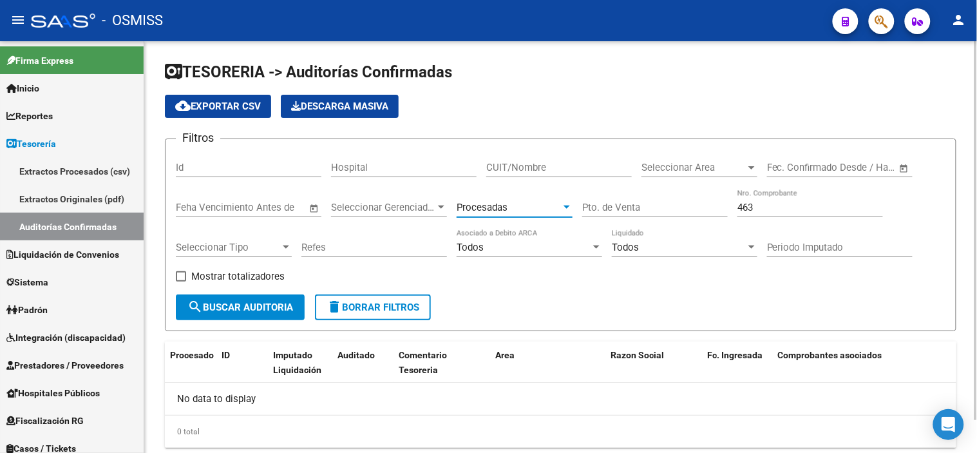
click at [267, 301] on span "search Buscar Auditoria" at bounding box center [240, 307] width 106 height 12
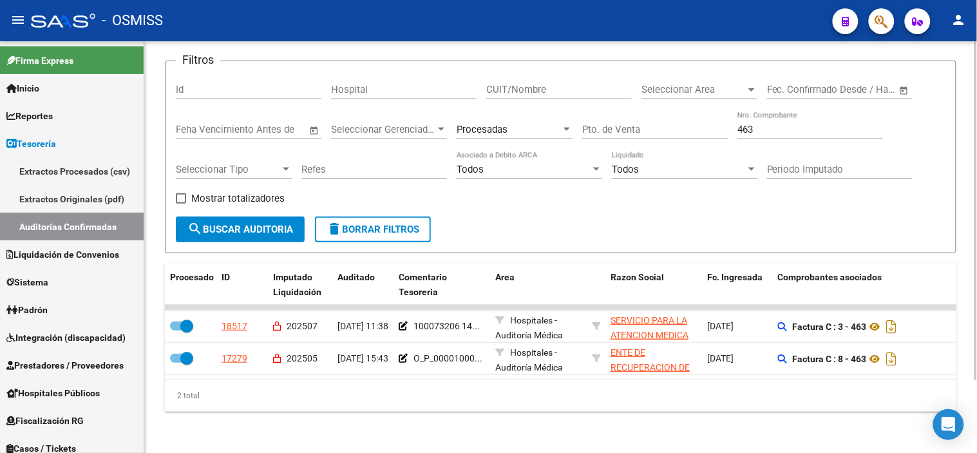
click at [652, 392] on div "2 total" at bounding box center [560, 395] width 791 height 32
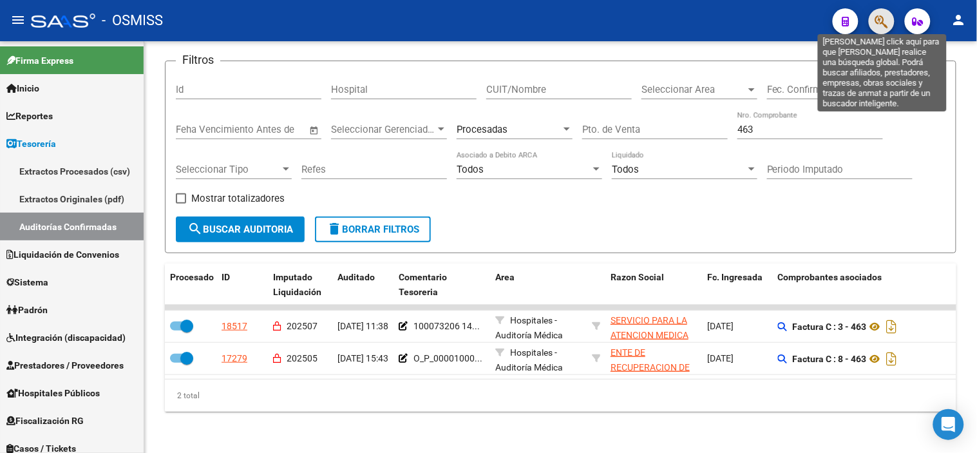
click at [885, 23] on icon "button" at bounding box center [881, 21] width 13 height 15
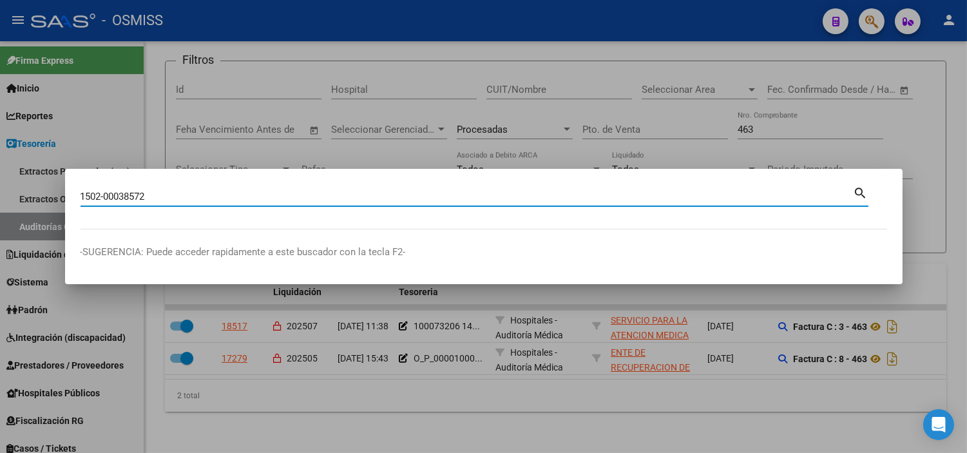
type input "1502-00038572"
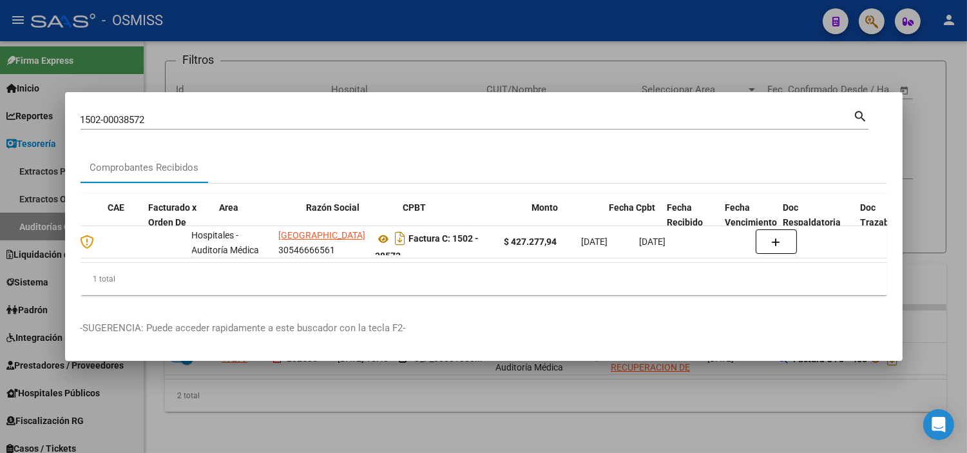
scroll to position [0, 149]
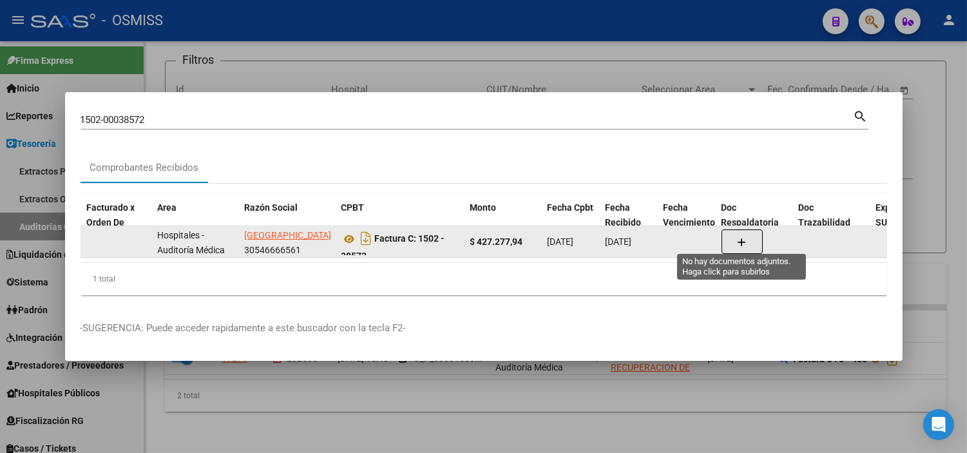
click at [751, 234] on button "button" at bounding box center [741, 241] width 41 height 24
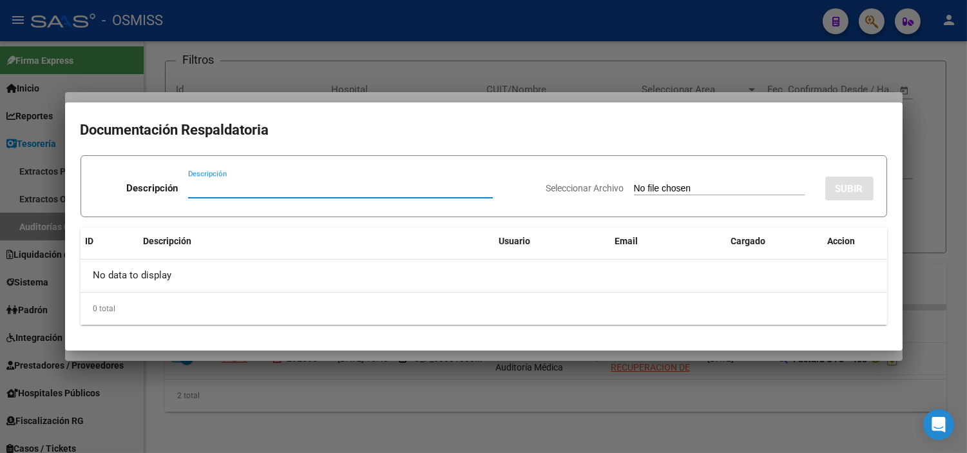
click at [658, 189] on input "Seleccionar Archivo" at bounding box center [719, 189] width 171 height 12
click at [0, 307] on div at bounding box center [483, 226] width 967 height 453
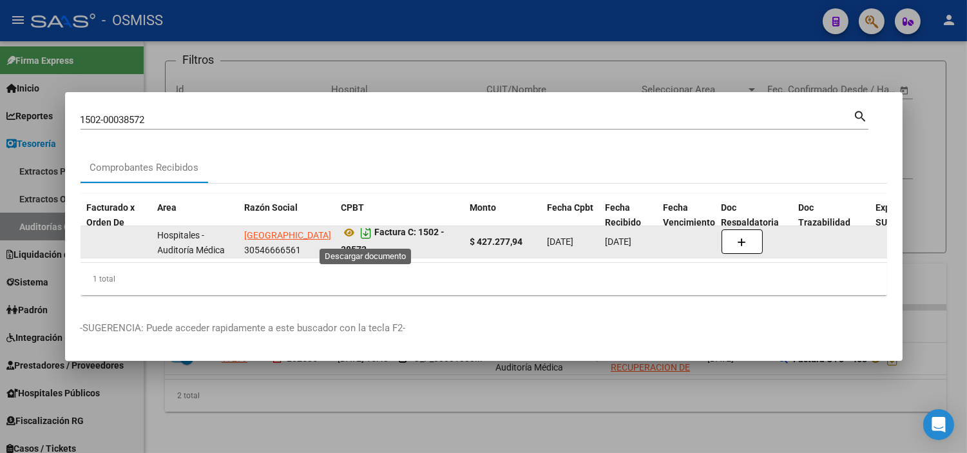
scroll to position [8, 0]
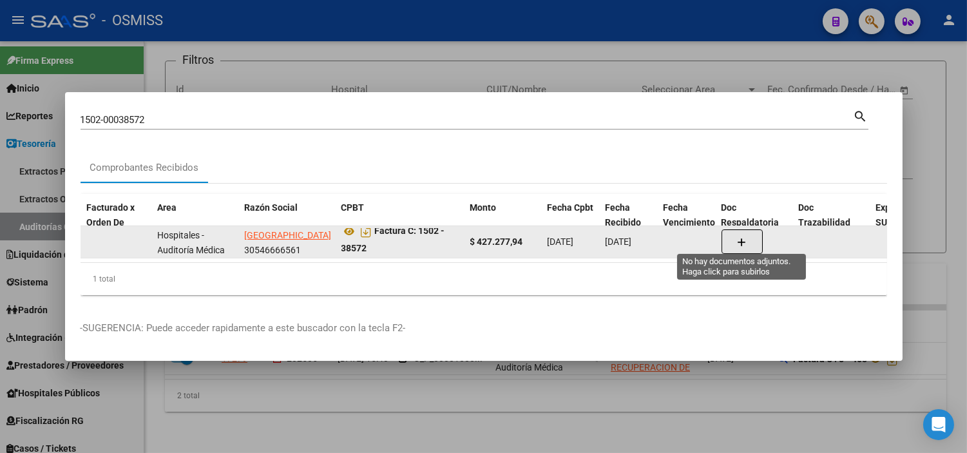
click at [749, 236] on button "button" at bounding box center [741, 241] width 41 height 24
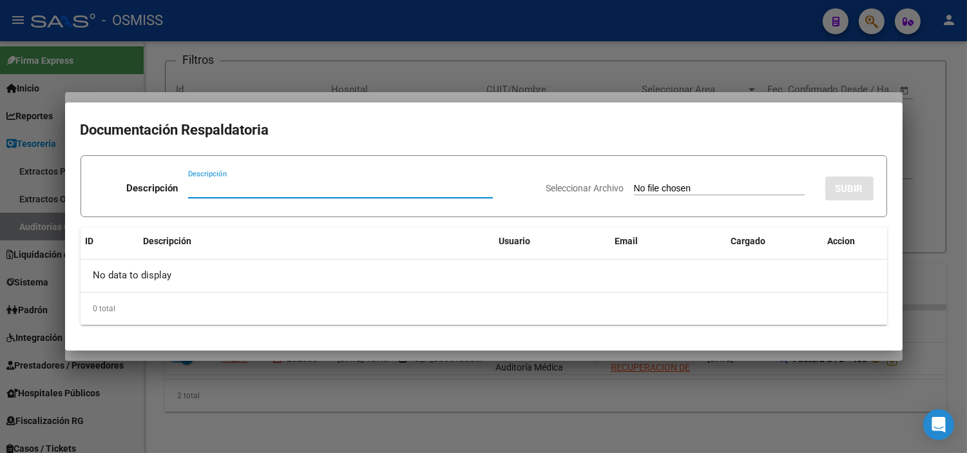
click at [723, 189] on input "Seleccionar Archivo" at bounding box center [719, 189] width 171 height 12
type input "C:\fakepath\NC [PERSON_NAME] DE SAN [PERSON_NAME] 38572.pdf"
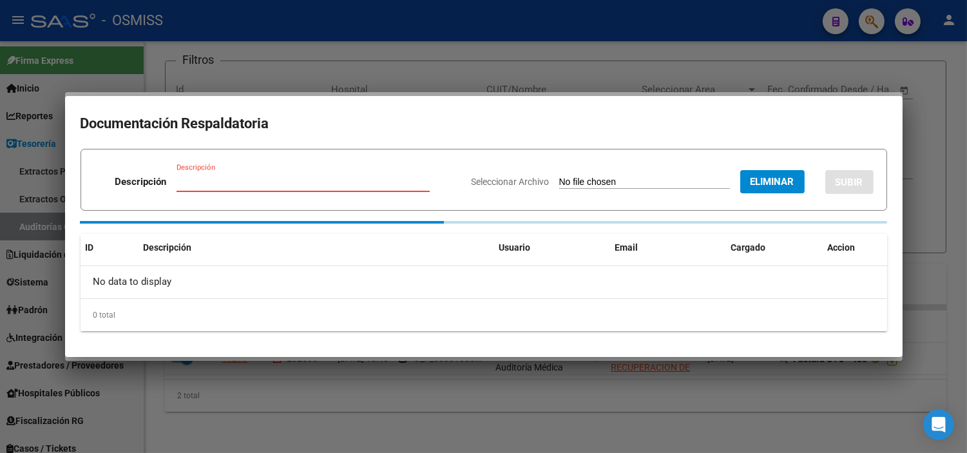
click at [235, 184] on input "Descripción" at bounding box center [302, 182] width 253 height 12
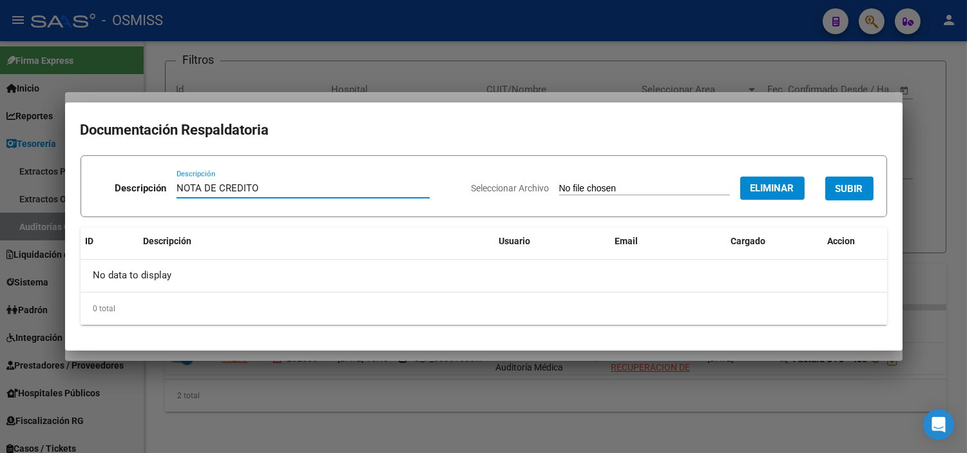
type input "NOTA DE CREDITO"
click at [838, 201] on div "Seleccionar Archivo Eliminar SUBIR" at bounding box center [672, 185] width 402 height 39
click at [844, 191] on span "SUBIR" at bounding box center [849, 189] width 28 height 12
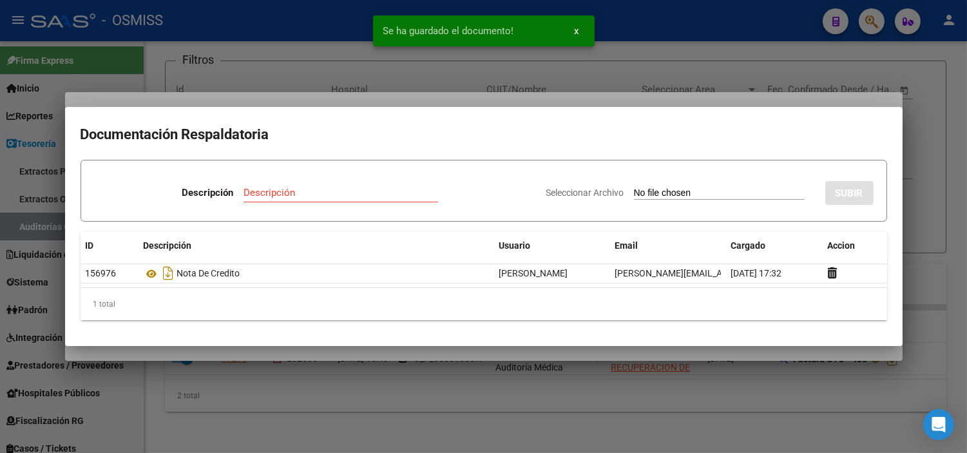
click at [6, 355] on div at bounding box center [483, 226] width 967 height 453
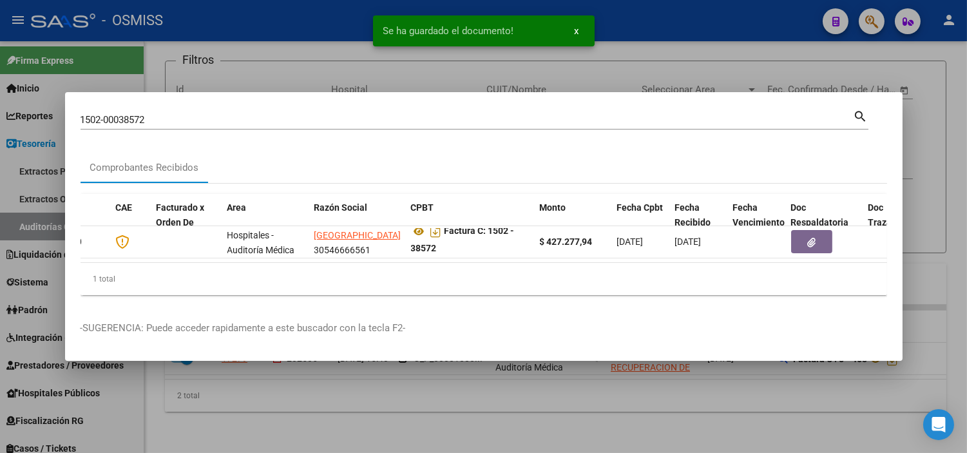
scroll to position [0, 0]
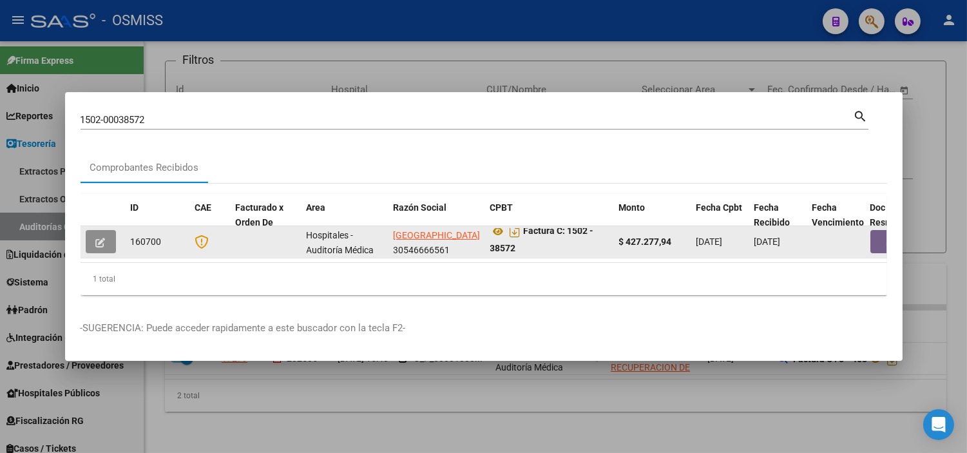
click at [99, 238] on icon "button" at bounding box center [101, 243] width 10 height 10
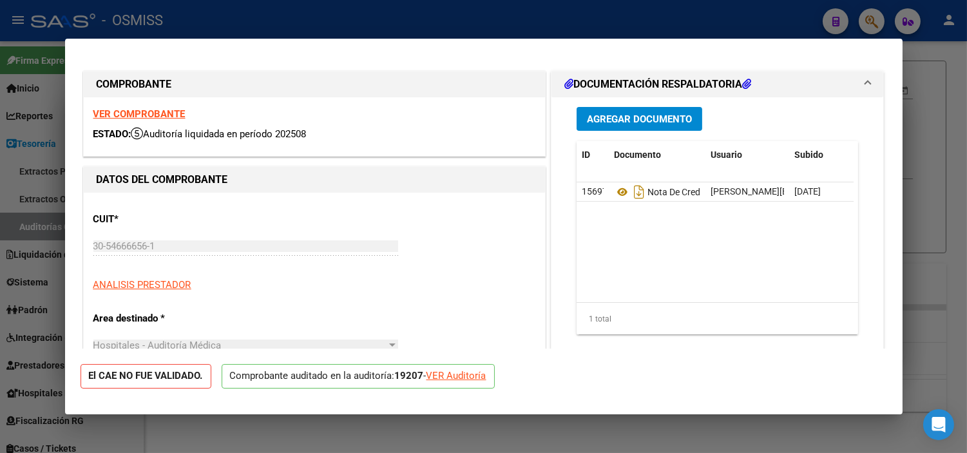
type input "[DATE]"
click at [440, 368] on div "VER Auditoría" at bounding box center [456, 375] width 60 height 15
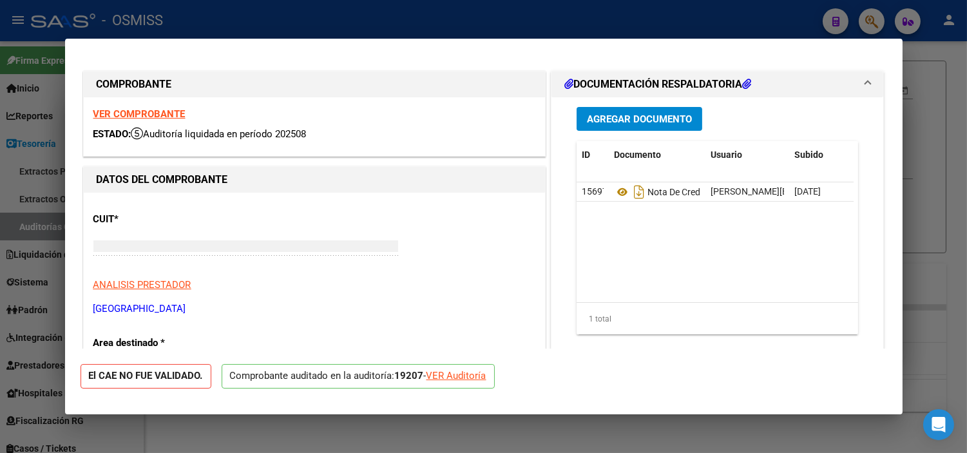
type input "$ 0,00"
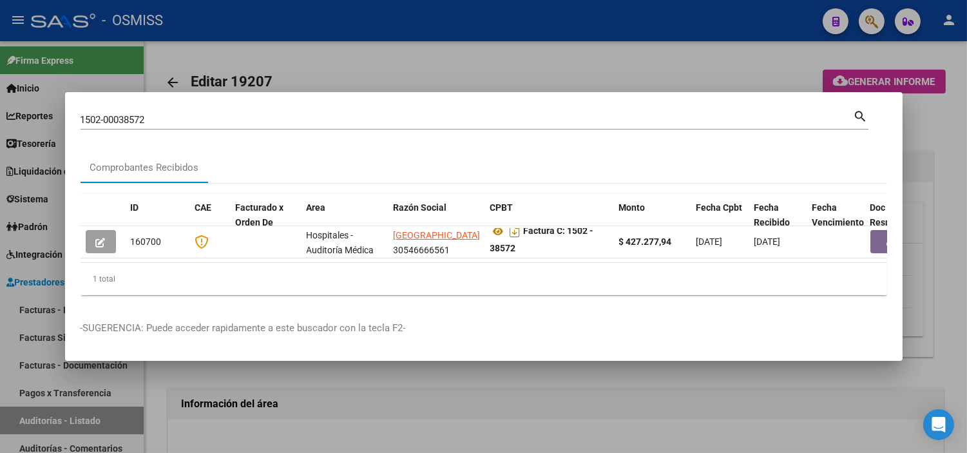
click at [436, 408] on div at bounding box center [483, 226] width 967 height 453
